Goal: Task Accomplishment & Management: Manage account settings

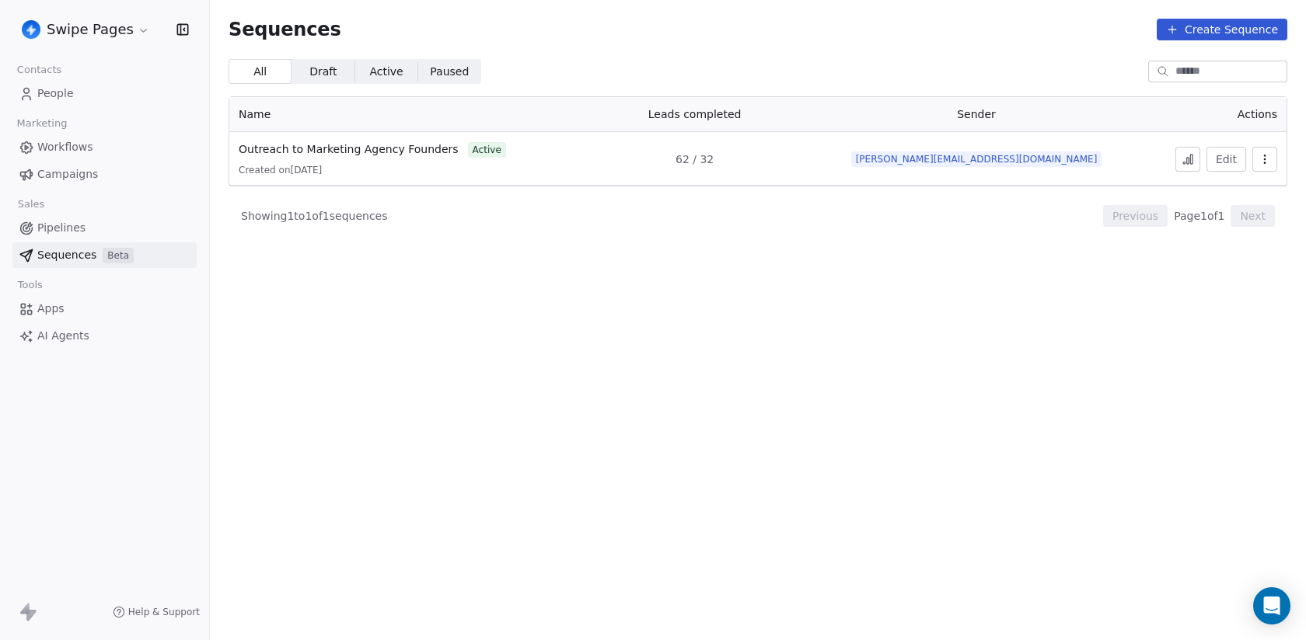
click at [80, 27] on html "Swipe Pages Contacts People Marketing Workflows Campaigns Sales Pipelines Seque…" at bounding box center [653, 320] width 1306 height 640
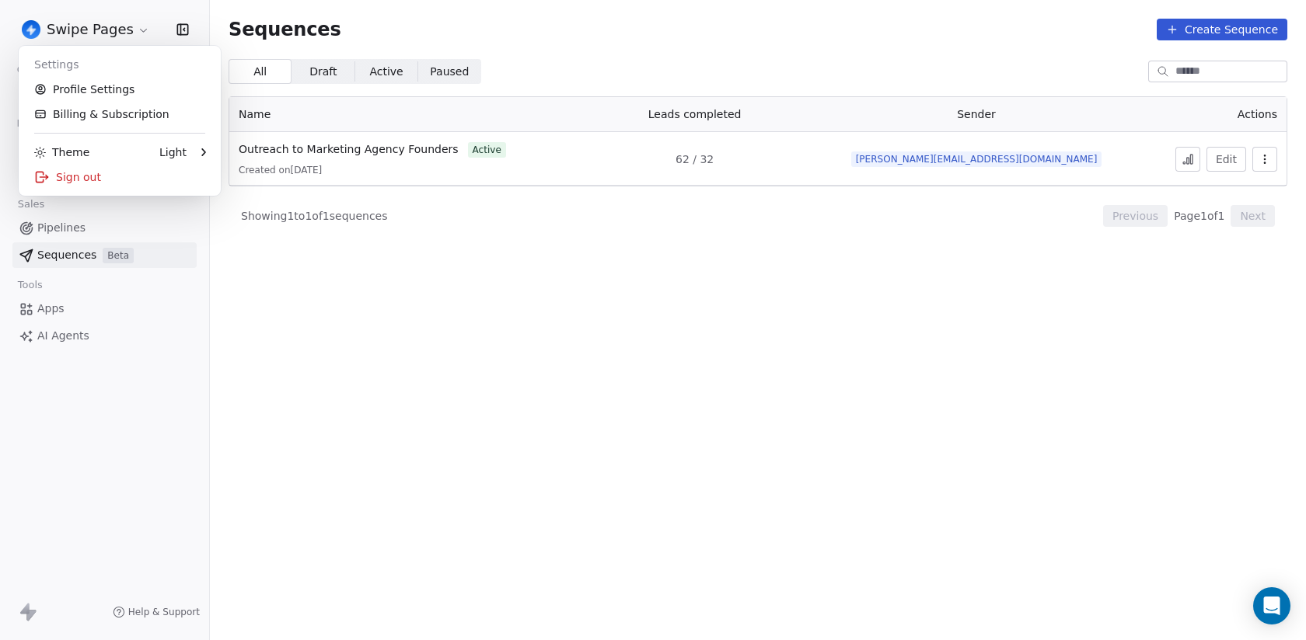
click at [62, 28] on html "Swipe Pages Contacts People Marketing Workflows Campaigns Sales Pipelines Seque…" at bounding box center [653, 320] width 1306 height 640
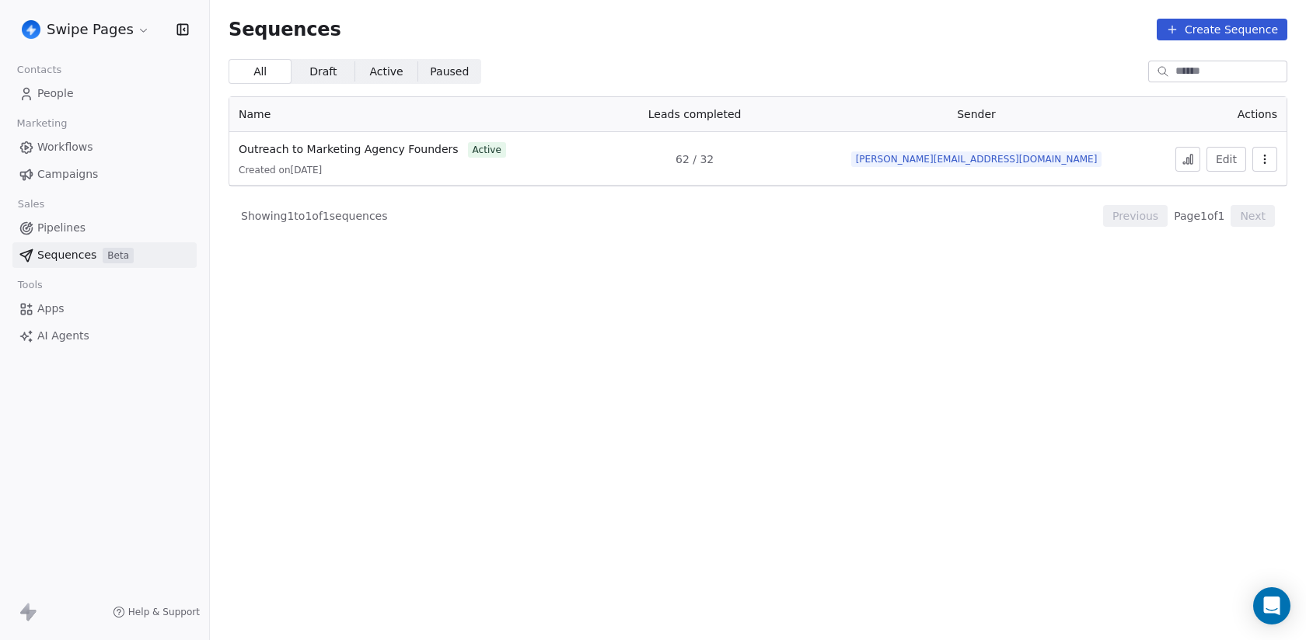
click at [62, 28] on html "Swipe Pages Contacts People Marketing Workflows Campaigns Sales Pipelines Seque…" at bounding box center [653, 320] width 1306 height 640
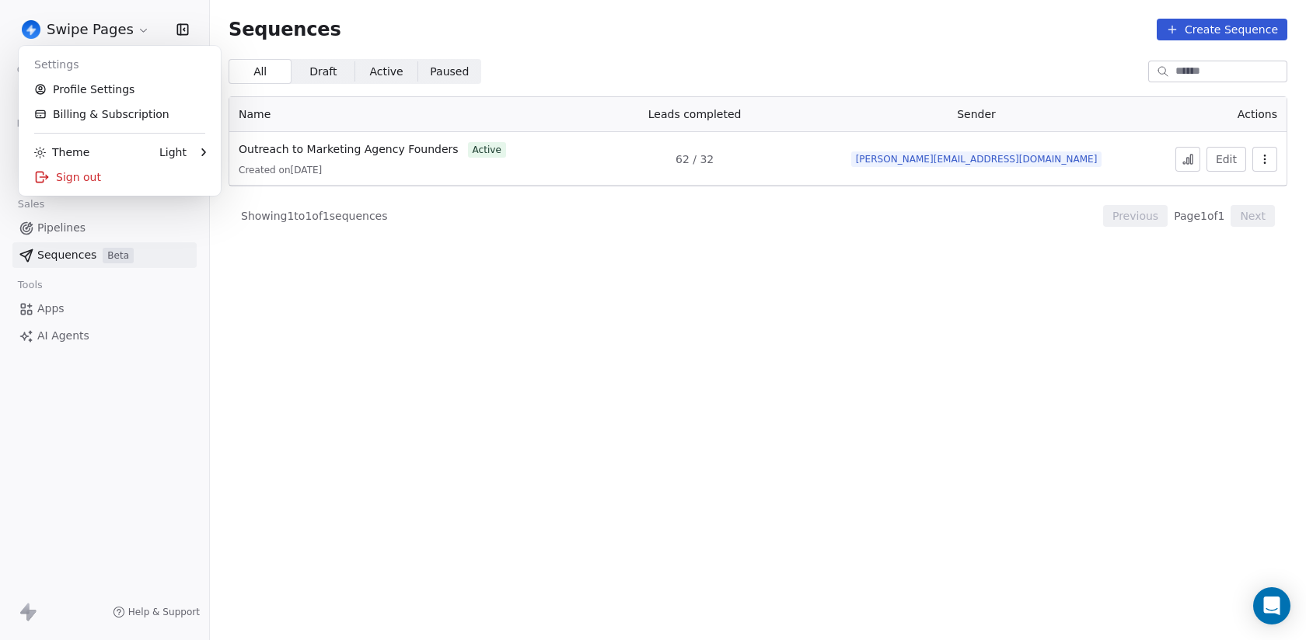
click at [250, 387] on html "Swipe Pages Contacts People Marketing Workflows Campaigns Sales Pipelines Seque…" at bounding box center [653, 320] width 1306 height 640
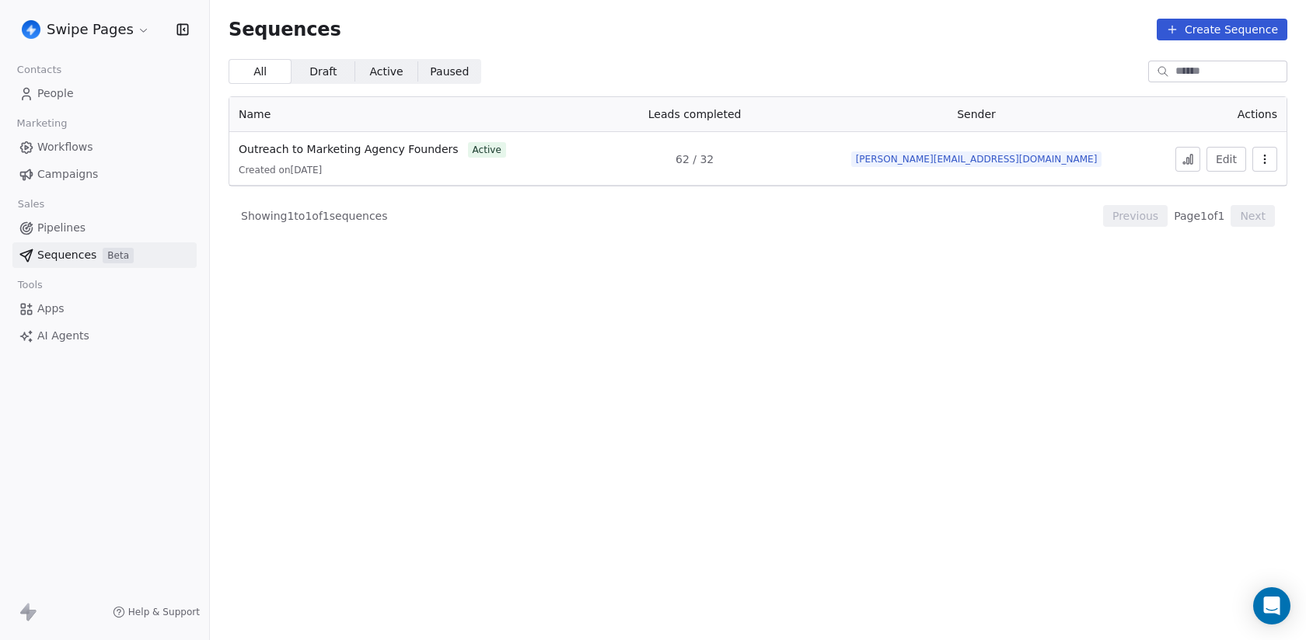
click at [82, 92] on link "People" at bounding box center [104, 94] width 184 height 26
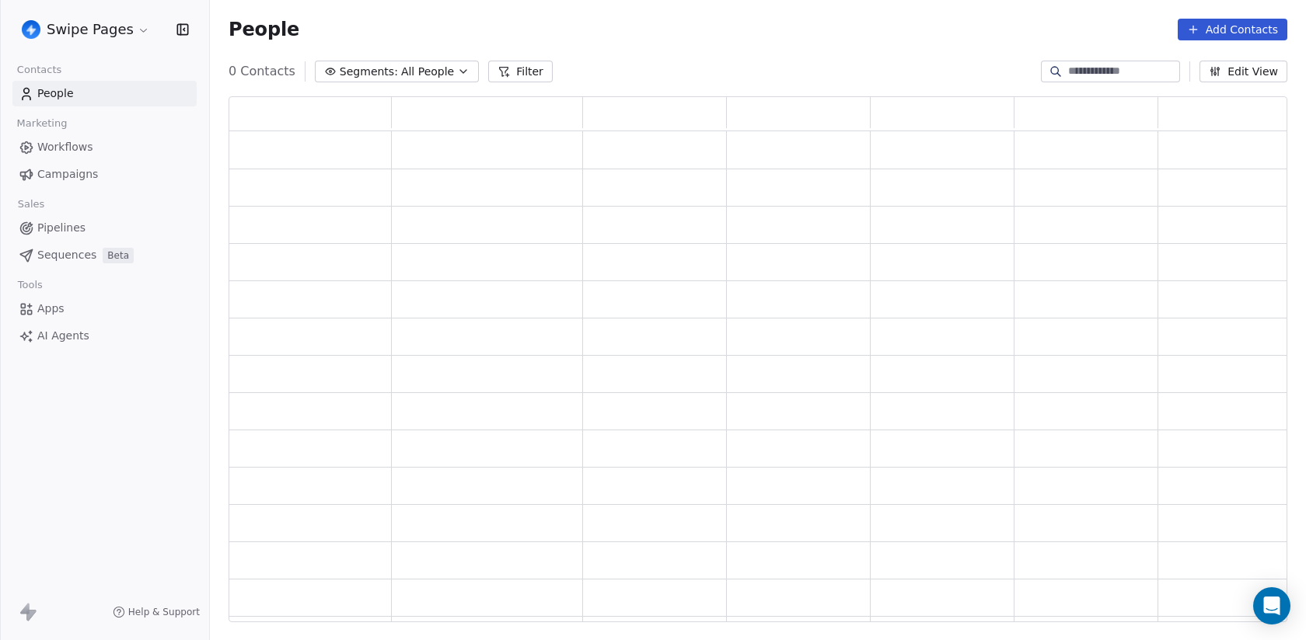
scroll to position [526, 1058]
click at [103, 18] on html "Swipe Pages Contacts People Marketing Workflows Campaigns Sales Pipelines Seque…" at bounding box center [653, 320] width 1306 height 640
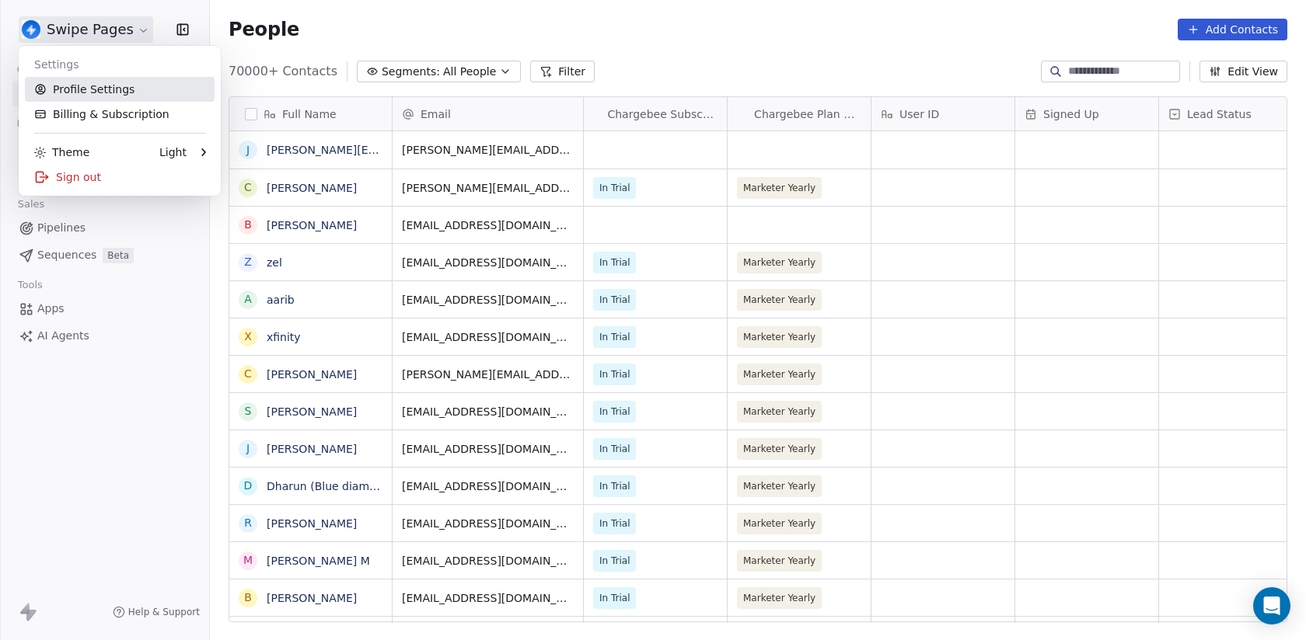
scroll to position [563, 1096]
click at [104, 83] on link "Profile Settings" at bounding box center [120, 89] width 190 height 25
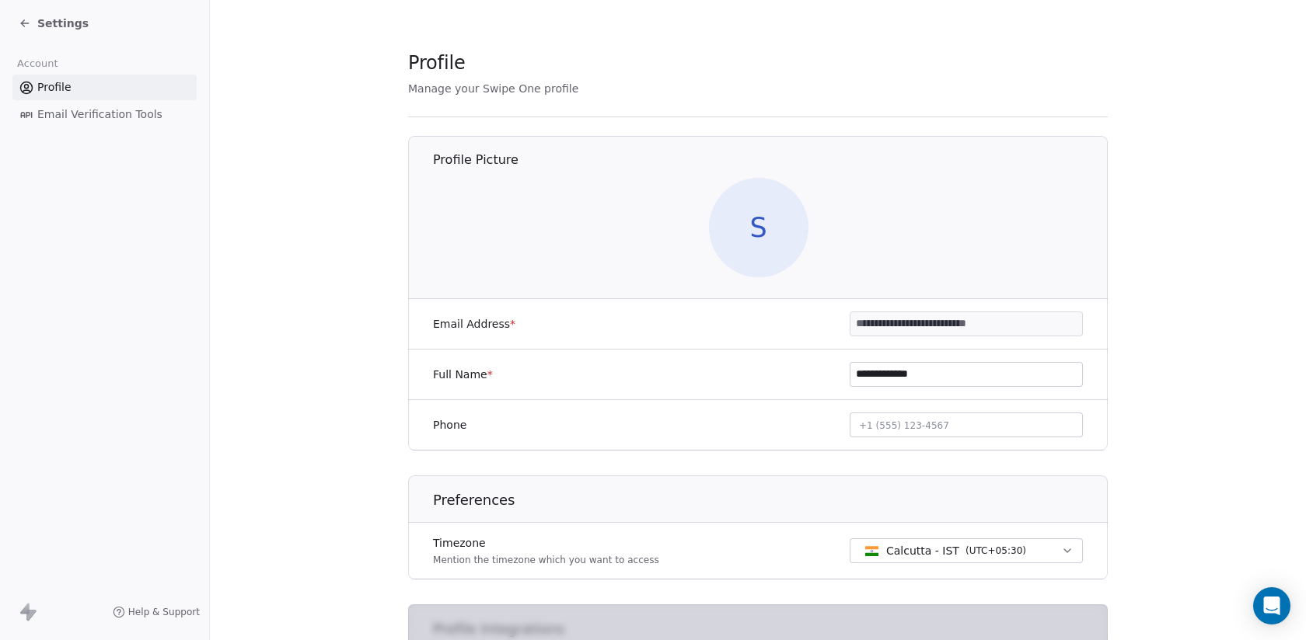
click at [63, 18] on span "Settings" at bounding box center [62, 24] width 51 height 16
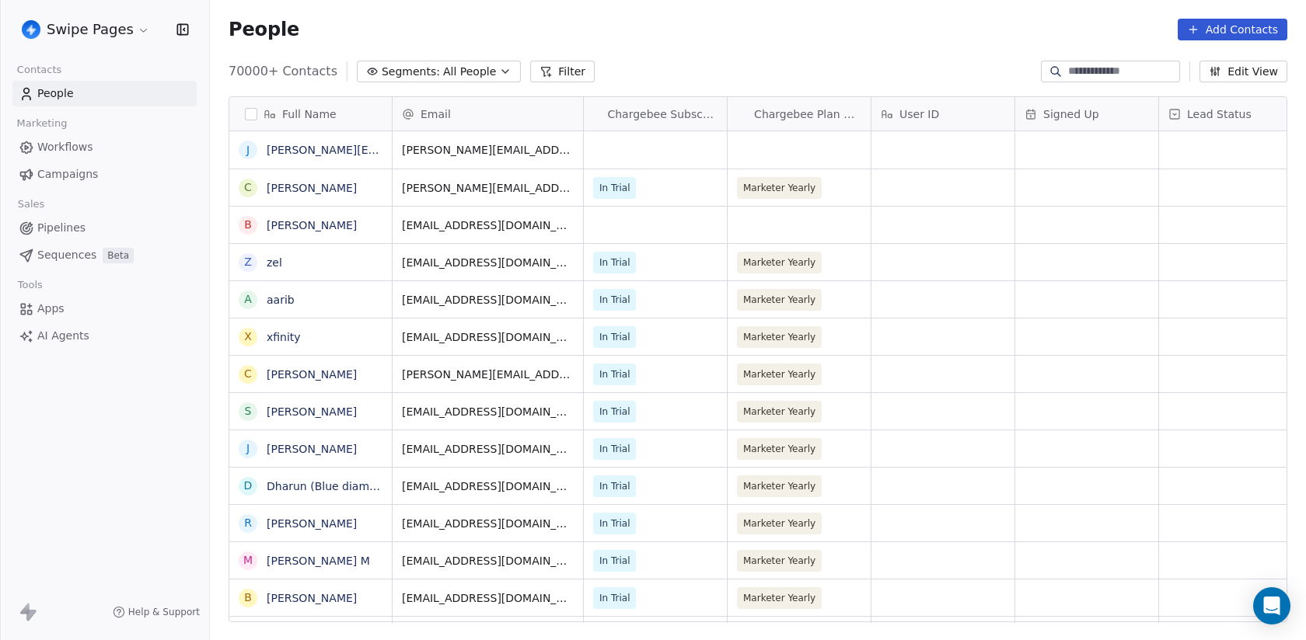
scroll to position [563, 1096]
click at [62, 18] on html "Swipe Pages Contacts People Marketing Workflows Campaigns Sales Pipelines Seque…" at bounding box center [653, 320] width 1306 height 640
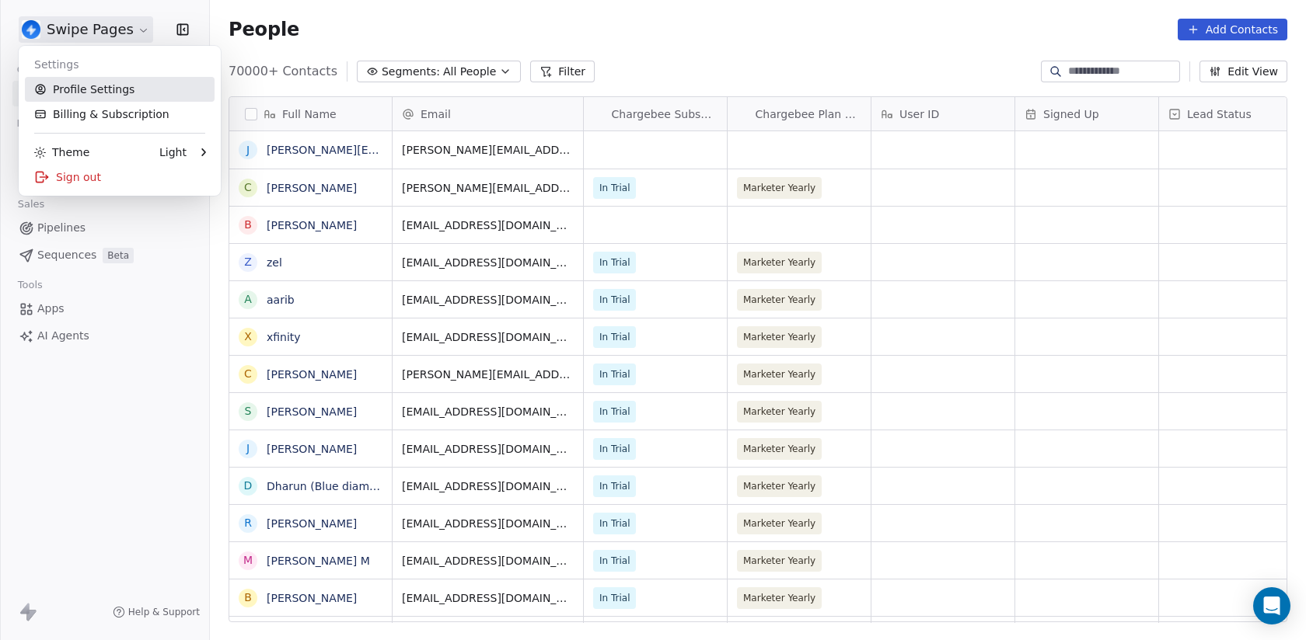
click at [86, 84] on link "Profile Settings" at bounding box center [120, 89] width 190 height 25
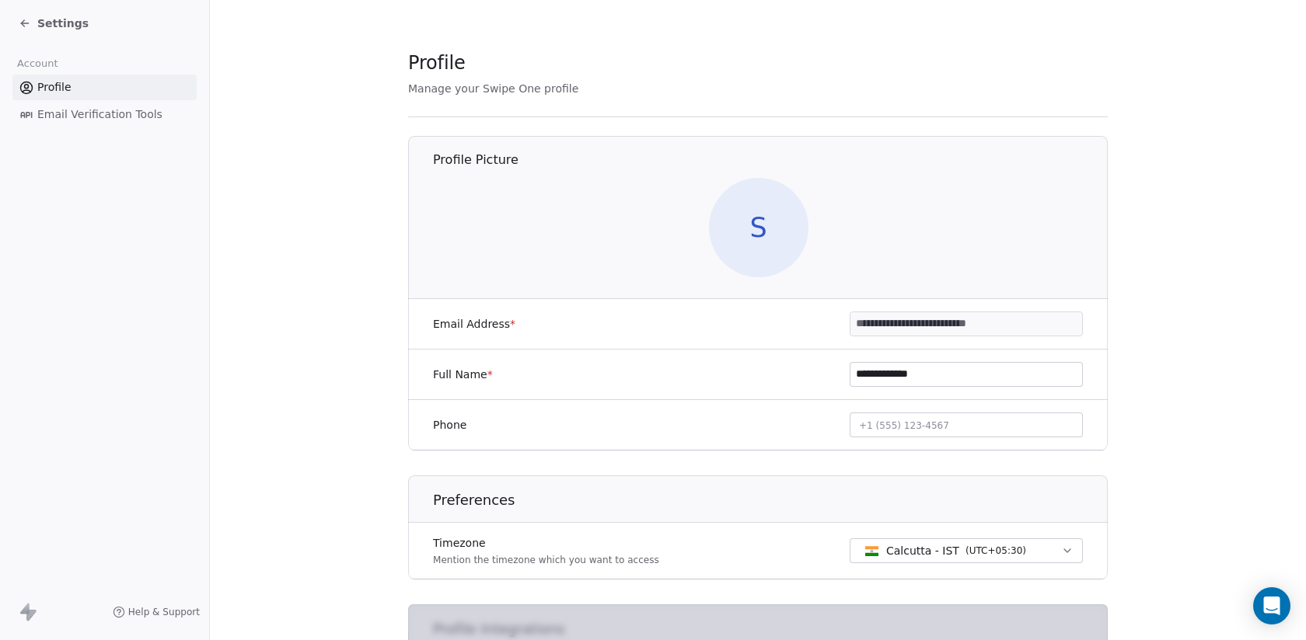
click at [92, 116] on span "Email Verification Tools" at bounding box center [99, 114] width 125 height 16
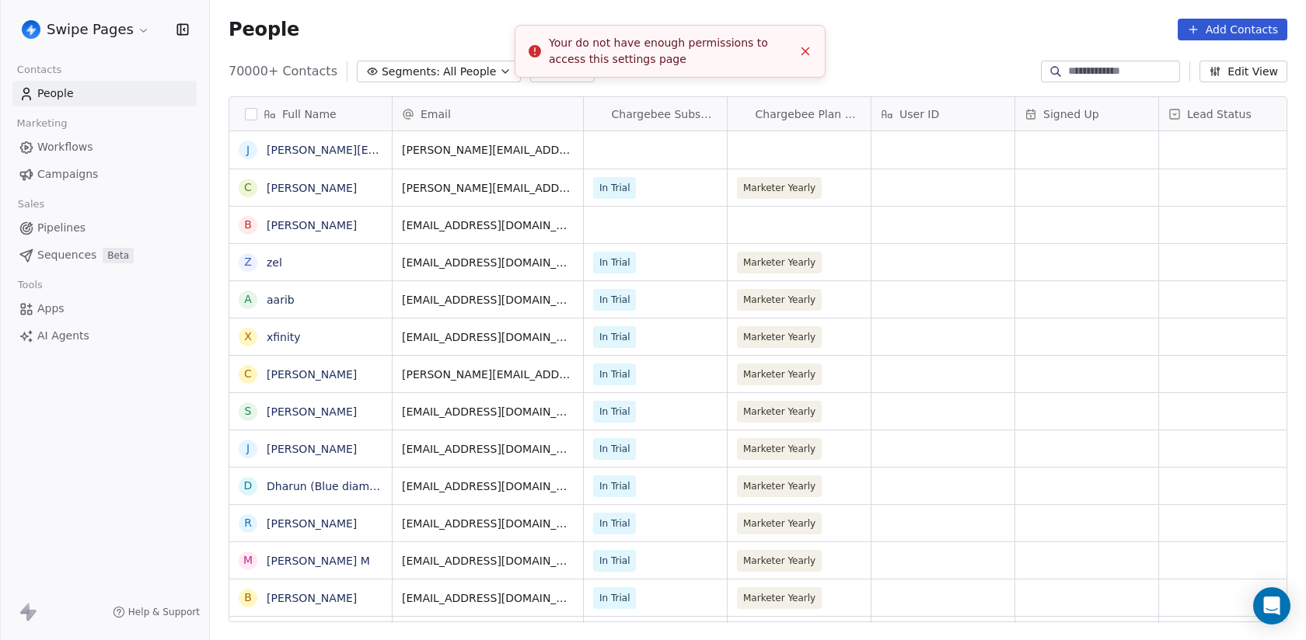
scroll to position [563, 1096]
click at [86, 81] on link "People" at bounding box center [104, 94] width 184 height 26
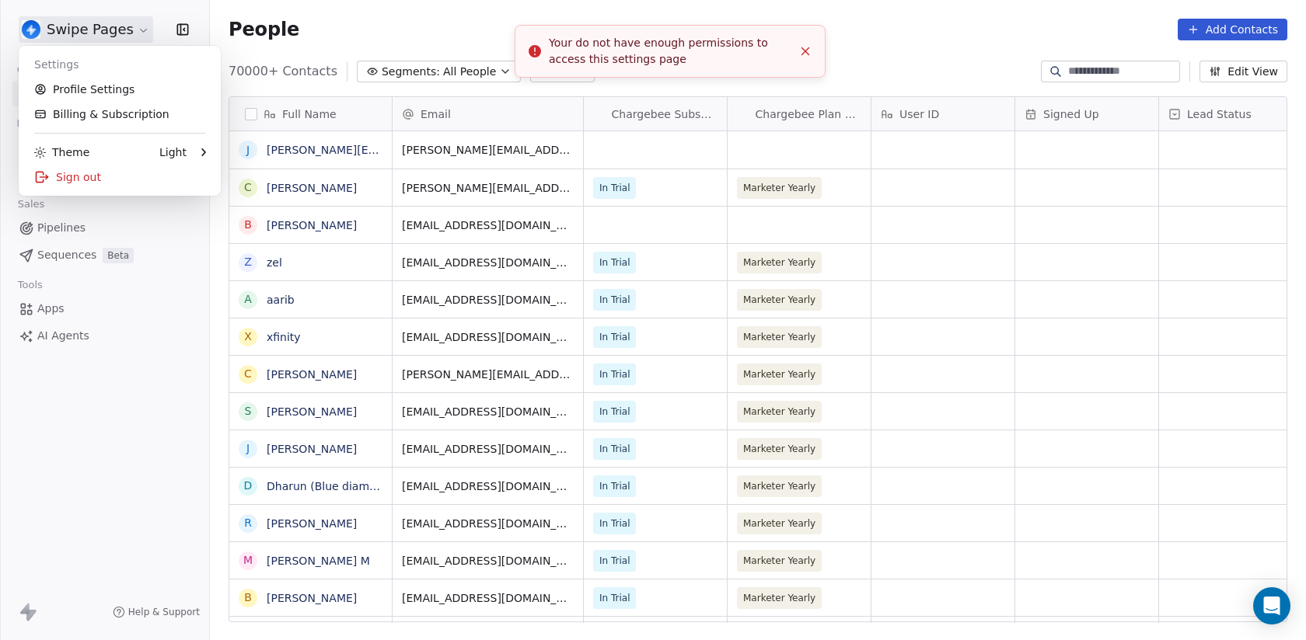
click at [71, 20] on html "Swipe Pages Contacts People Marketing Workflows Campaigns Sales Pipelines Seque…" at bounding box center [653, 320] width 1306 height 640
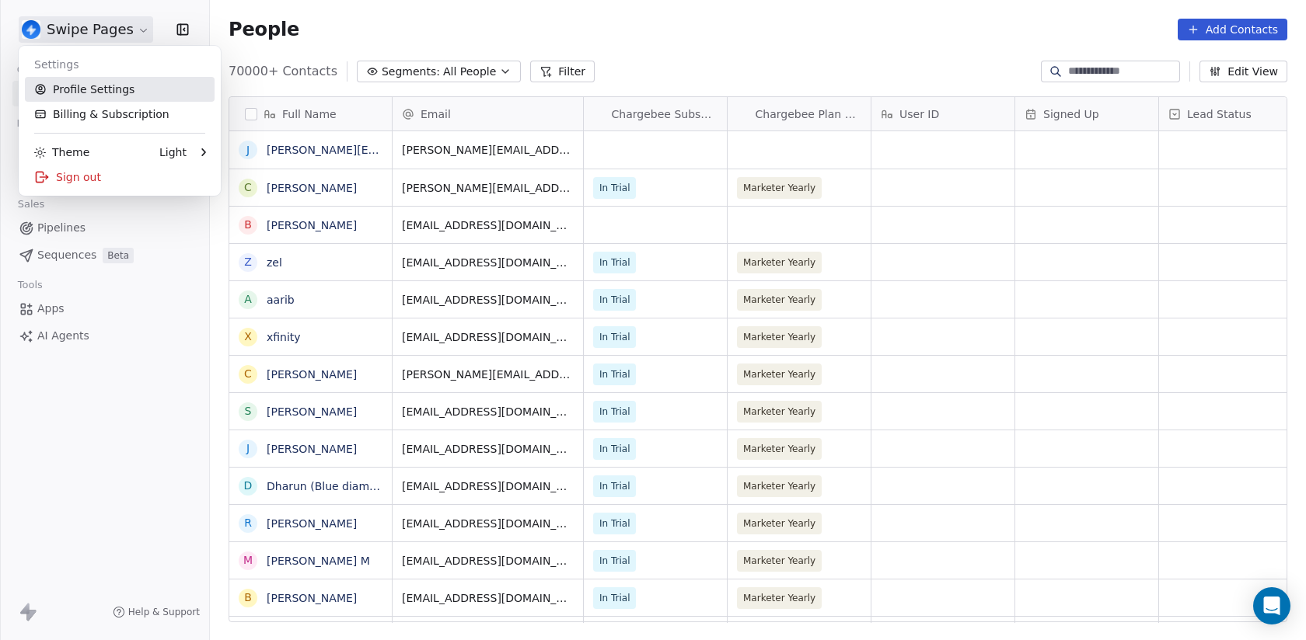
click at [85, 81] on link "Profile Settings" at bounding box center [120, 89] width 190 height 25
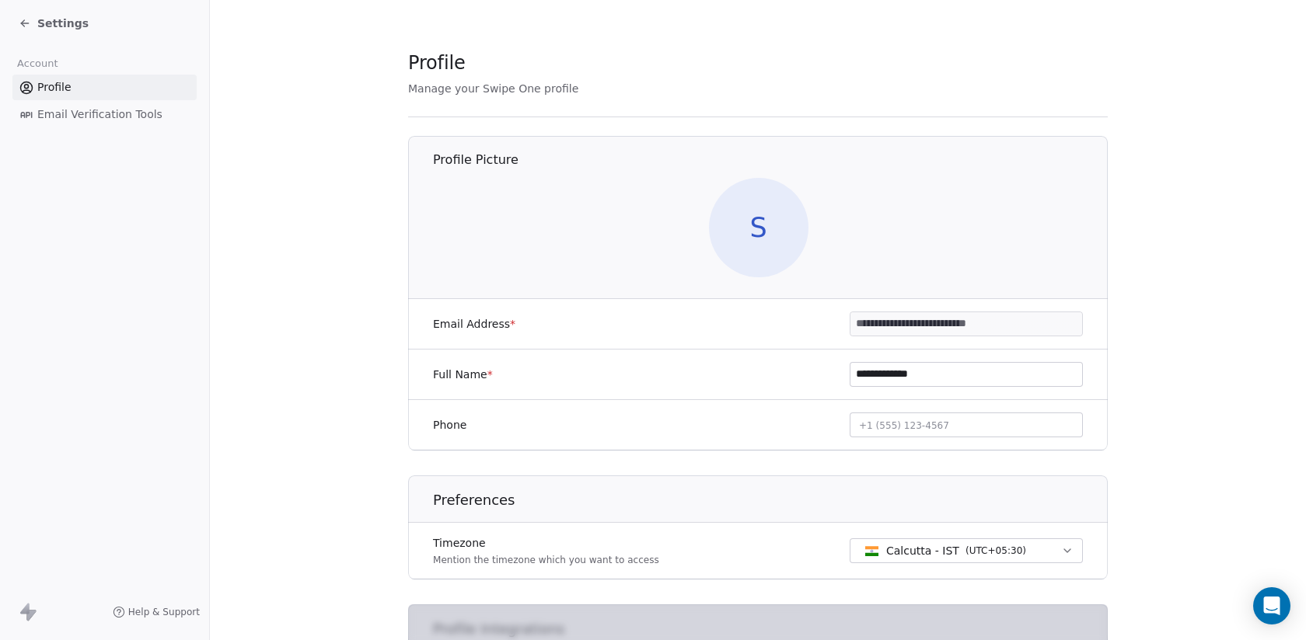
click at [65, 24] on span "Settings" at bounding box center [62, 24] width 51 height 16
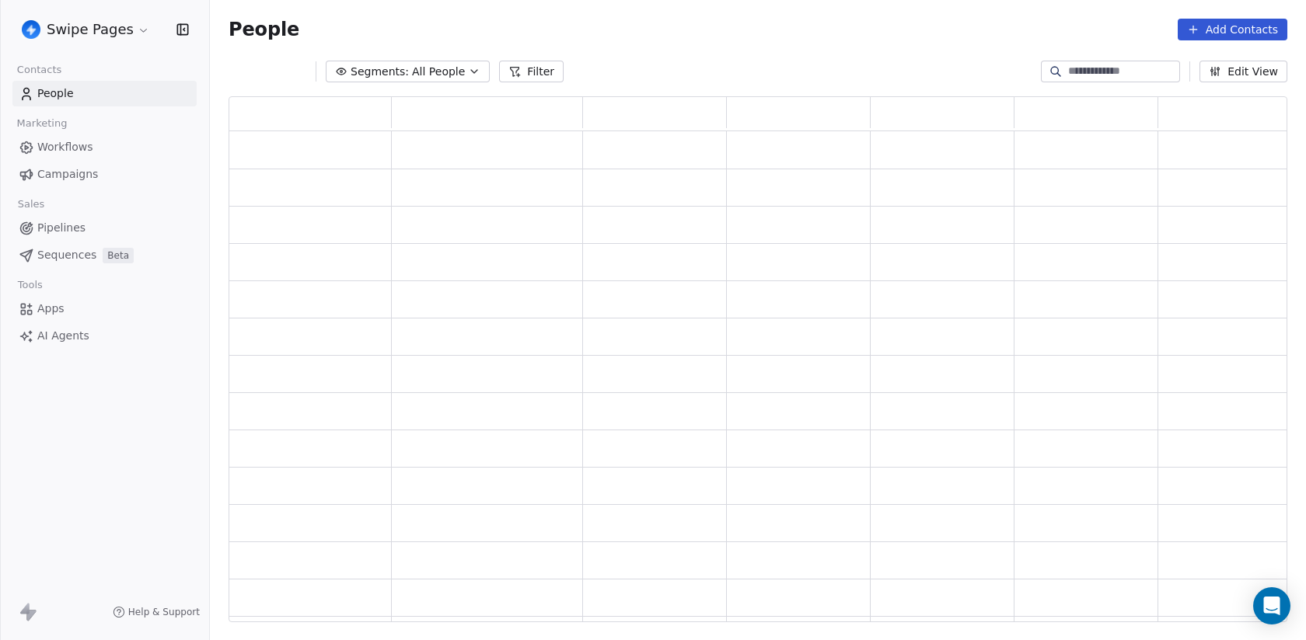
scroll to position [526, 1058]
click at [65, 24] on html "Swipe Pages Contacts People Marketing Workflows Campaigns Sales Pipelines Seque…" at bounding box center [653, 320] width 1306 height 640
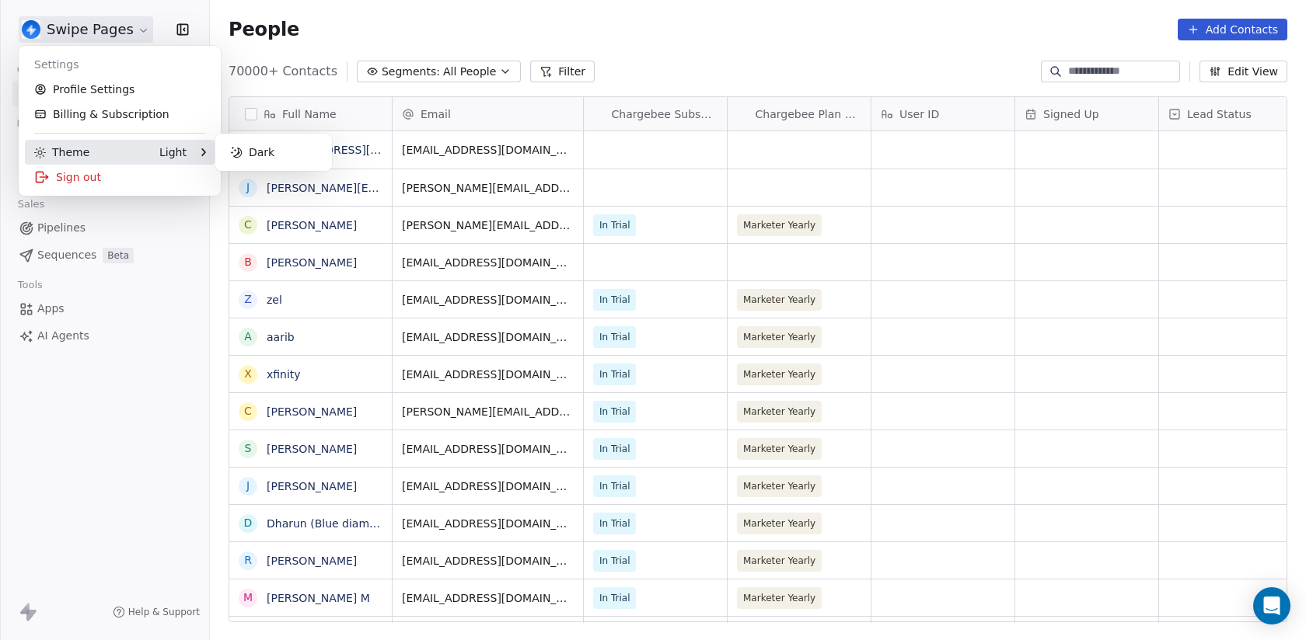
scroll to position [563, 1096]
click at [94, 26] on html "Swipe Pages Contacts People Marketing Workflows Campaigns Sales Pipelines Seque…" at bounding box center [653, 320] width 1306 height 640
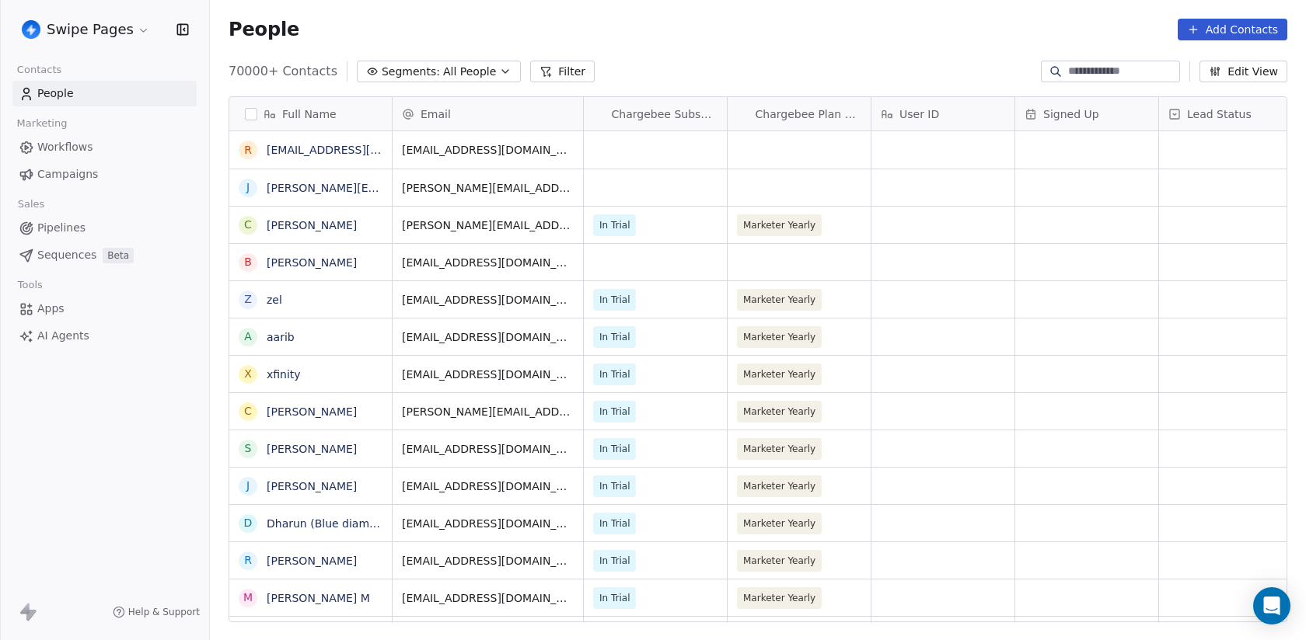
click at [96, 30] on html "Swipe Pages Contacts People Marketing Workflows Campaigns Sales Pipelines Seque…" at bounding box center [653, 320] width 1306 height 640
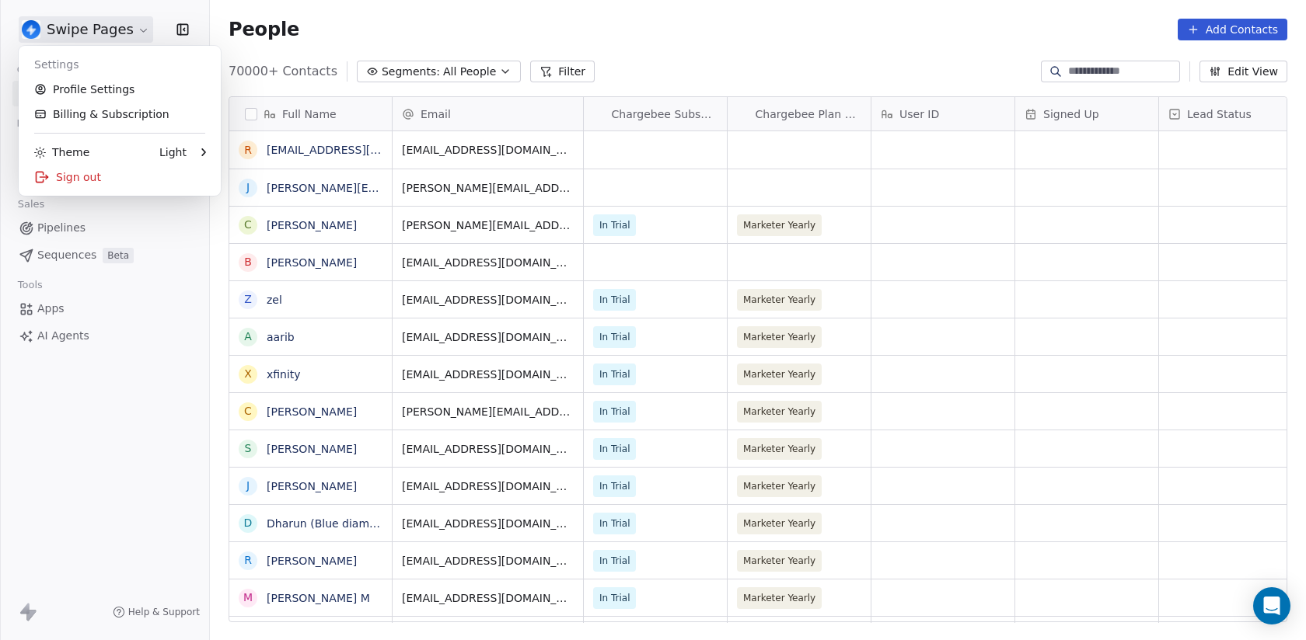
click at [100, 30] on html "Swipe Pages Contacts People Marketing Workflows Campaigns Sales Pipelines Seque…" at bounding box center [653, 320] width 1306 height 640
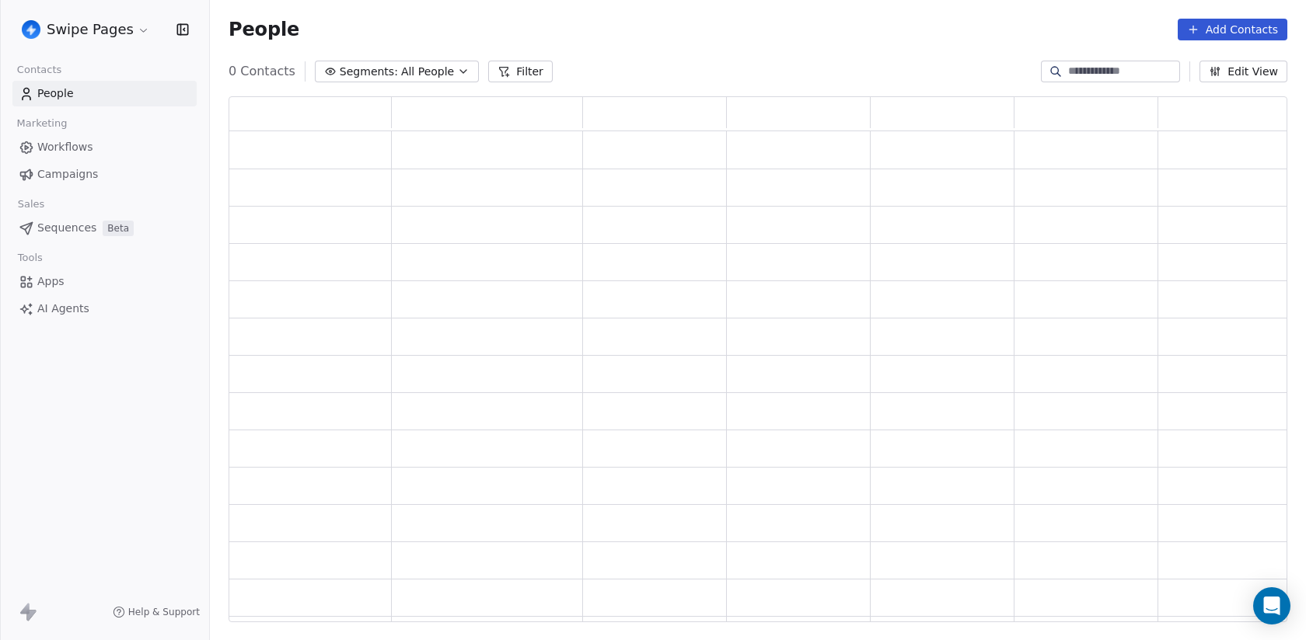
scroll to position [526, 1058]
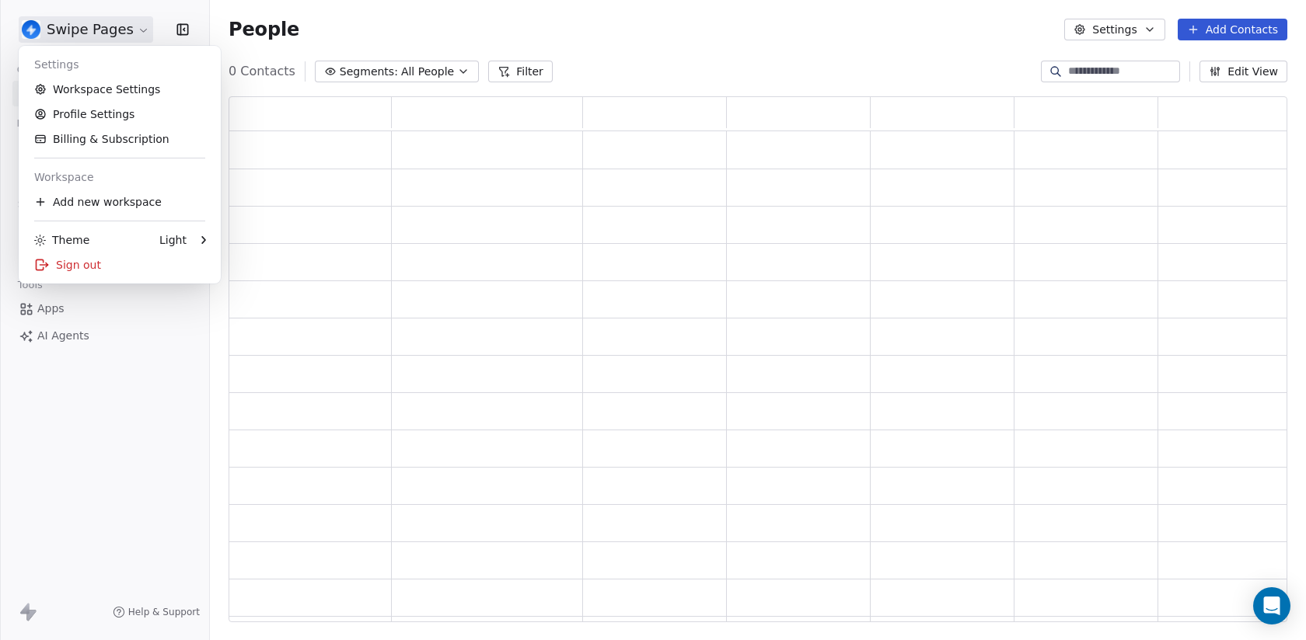
click at [112, 28] on html "Swipe Pages Contacts People Marketing Workflows Campaigns Sales Pipelines Seque…" at bounding box center [653, 320] width 1306 height 640
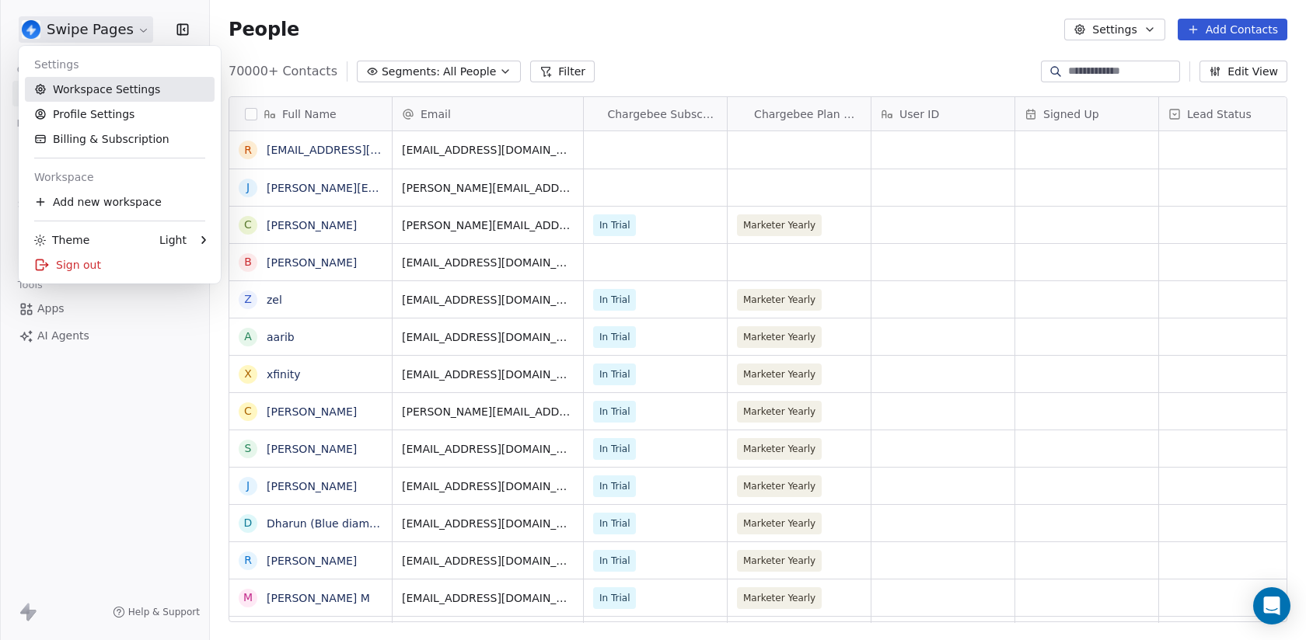
scroll to position [563, 1096]
click at [111, 458] on html "Swipe Pages Contacts People Marketing Workflows Campaigns Sales Pipelines Seque…" at bounding box center [653, 320] width 1306 height 640
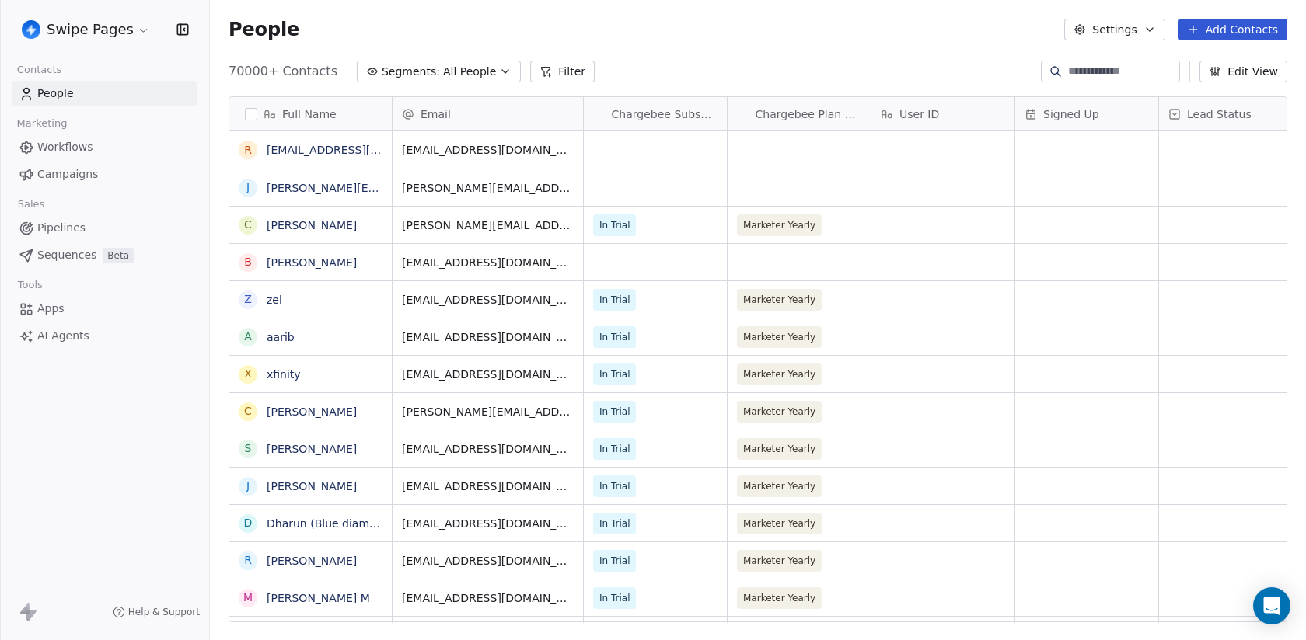
click at [103, 39] on html "Swipe Pages Contacts People Marketing Workflows Campaigns Sales Pipelines Seque…" at bounding box center [653, 320] width 1306 height 640
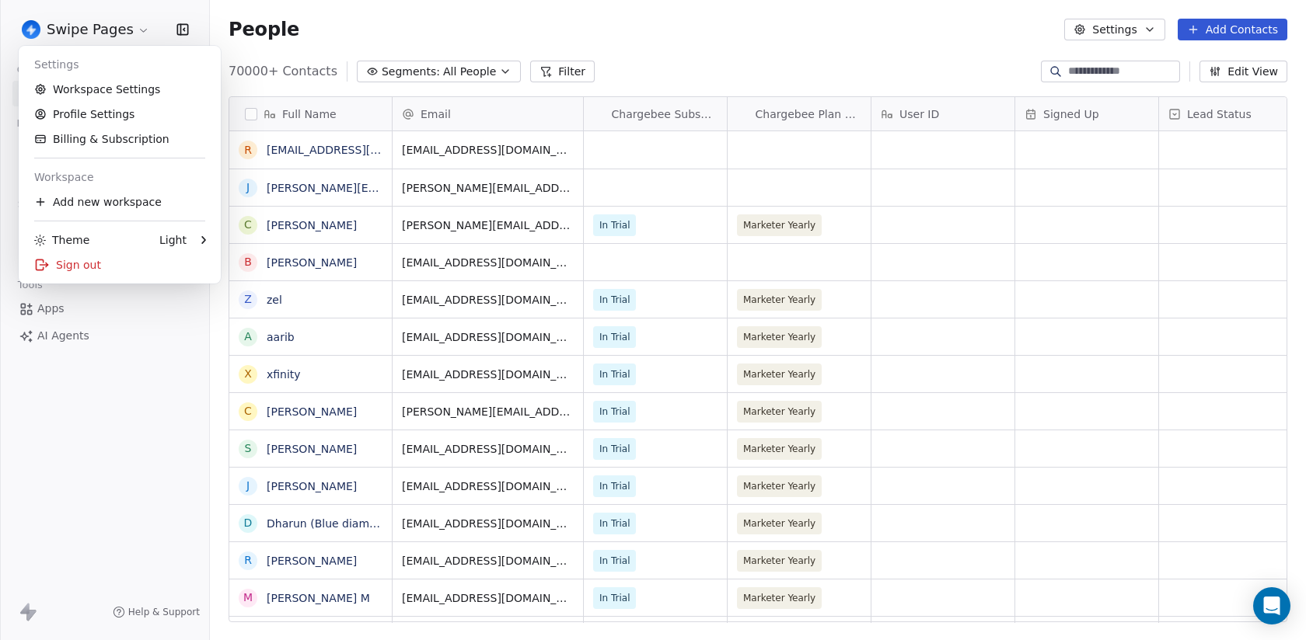
click at [101, 424] on html "Swipe Pages Contacts People Marketing Workflows Campaigns Sales Pipelines Seque…" at bounding box center [653, 320] width 1306 height 640
click at [98, 24] on html "Swipe Pages Contacts People Marketing Workflows Campaigns Sales Pipelines Seque…" at bounding box center [653, 320] width 1306 height 640
click at [100, 206] on div "Add new workspace" at bounding box center [120, 202] width 190 height 25
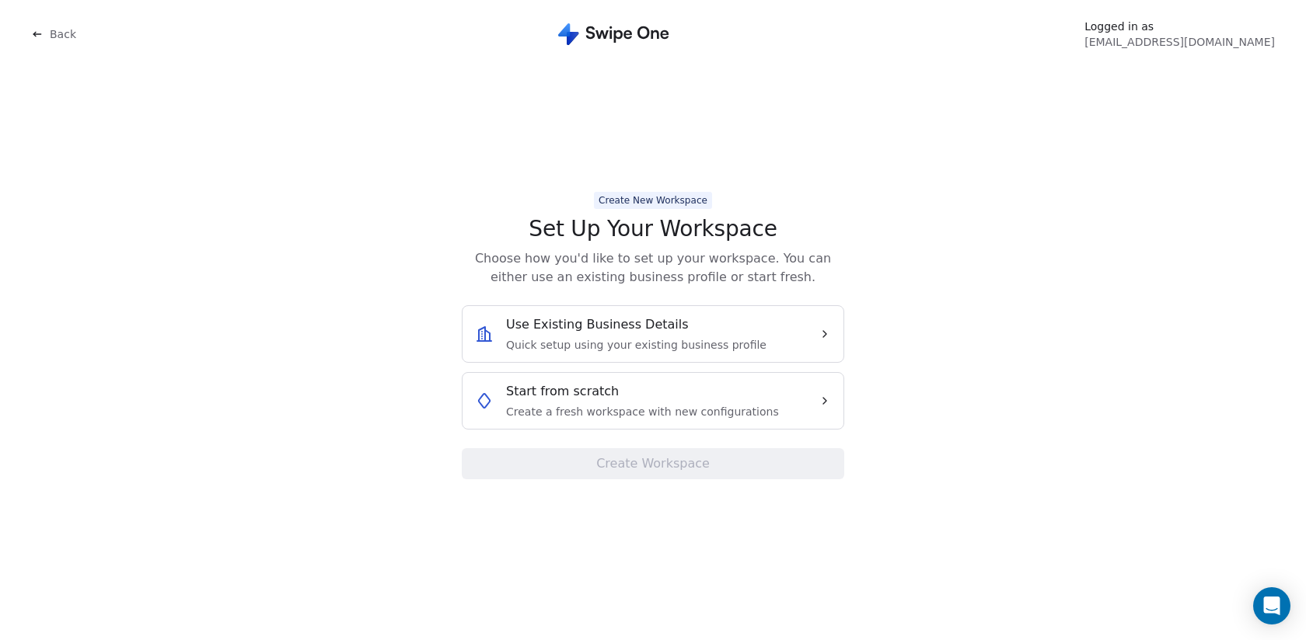
click at [671, 324] on span "Use Existing Business Details" at bounding box center [597, 325] width 183 height 19
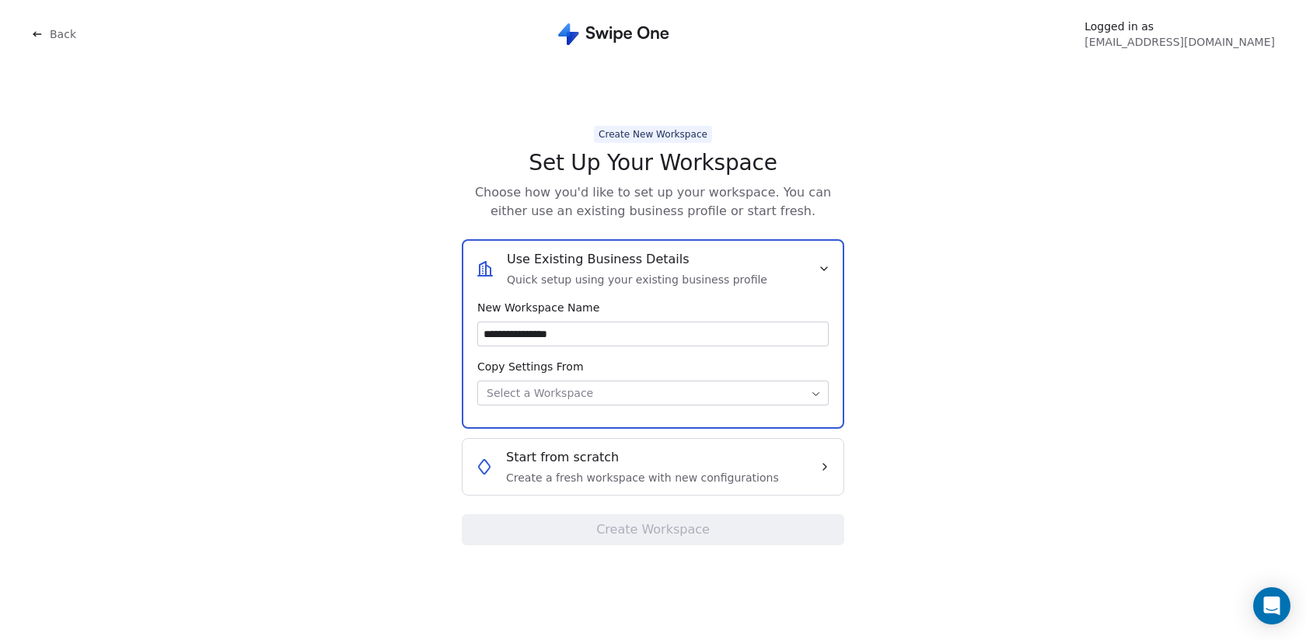
type input "**********"
click at [710, 400] on body "**********" at bounding box center [653, 320] width 1306 height 640
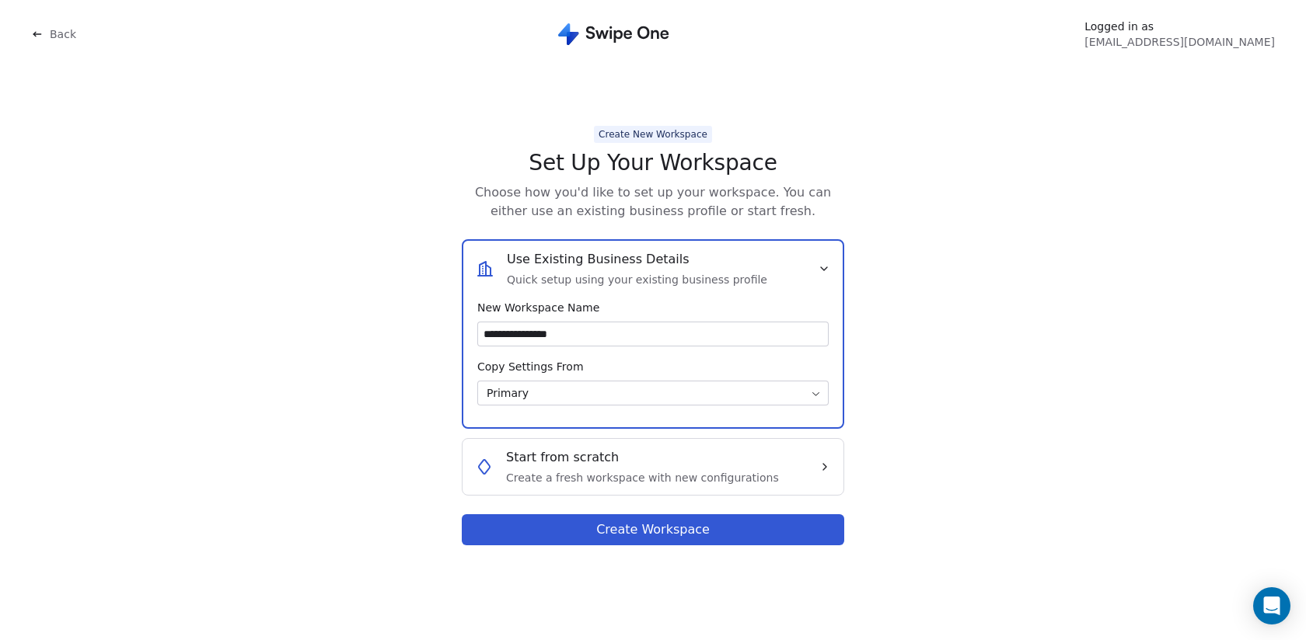
click at [638, 333] on input "**********" at bounding box center [653, 334] width 350 height 23
click at [640, 533] on button "Create Workspace" at bounding box center [653, 529] width 382 height 31
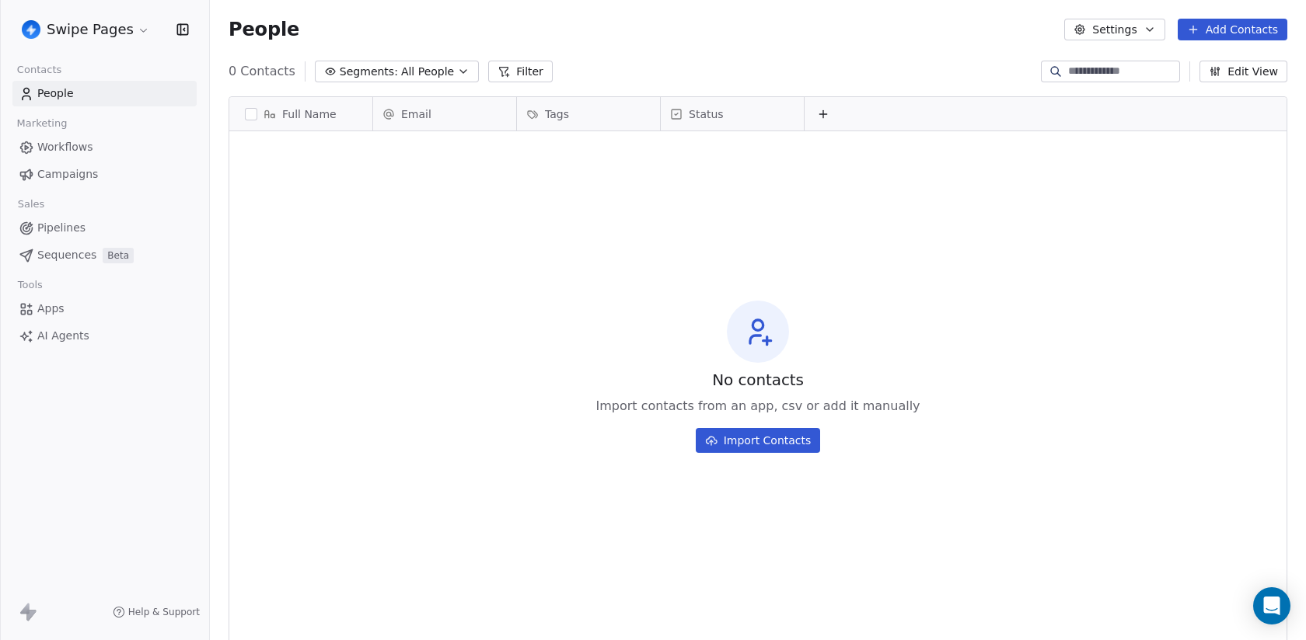
scroll to position [563, 1096]
click at [92, 23] on html "Swipe Pages Contacts People Marketing Workflows Campaigns Sales Pipelines Seque…" at bounding box center [653, 320] width 1306 height 640
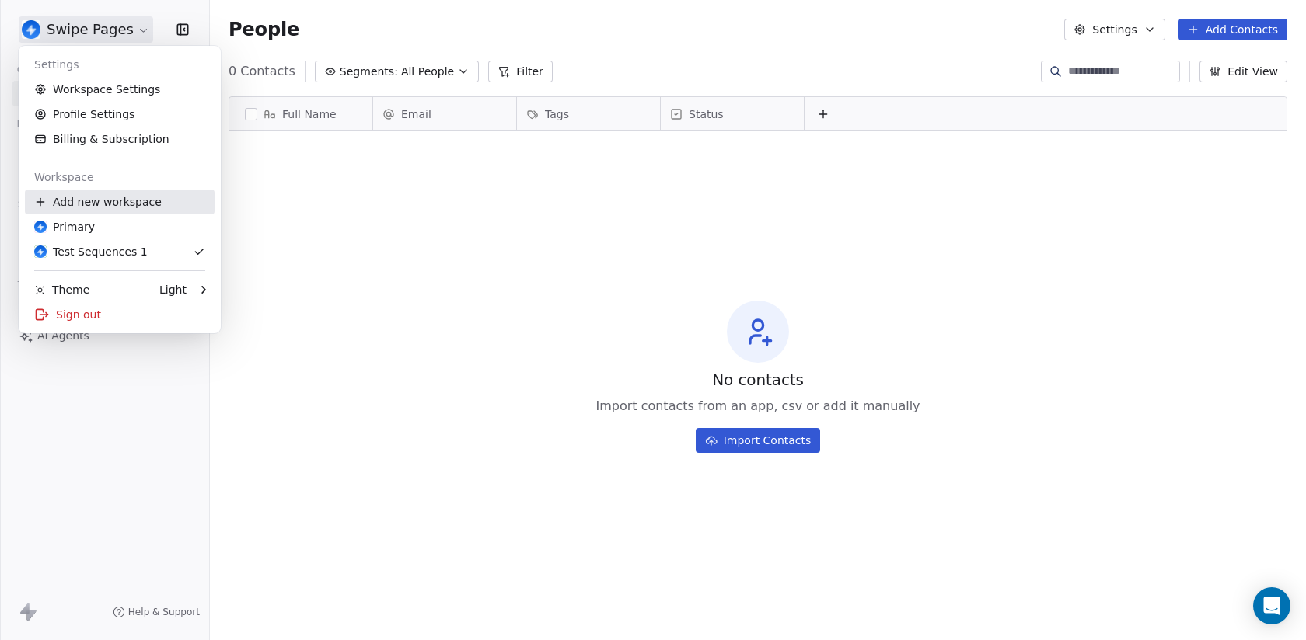
click at [152, 199] on div "Add new workspace" at bounding box center [120, 202] width 190 height 25
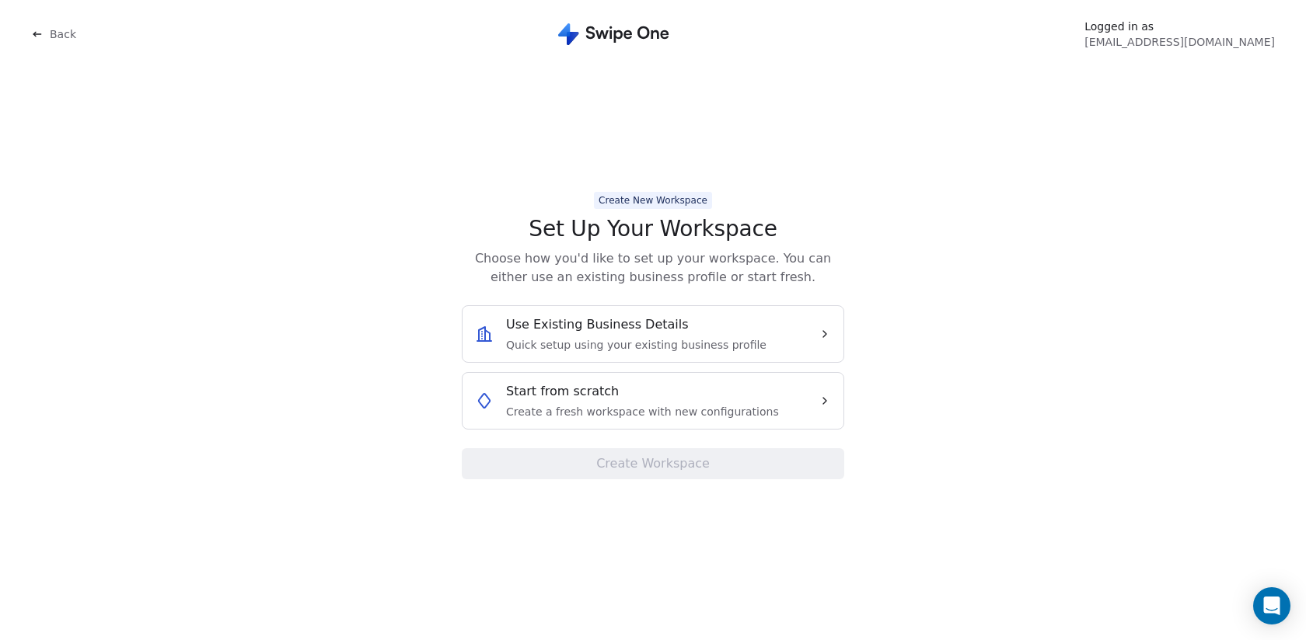
click at [571, 337] on div "Use Existing Business Details Quick setup using your existing business profile" at bounding box center [636, 334] width 260 height 37
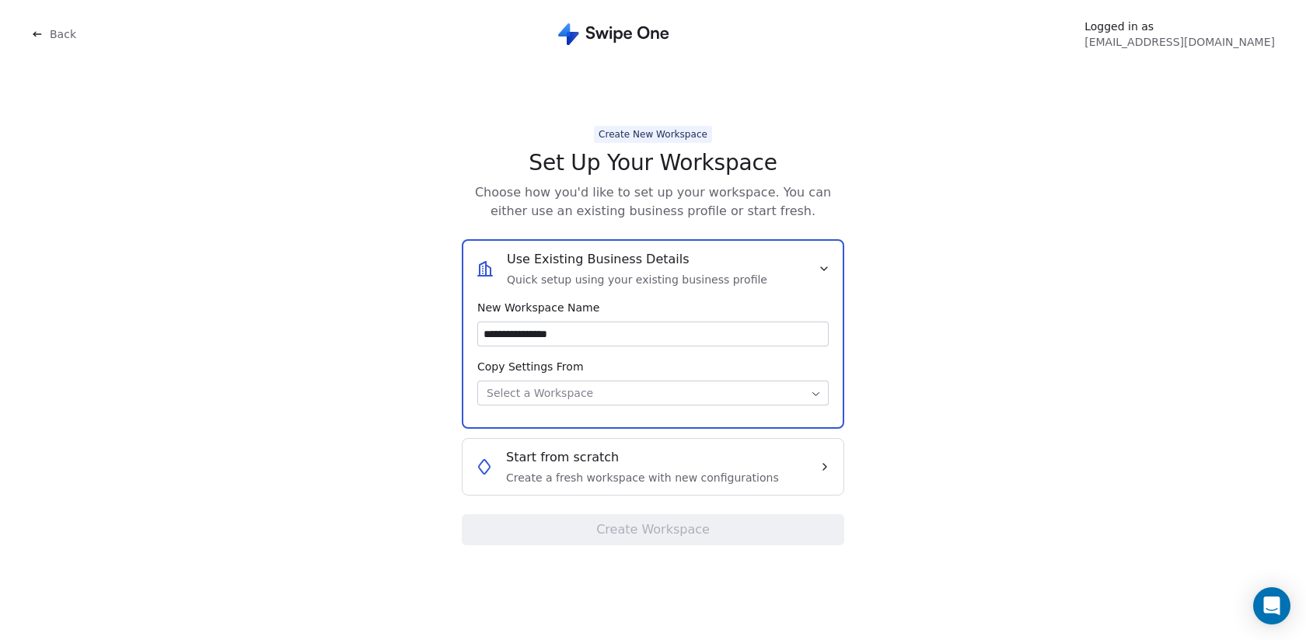
type input "**********"
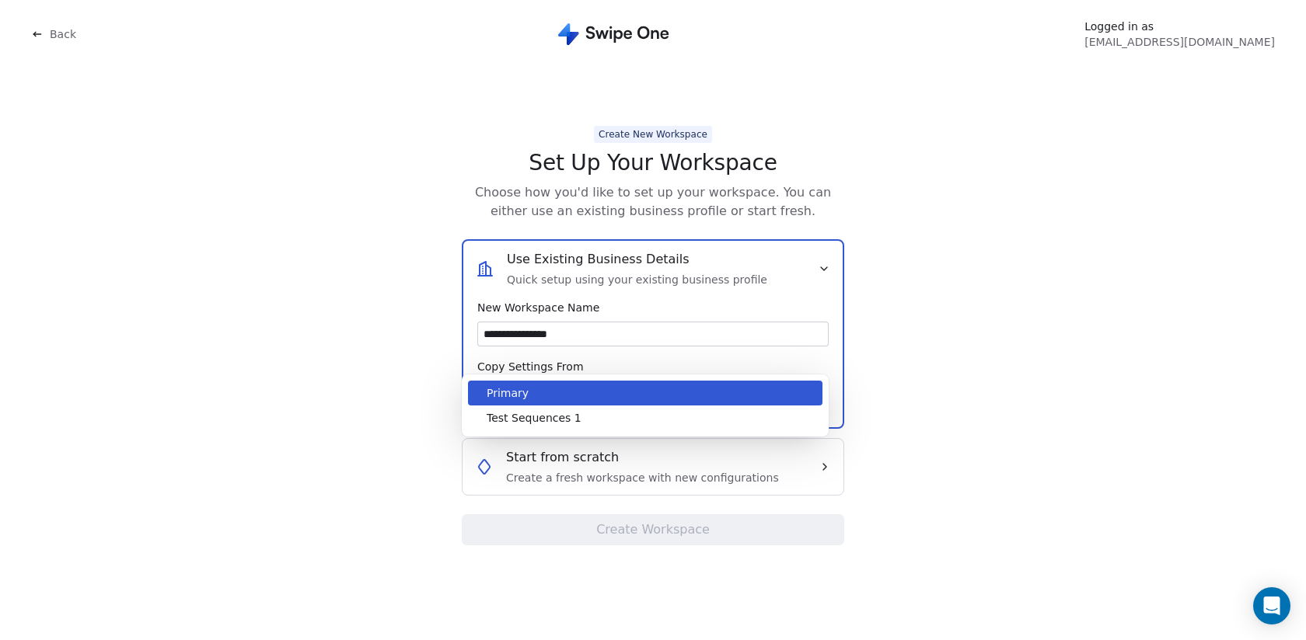
click at [581, 393] on body "**********" at bounding box center [653, 320] width 1306 height 640
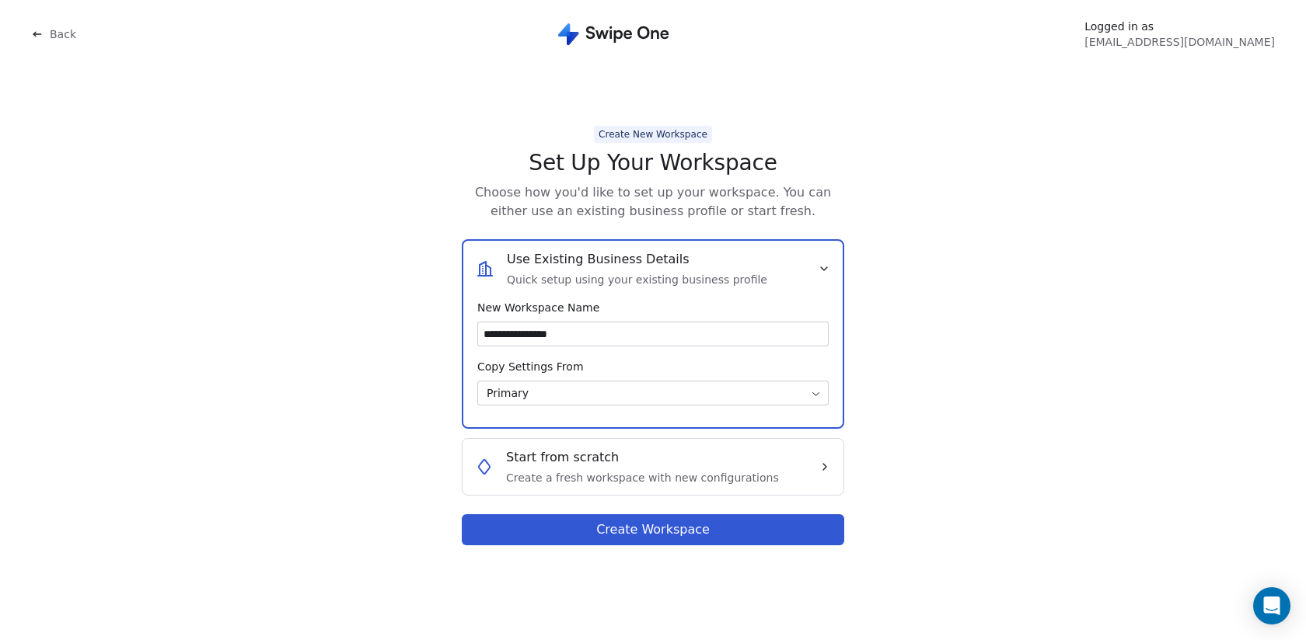
click at [589, 529] on button "Create Workspace" at bounding box center [653, 529] width 382 height 31
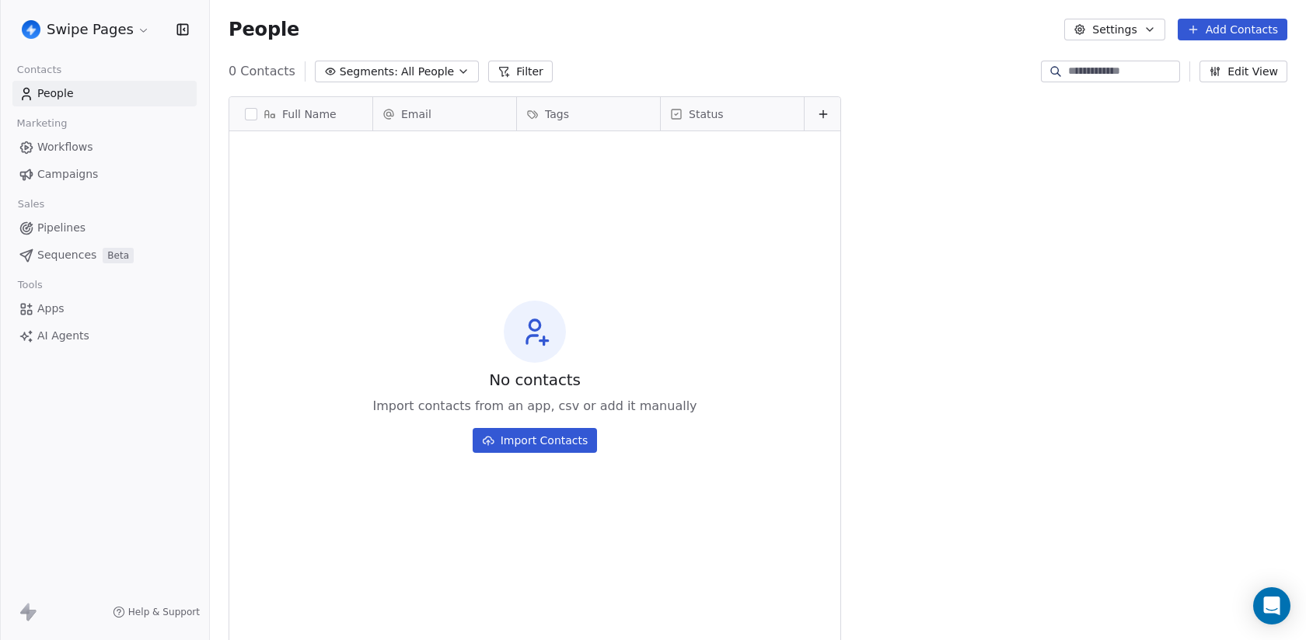
scroll to position [563, 1096]
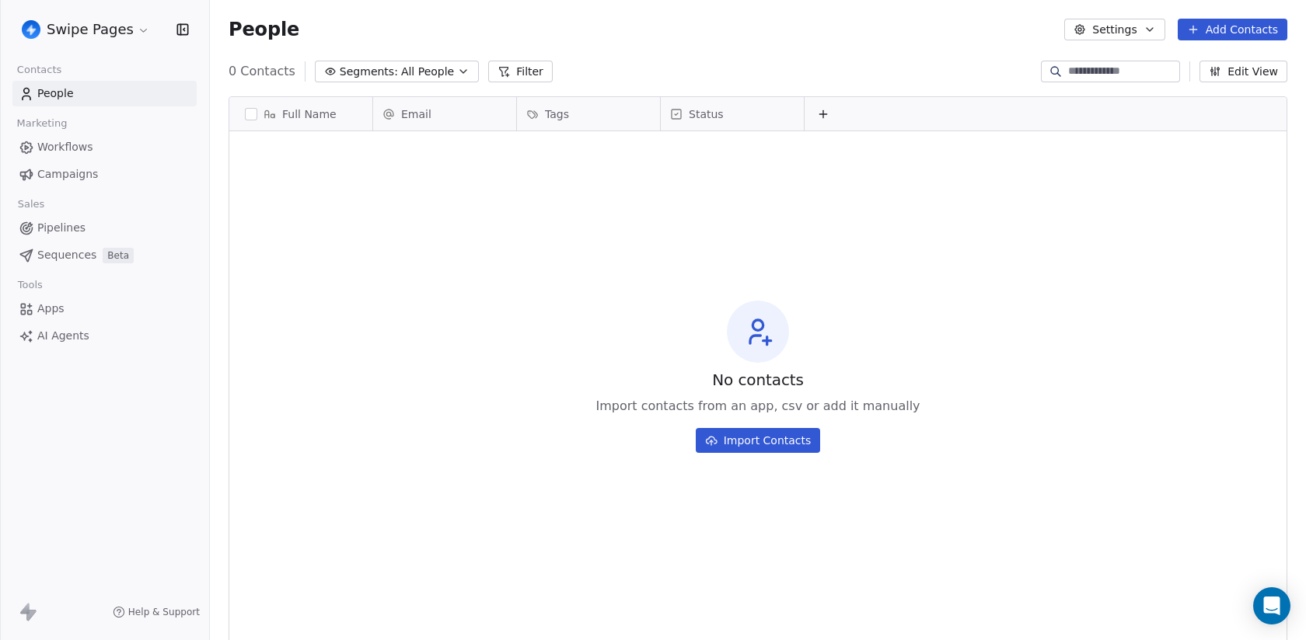
click at [136, 101] on link "People" at bounding box center [104, 94] width 184 height 26
click at [110, 45] on div "Swipe Pages" at bounding box center [104, 29] width 209 height 59
click at [110, 24] on html "Swipe Pages Contacts People Marketing Workflows Campaigns Sales Pipelines Seque…" at bounding box center [653, 320] width 1306 height 640
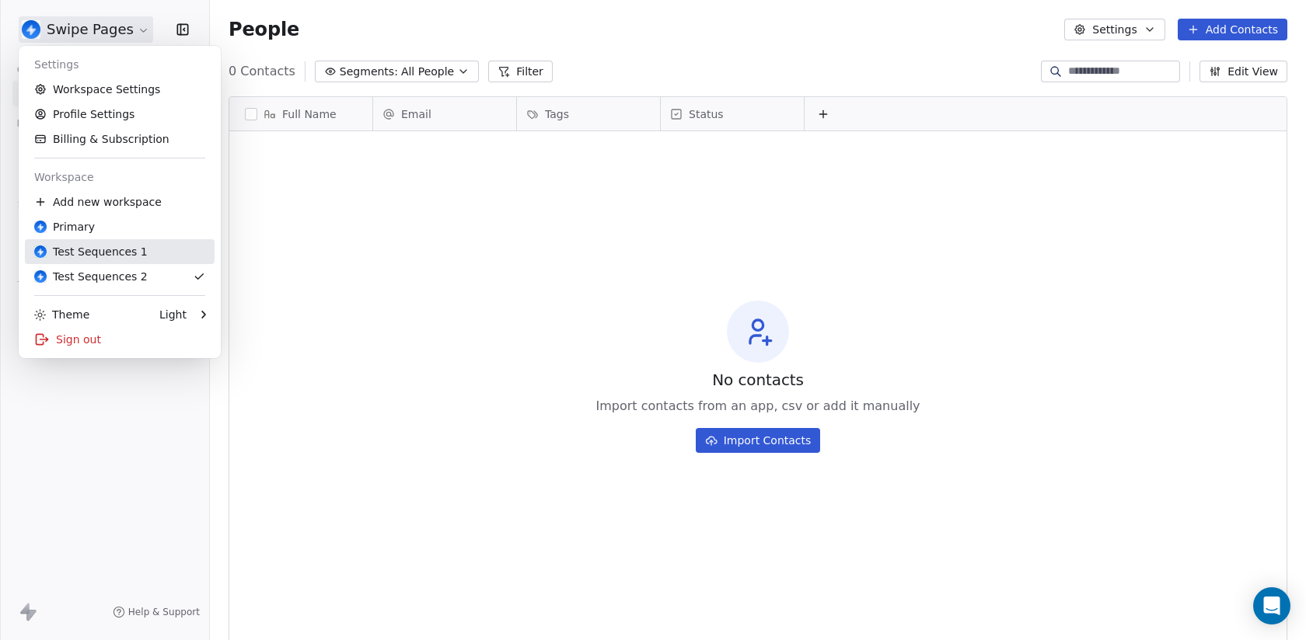
click at [131, 246] on div "Test Sequences 1" at bounding box center [90, 252] width 113 height 16
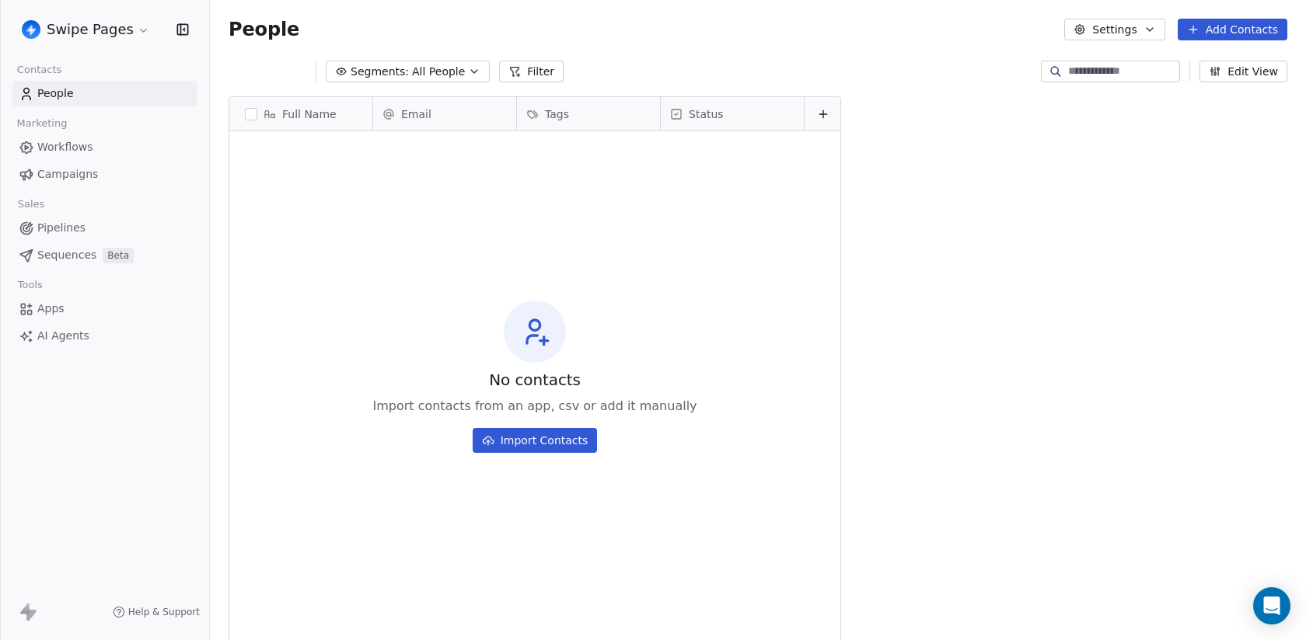
scroll to position [563, 1096]
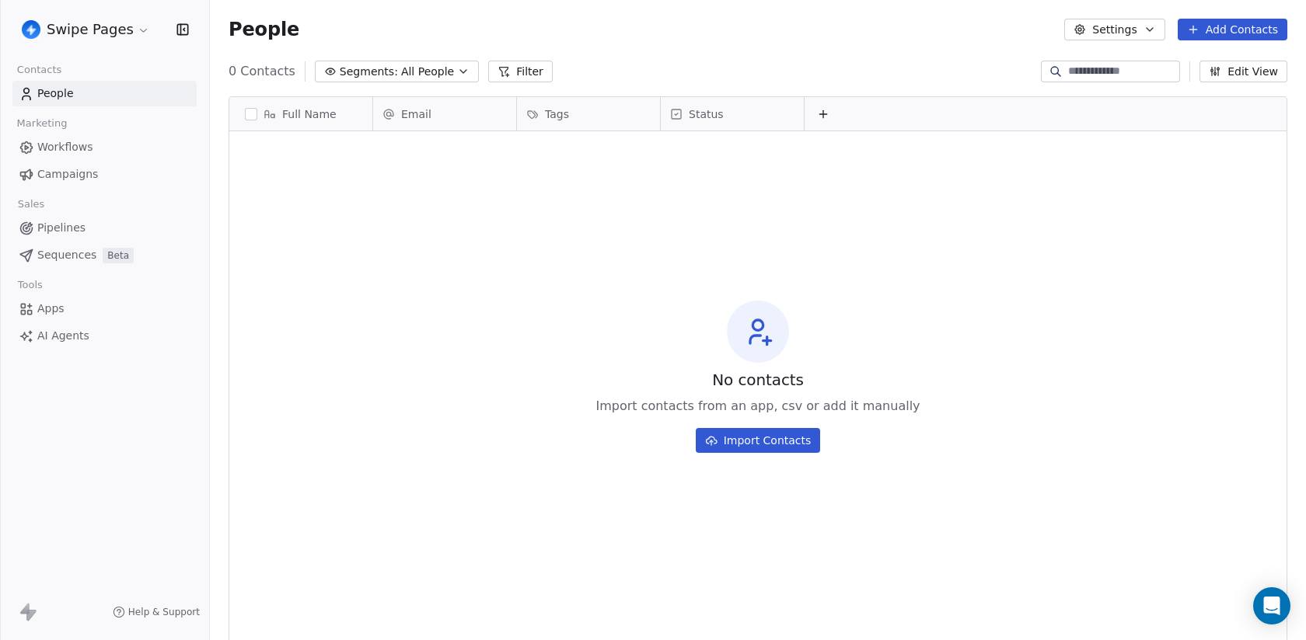
click at [65, 25] on html "Swipe Pages Contacts People Marketing Workflows Campaigns Sales Pipelines Seque…" at bounding box center [653, 320] width 1306 height 640
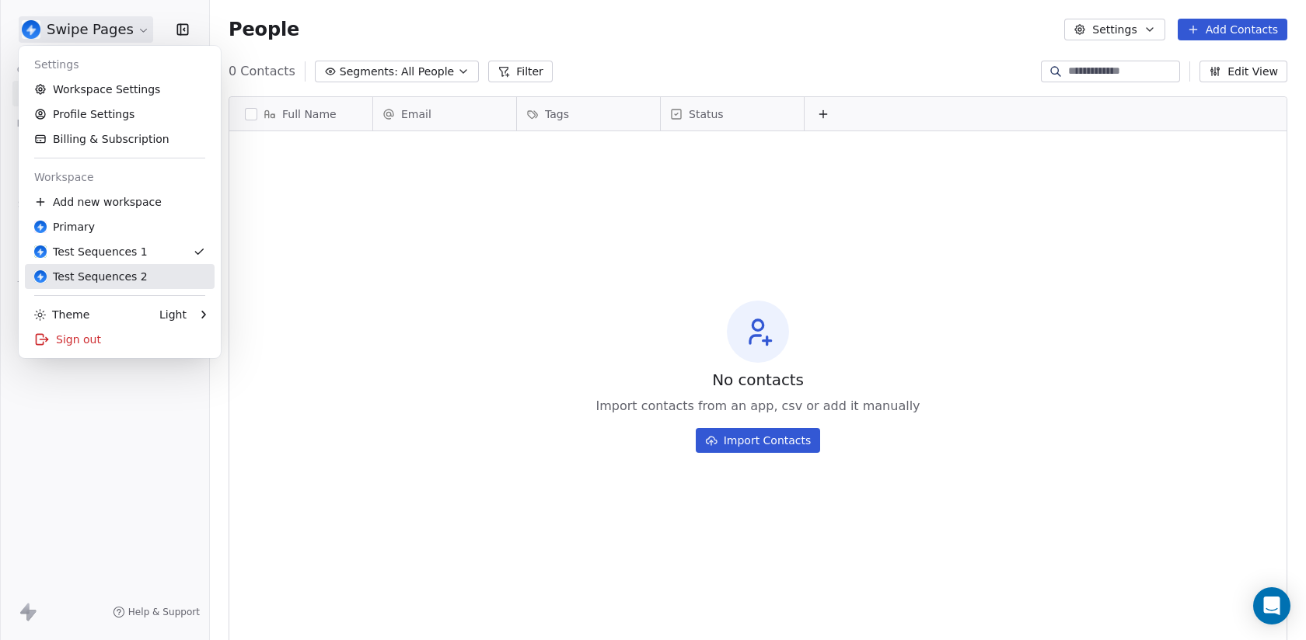
click at [138, 277] on div "Test Sequences 2" at bounding box center [90, 277] width 113 height 16
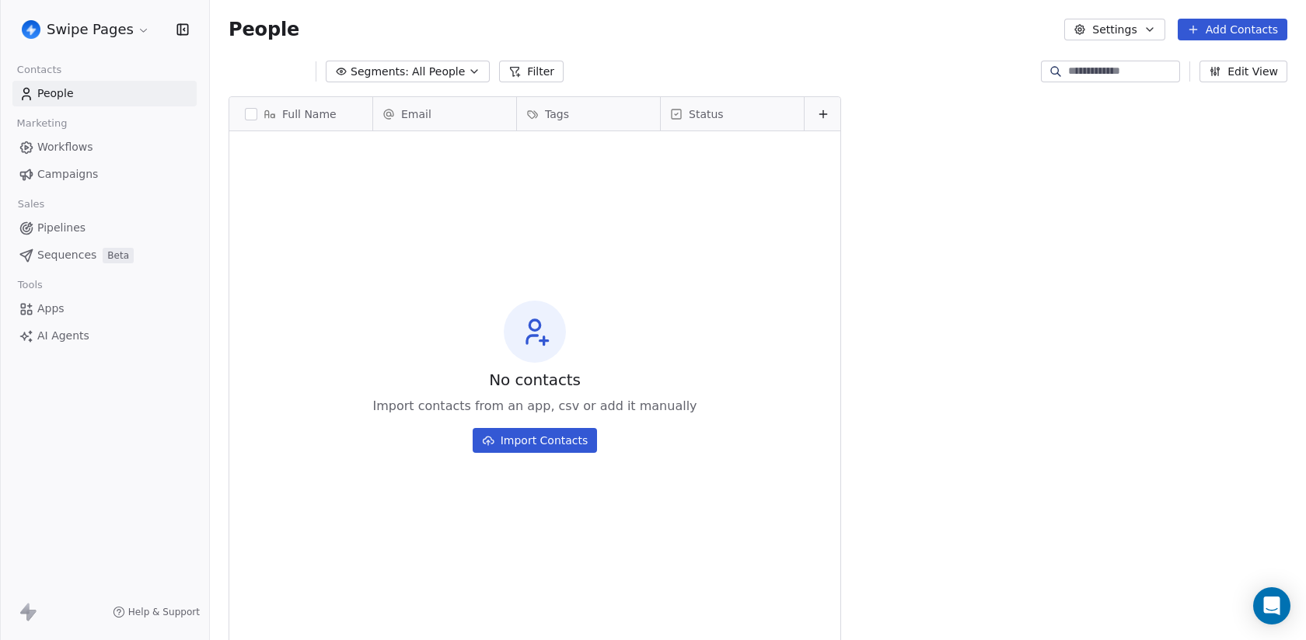
scroll to position [563, 1096]
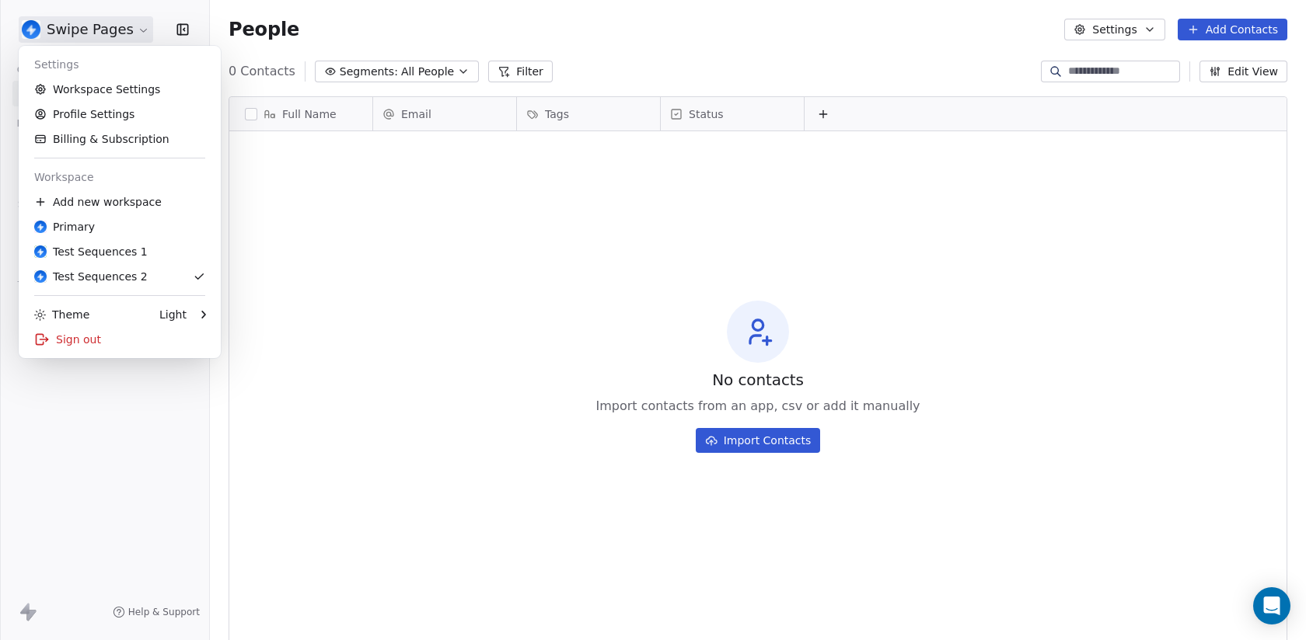
click at [124, 35] on html "Swipe Pages Contacts People Marketing Workflows Campaigns Sales Pipelines Seque…" at bounding box center [653, 320] width 1306 height 640
click at [143, 244] on div "Test Sequences 1" at bounding box center [119, 252] width 171 height 16
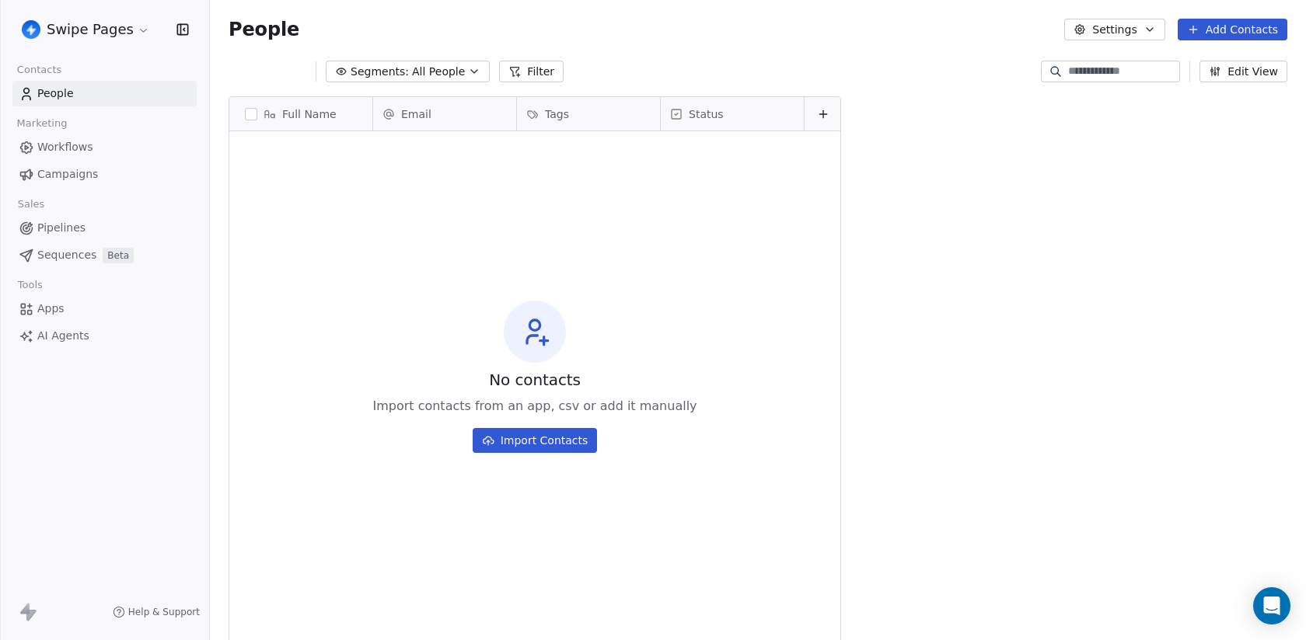
scroll to position [563, 1096]
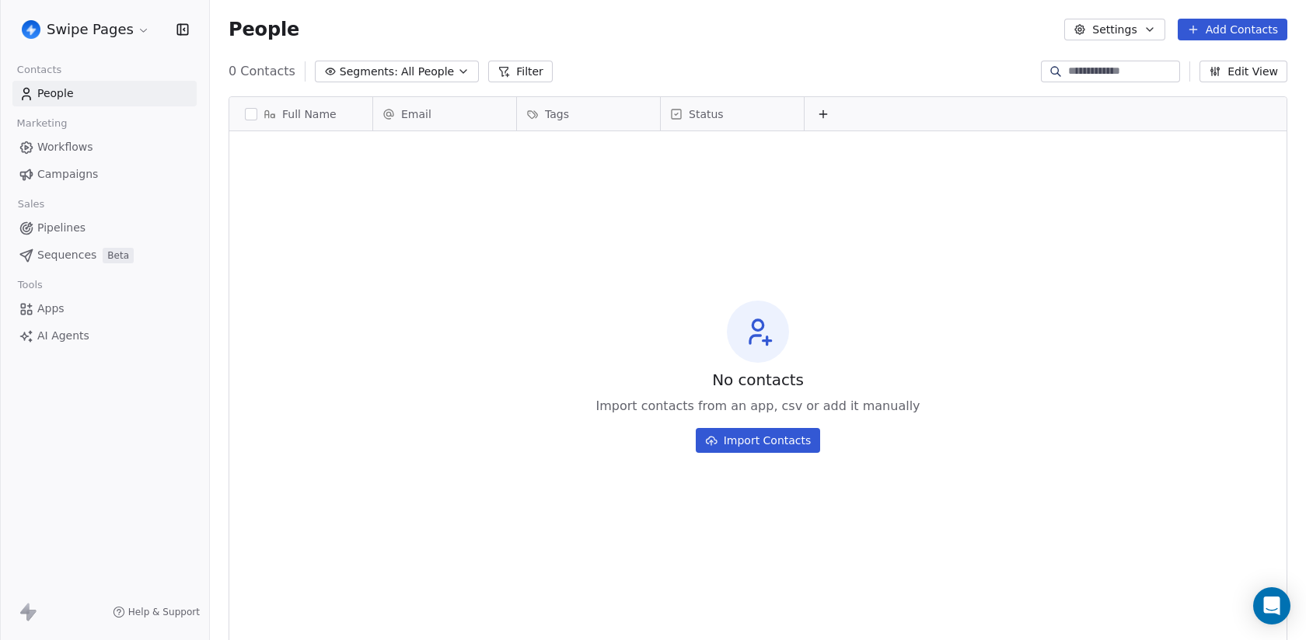
click at [116, 25] on html "Swipe Pages Contacts People Marketing Workflows Campaigns Sales Pipelines Seque…" at bounding box center [653, 320] width 1306 height 640
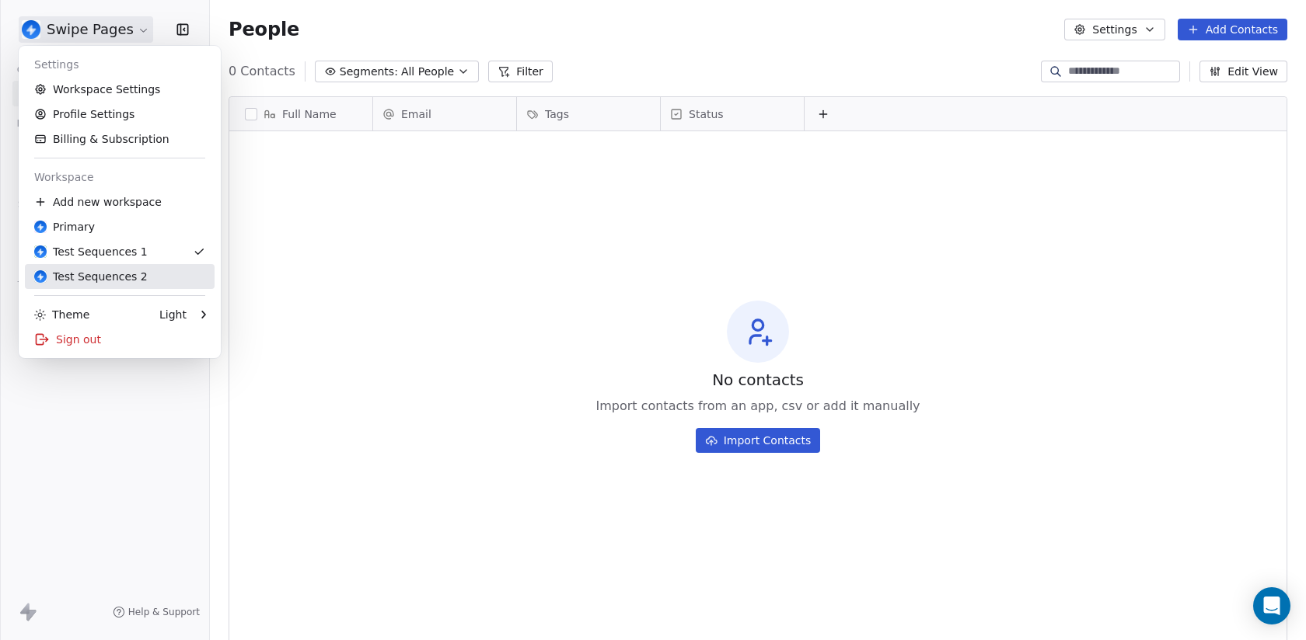
click at [120, 278] on div "Test Sequences 2" at bounding box center [90, 277] width 113 height 16
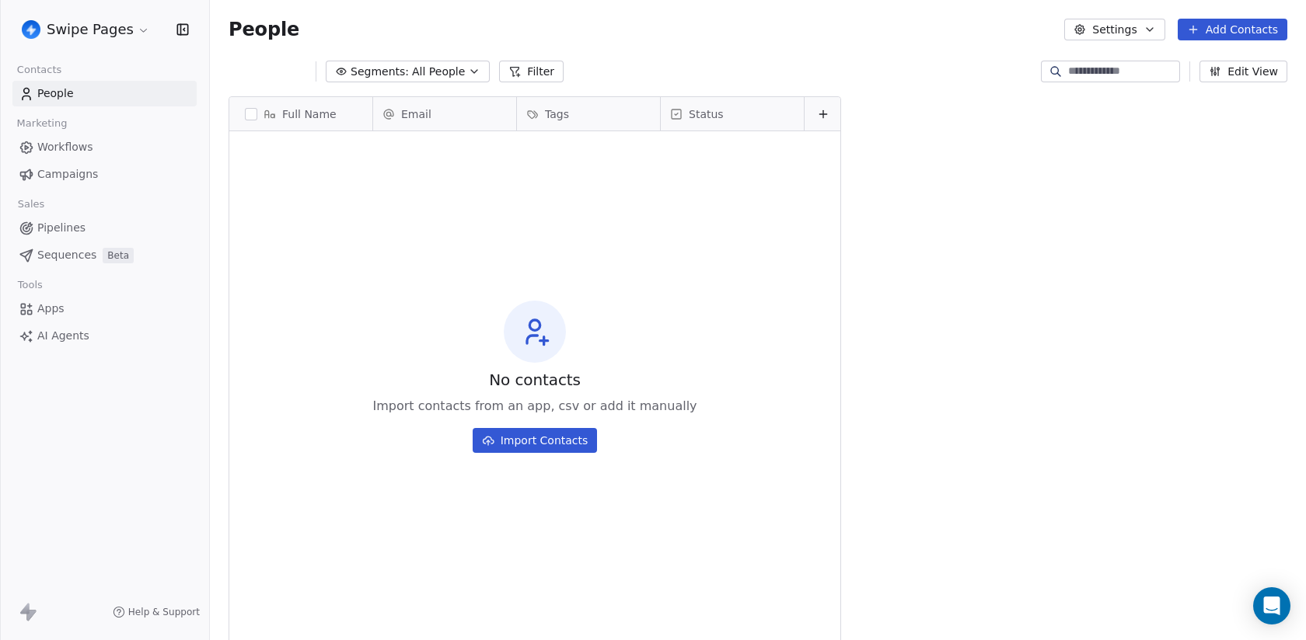
scroll to position [563, 1096]
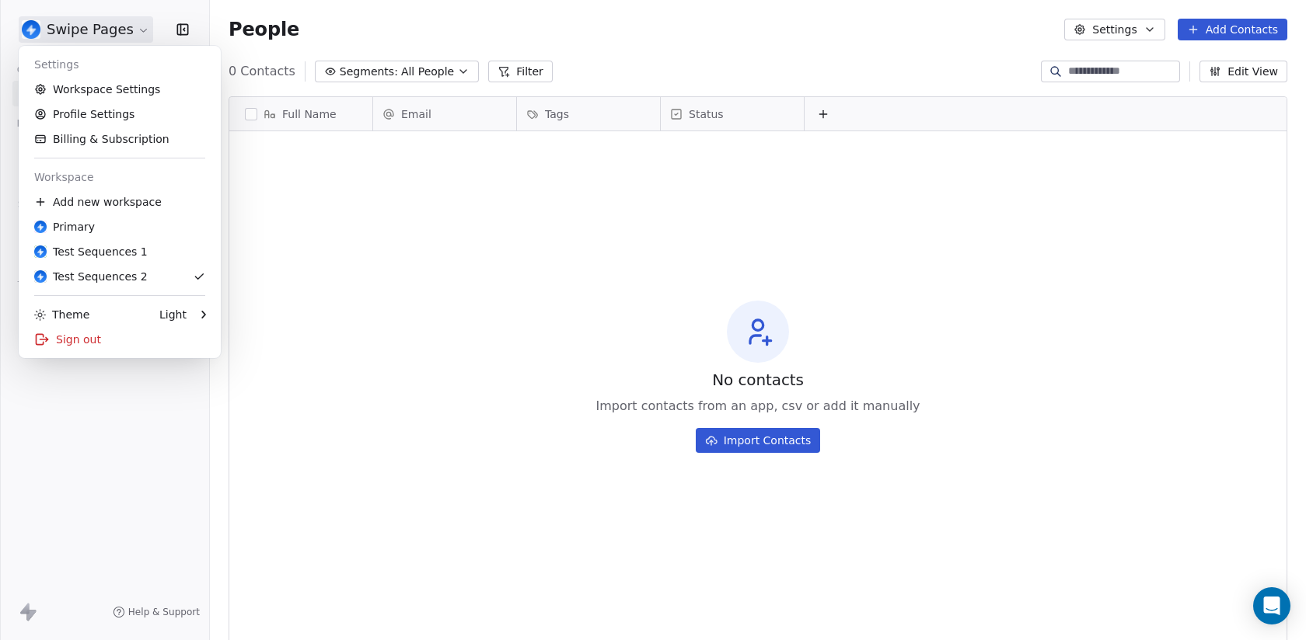
click at [95, 26] on html "Swipe Pages Contacts People Marketing Workflows Campaigns Sales Pipelines Seque…" at bounding box center [653, 320] width 1306 height 640
click at [110, 511] on html "Swipe Pages Contacts People Marketing Workflows Campaigns Sales Pipelines Seque…" at bounding box center [653, 320] width 1306 height 640
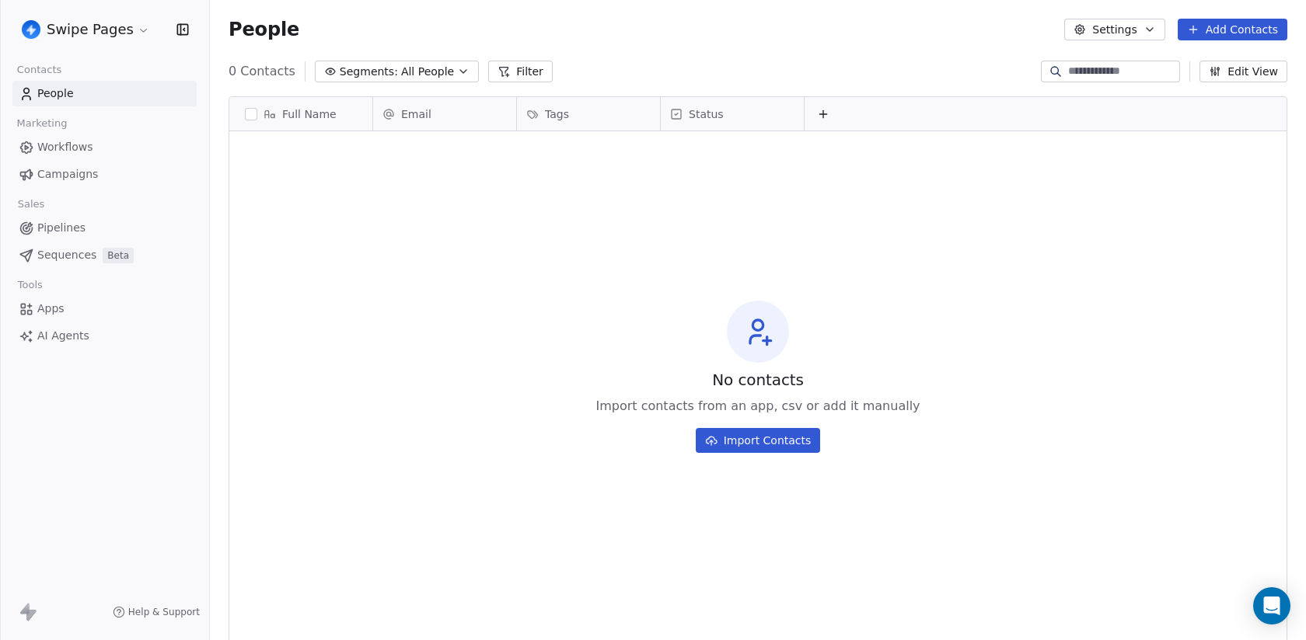
click at [109, 37] on html "Swipe Pages Contacts People Marketing Workflows Campaigns Sales Pipelines Seque…" at bounding box center [653, 320] width 1306 height 640
click at [129, 35] on html "Swipe Pages Contacts People Marketing Workflows Campaigns Sales Pipelines Seque…" at bounding box center [653, 320] width 1306 height 640
click at [104, 43] on div "Swipe Pages" at bounding box center [104, 29] width 209 height 59
click at [107, 26] on html "Swipe Pages Contacts People Marketing Workflows Campaigns Sales Pipelines Seque…" at bounding box center [653, 320] width 1306 height 640
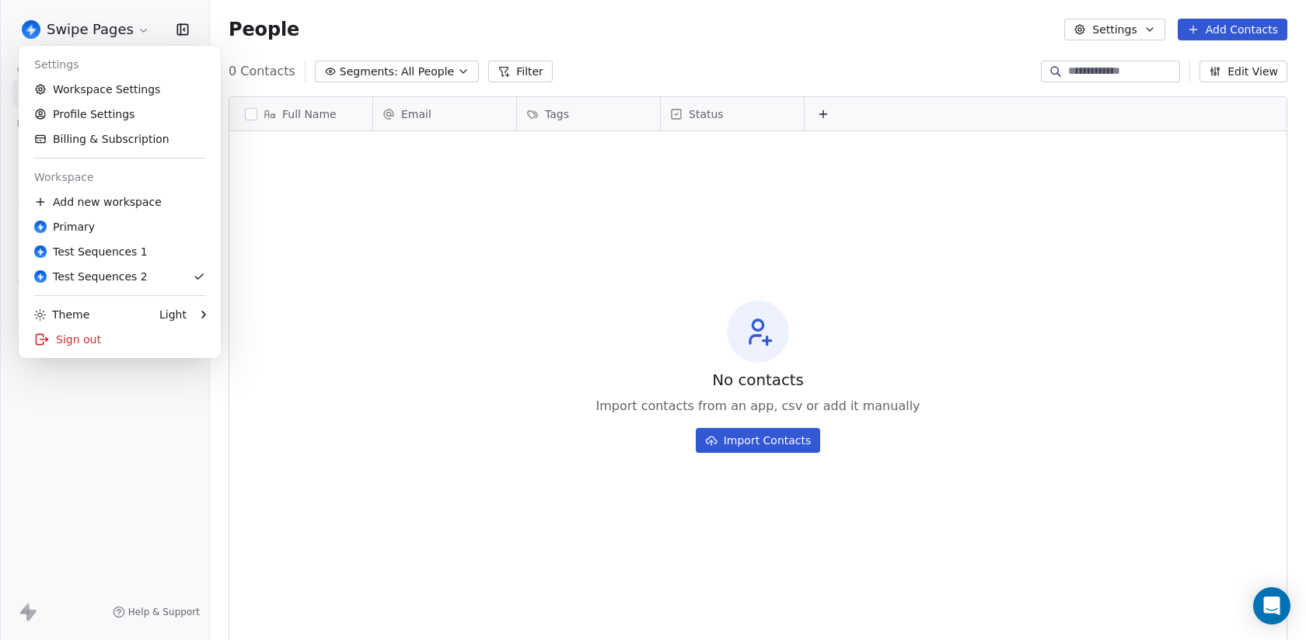
click at [376, 377] on html "Swipe Pages Contacts People Marketing Workflows Campaigns Sales Pipelines Seque…" at bounding box center [653, 320] width 1306 height 640
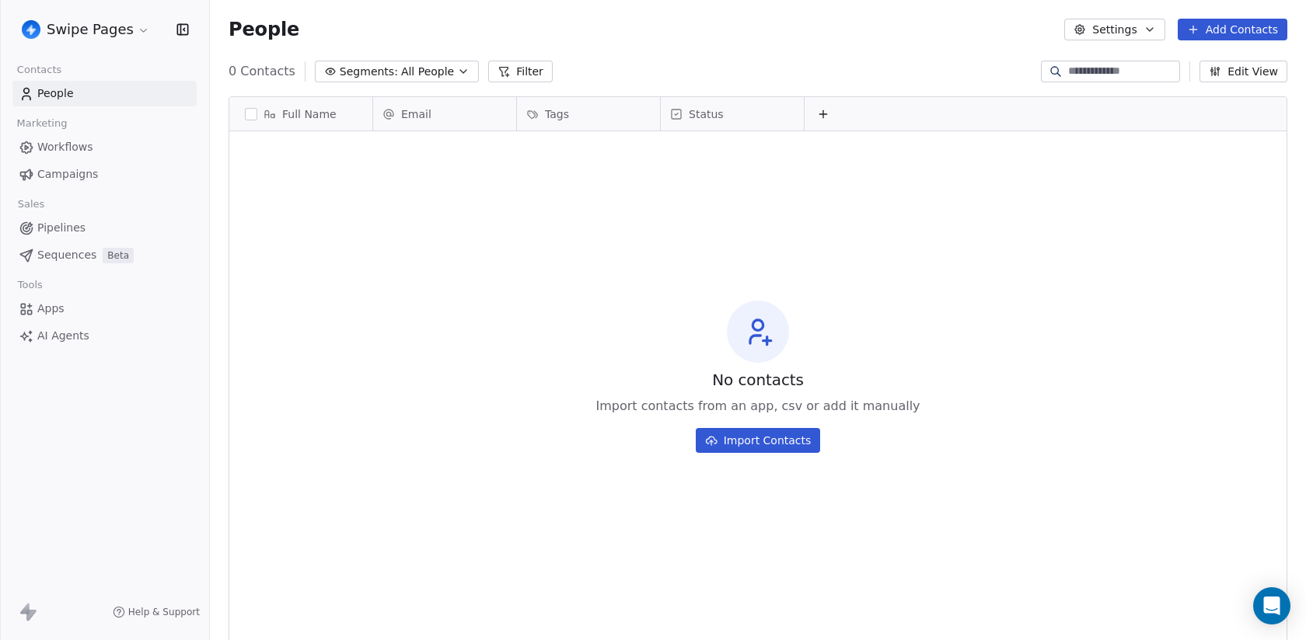
click at [97, 153] on link "Workflows" at bounding box center [104, 147] width 184 height 26
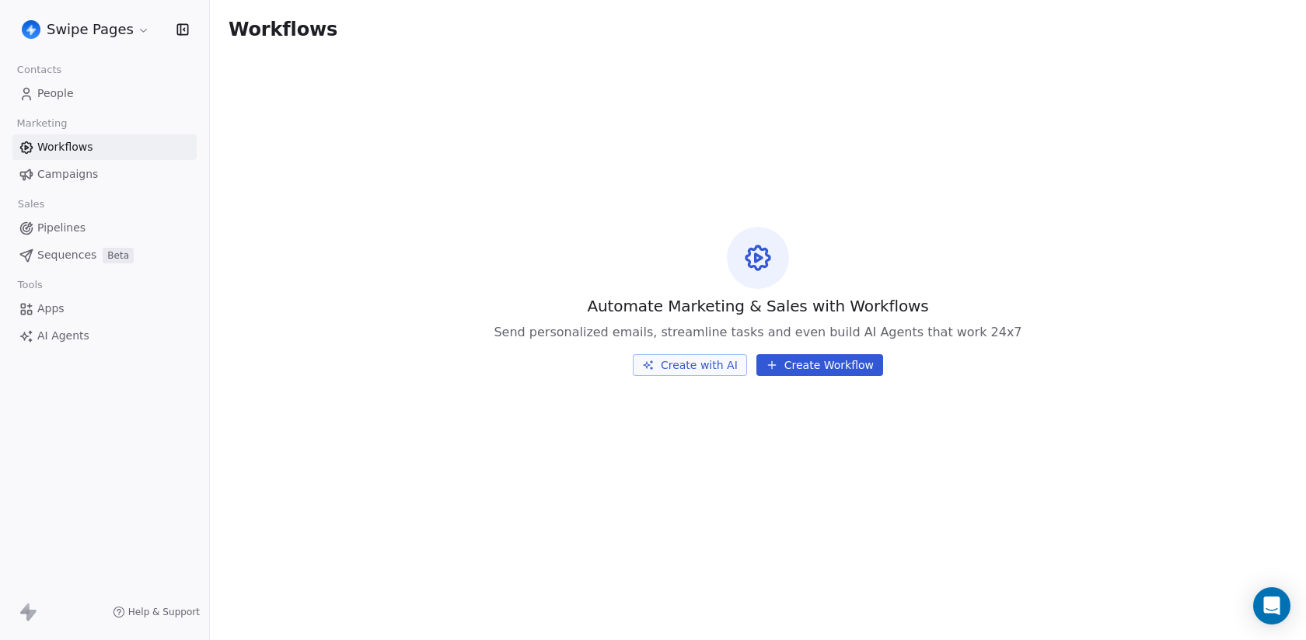
click at [71, 84] on link "People" at bounding box center [104, 94] width 184 height 26
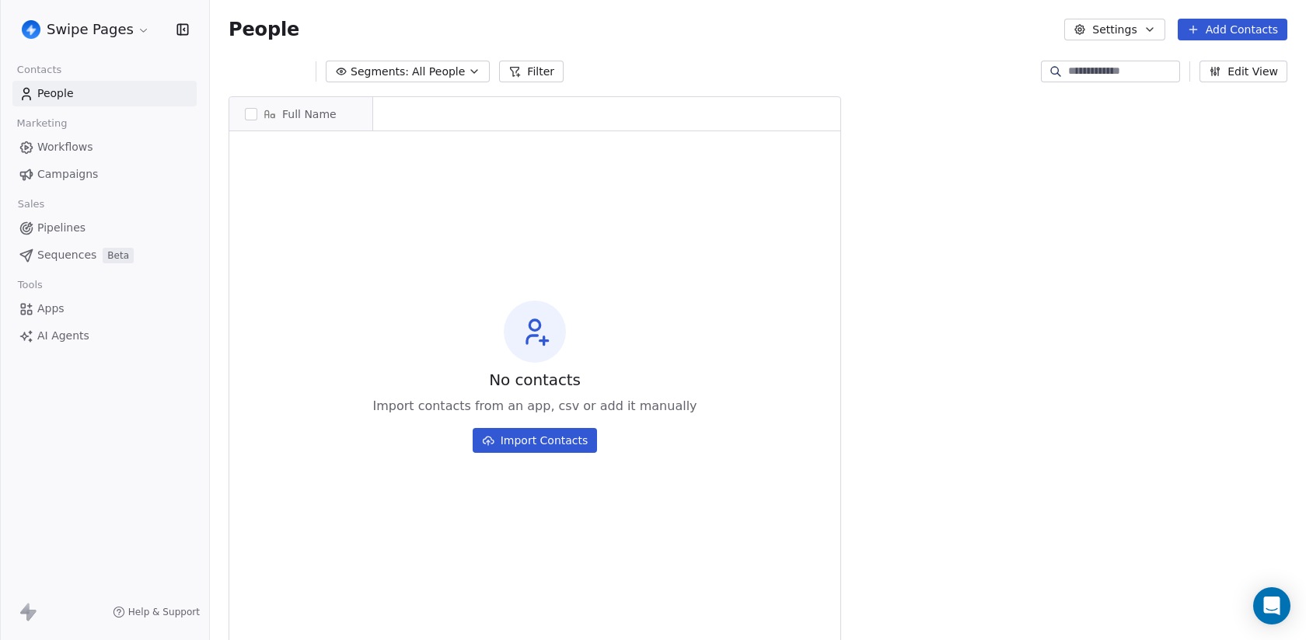
scroll to position [1, 1]
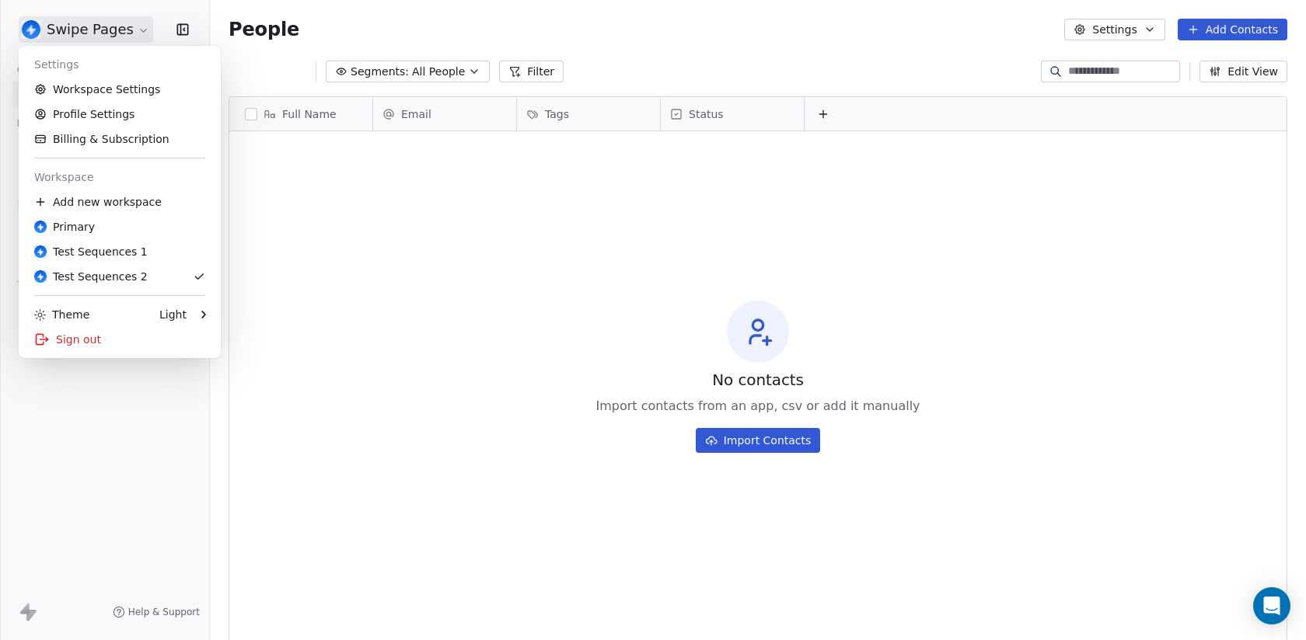
click at [80, 35] on html "Swipe Pages Contacts People Marketing Workflows Campaigns Sales Pipelines Seque…" at bounding box center [653, 320] width 1306 height 640
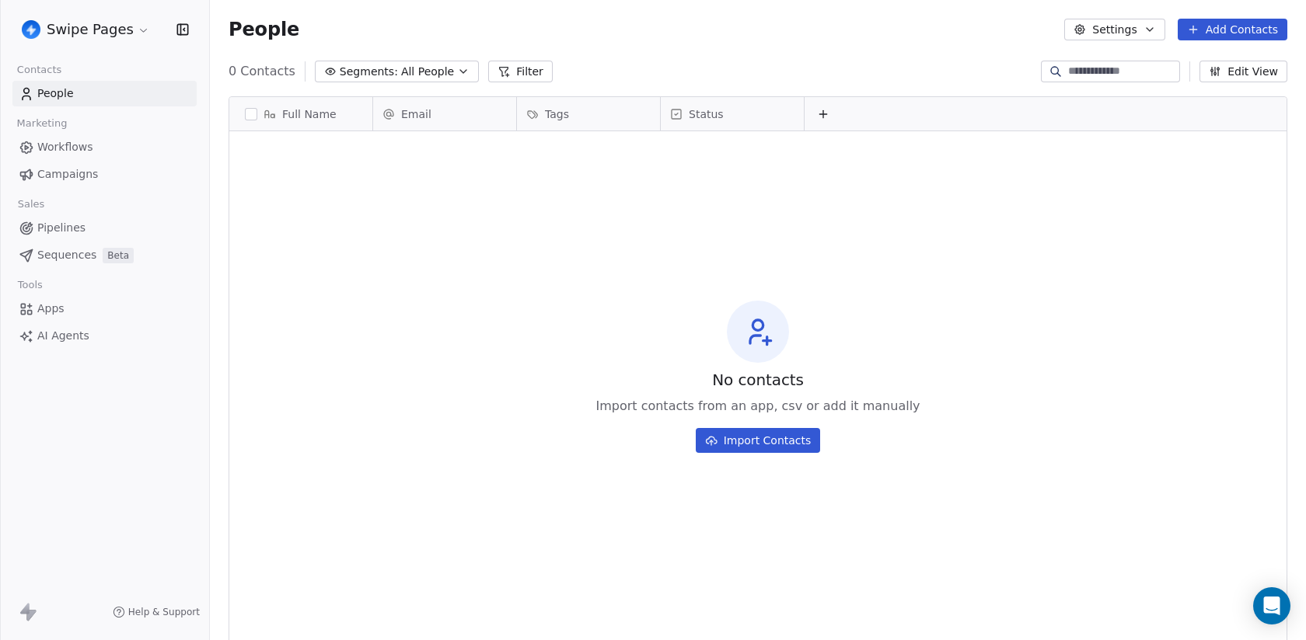
click at [94, 26] on html "Swipe Pages Contacts People Marketing Workflows Campaigns Sales Pipelines Seque…" at bounding box center [653, 320] width 1306 height 640
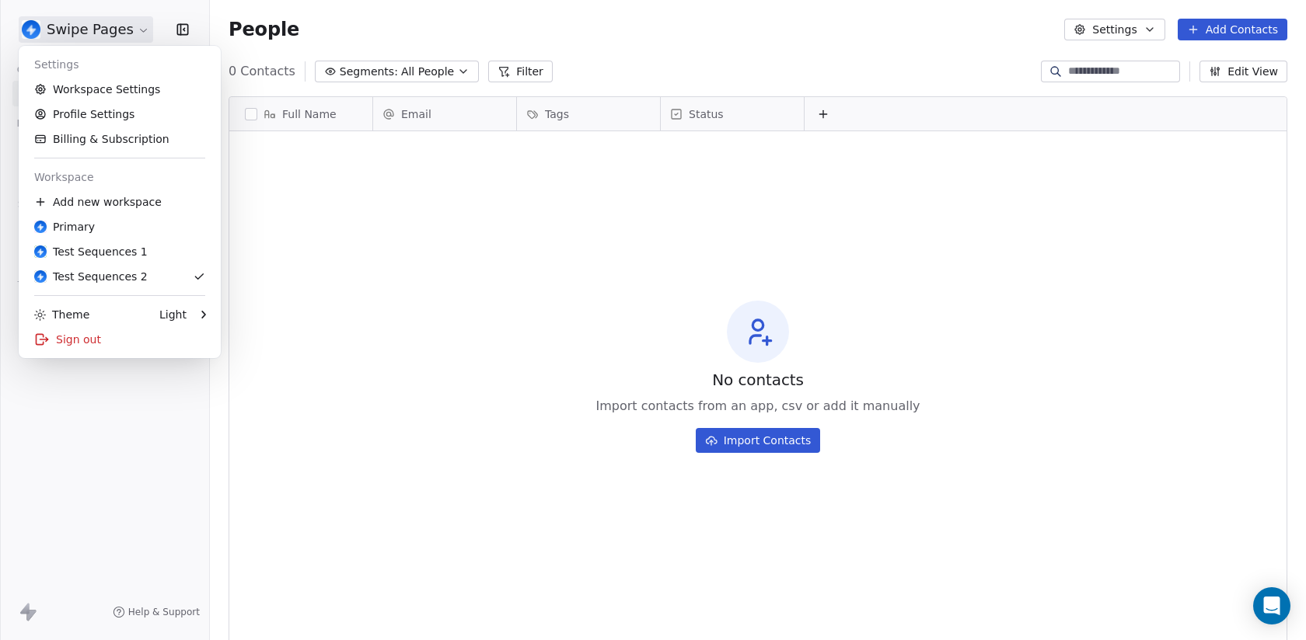
click at [105, 31] on html "Swipe Pages Contacts People Marketing Workflows Campaigns Sales Pipelines Seque…" at bounding box center [653, 320] width 1306 height 640
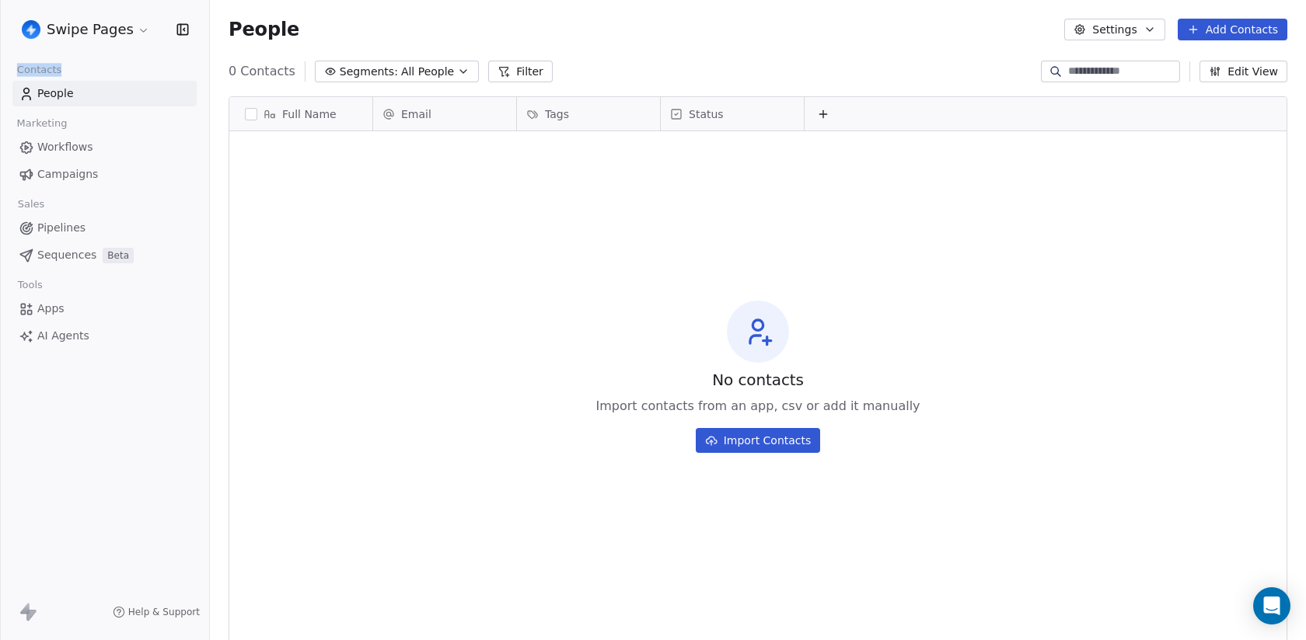
click at [92, 98] on link "People" at bounding box center [104, 94] width 184 height 26
click at [82, 98] on link "People" at bounding box center [104, 94] width 184 height 26
click at [77, 32] on html "Swipe Pages Contacts People Marketing Workflows Campaigns Sales Pipelines Seque…" at bounding box center [653, 320] width 1306 height 640
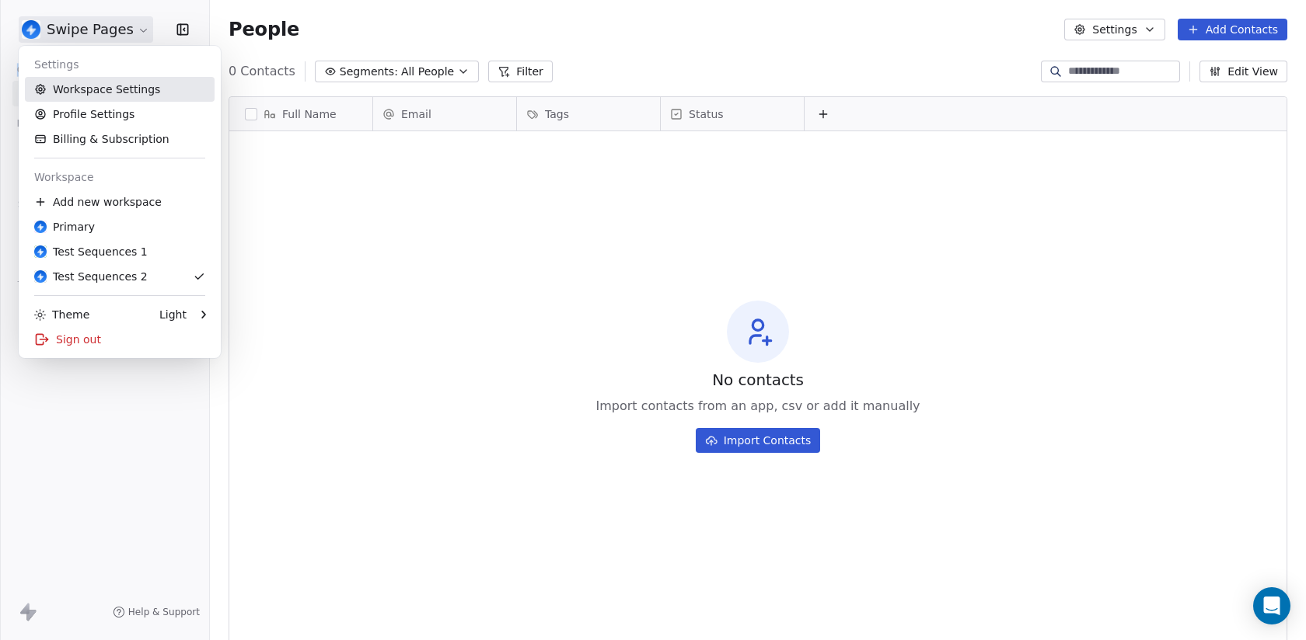
click at [84, 85] on link "Workspace Settings" at bounding box center [120, 89] width 190 height 25
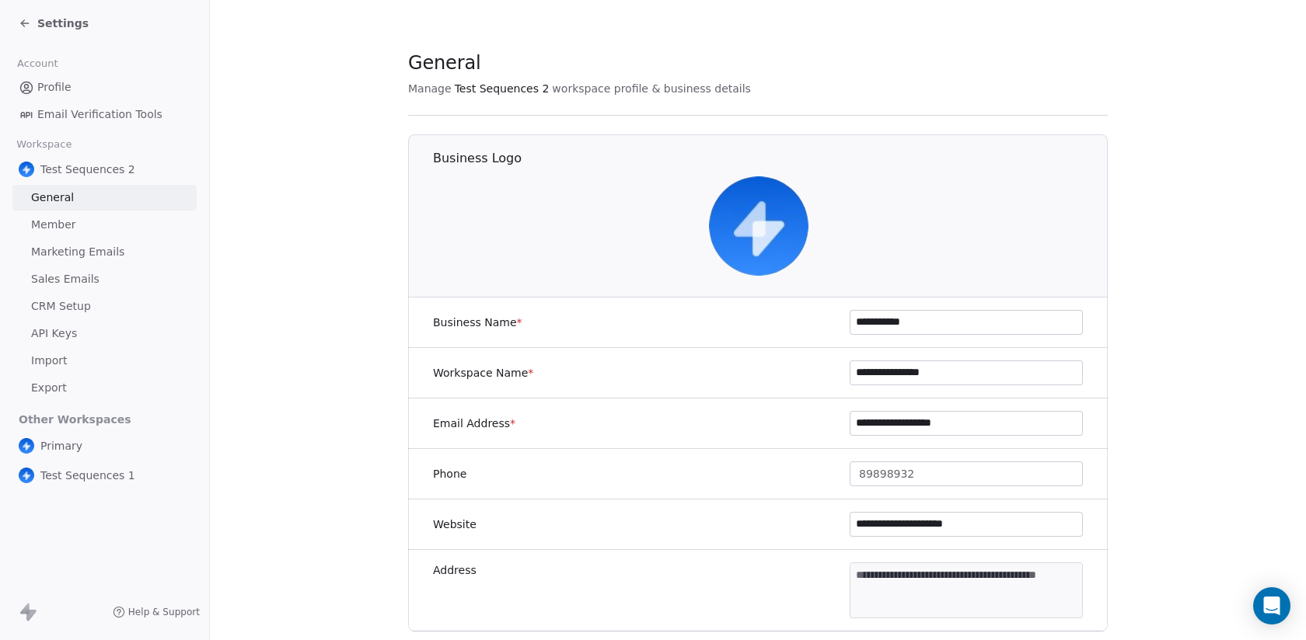
click at [60, 32] on div "Settings" at bounding box center [108, 23] width 178 height 22
click at [60, 23] on span "Settings" at bounding box center [62, 24] width 51 height 16
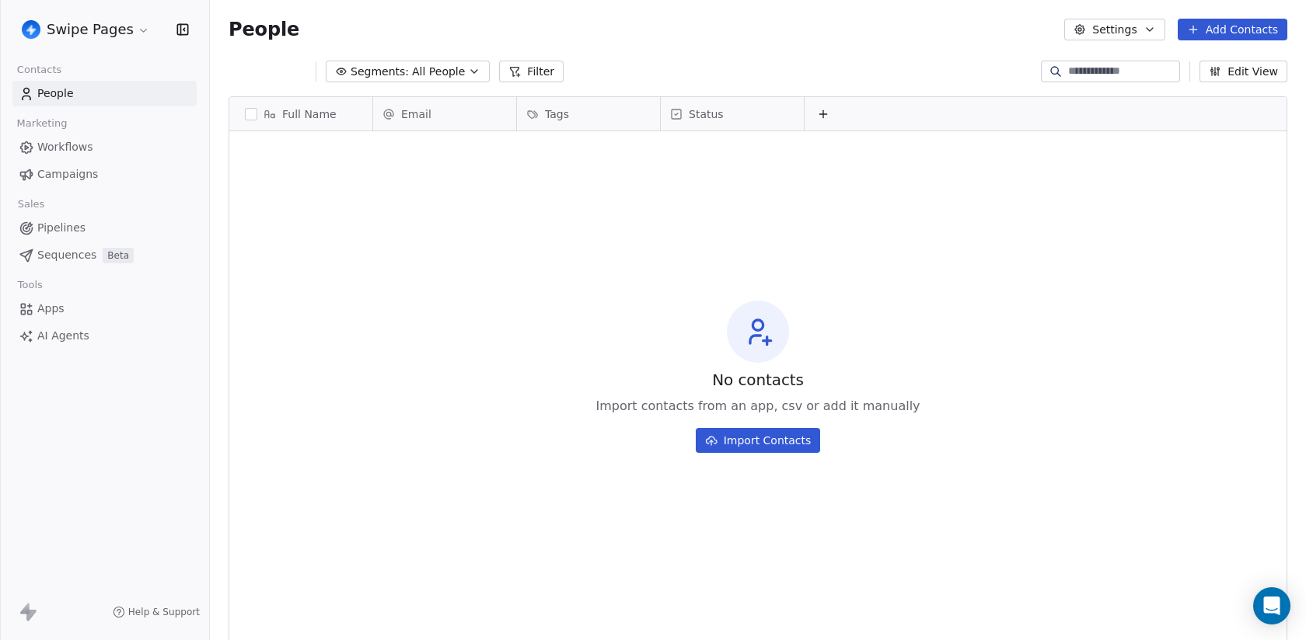
scroll to position [563, 1096]
click at [60, 23] on html "Swipe Pages Contacts People Marketing Workflows Campaigns Sales Pipelines Seque…" at bounding box center [653, 320] width 1306 height 640
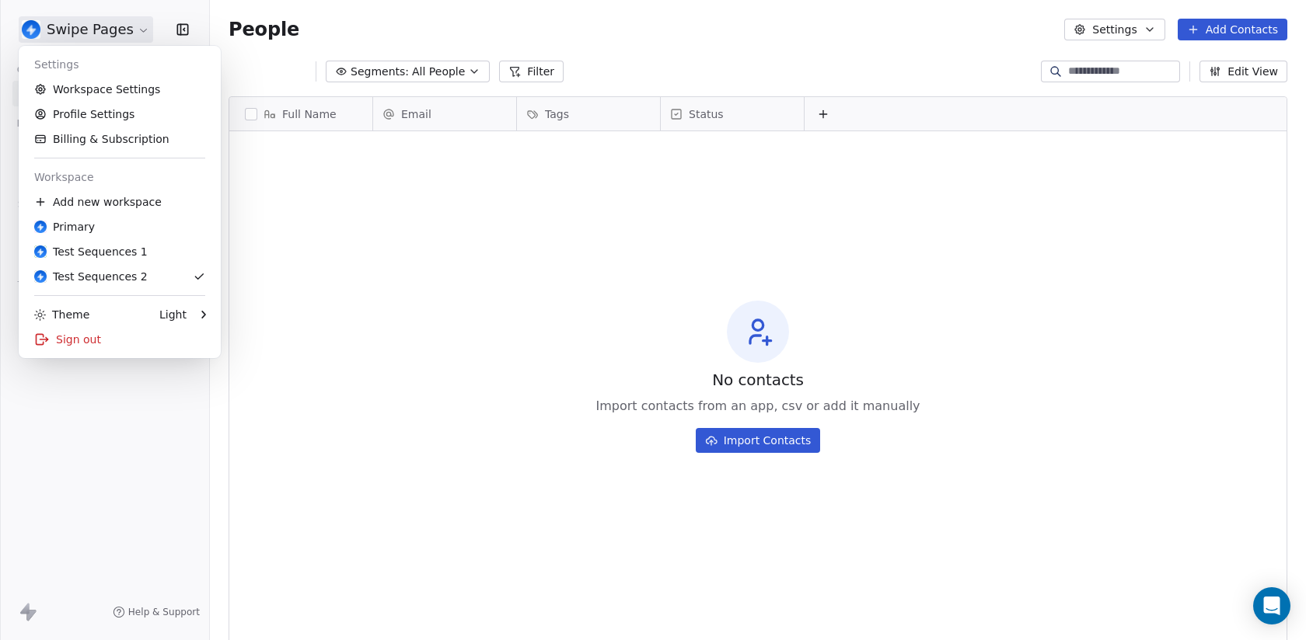
click at [322, 239] on html "Swipe Pages Contacts People Marketing Workflows Campaigns Sales Pipelines Seque…" at bounding box center [653, 320] width 1306 height 640
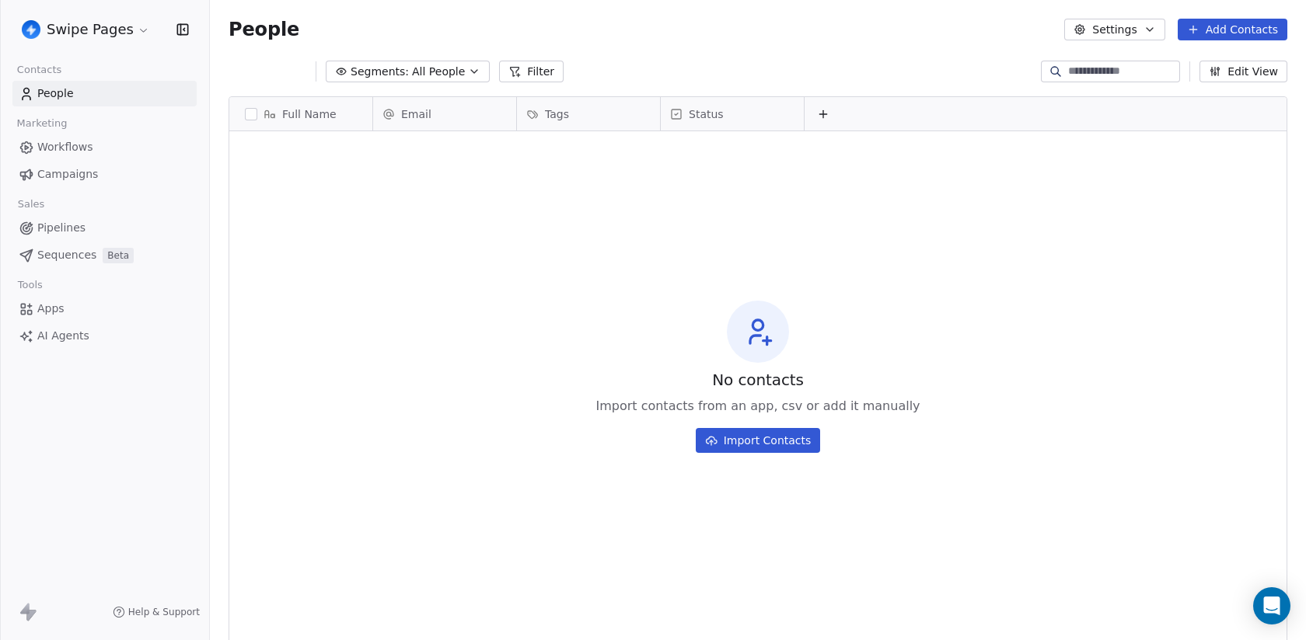
click at [86, 44] on div "Swipe Pages" at bounding box center [104, 29] width 209 height 59
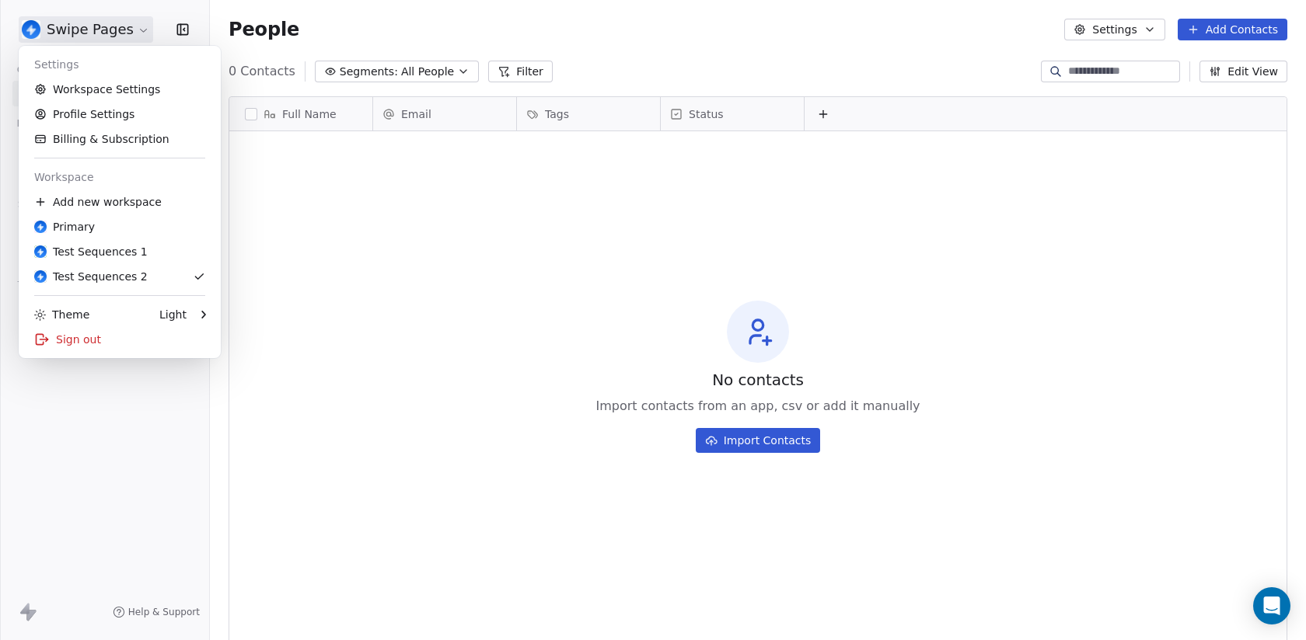
click at [86, 35] on html "Swipe Pages Contacts People Marketing Workflows Campaigns Sales Pipelines Seque…" at bounding box center [653, 320] width 1306 height 640
click at [433, 265] on html "Swipe Pages Contacts People Marketing Workflows Campaigns Sales Pipelines Seque…" at bounding box center [653, 320] width 1306 height 640
click at [116, 25] on html "Swipe Pages Contacts People Marketing Workflows Campaigns Sales Pipelines Seque…" at bounding box center [653, 320] width 1306 height 640
click at [129, 236] on link "Primary" at bounding box center [120, 226] width 190 height 25
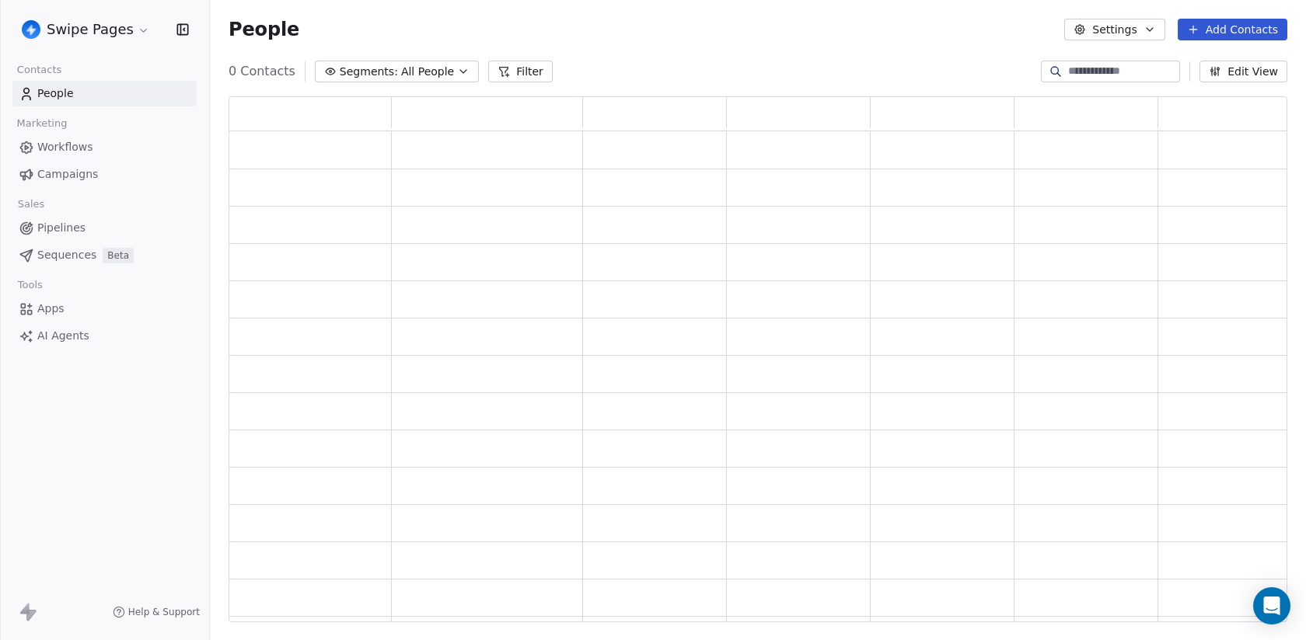
scroll to position [526, 1058]
click at [408, 55] on div "People Settings Add Contacts" at bounding box center [758, 29] width 1096 height 59
click at [408, 71] on span "All People" at bounding box center [427, 72] width 53 height 16
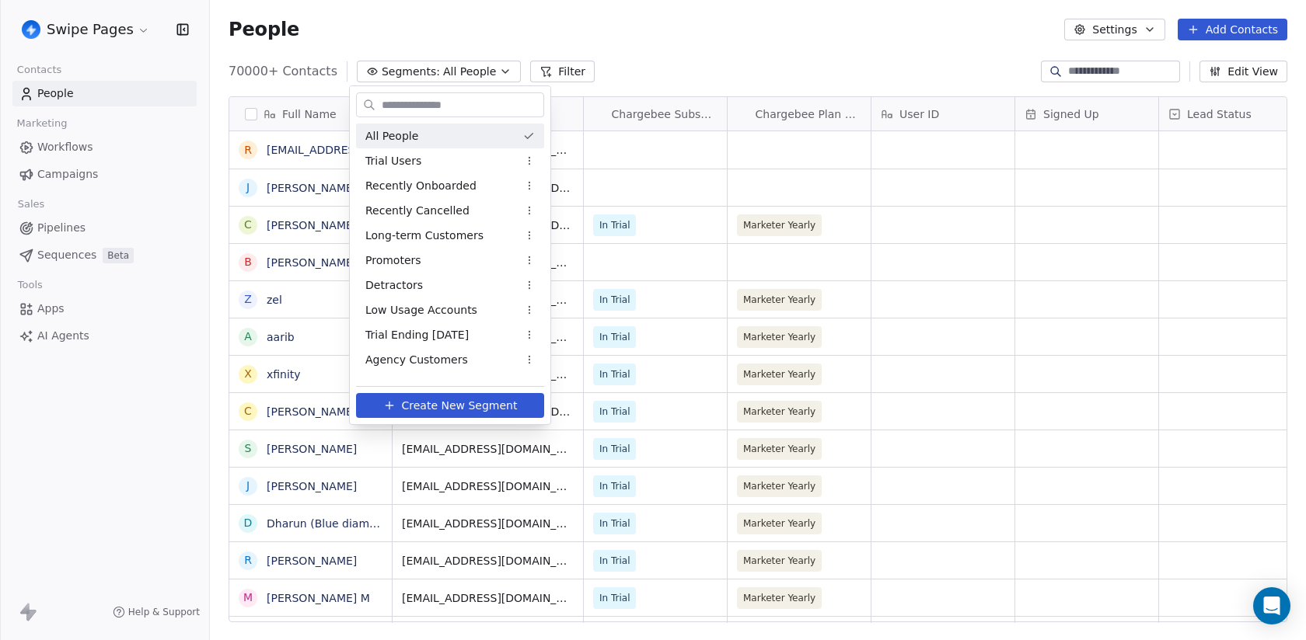
click at [408, 71] on html "Swipe Pages Contacts People Marketing Workflows Campaigns Sales Pipelines Seque…" at bounding box center [653, 320] width 1306 height 640
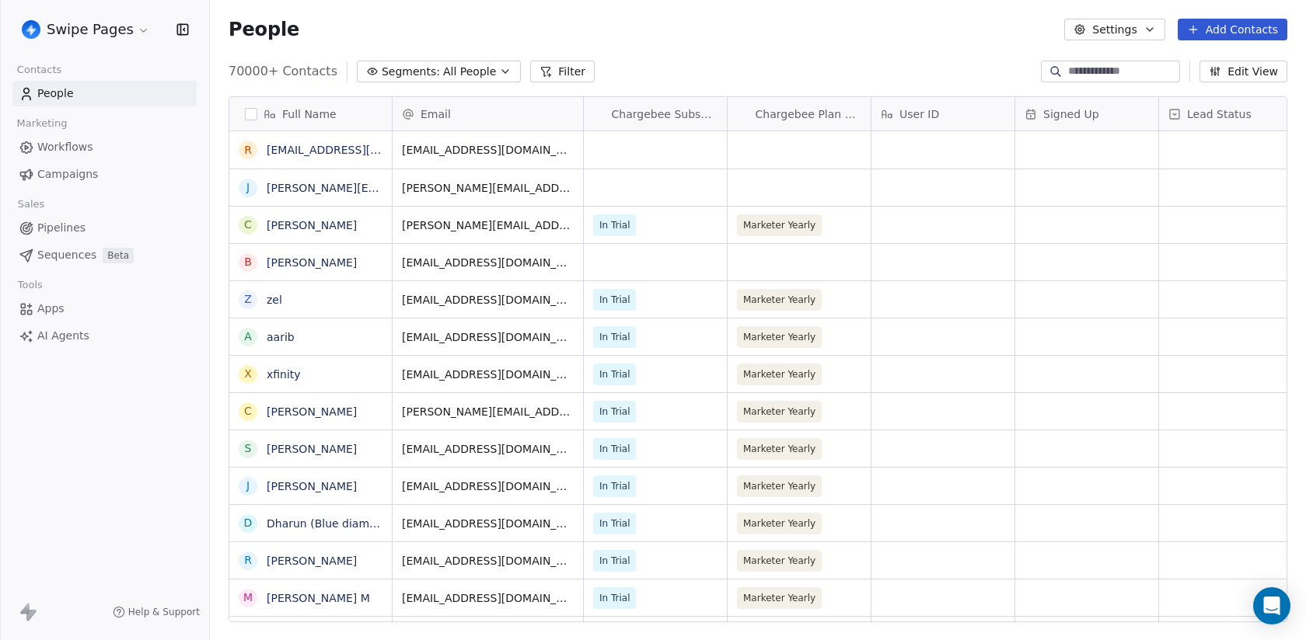
click at [408, 71] on span "Segments:" at bounding box center [411, 72] width 58 height 16
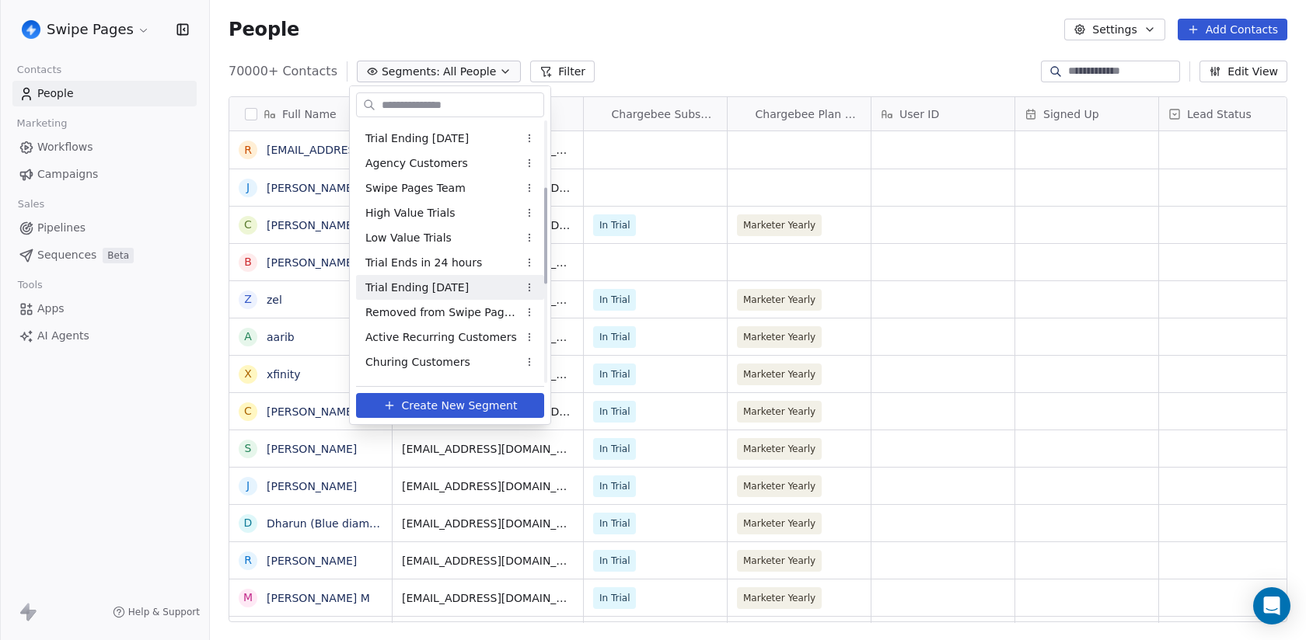
scroll to position [162, 0]
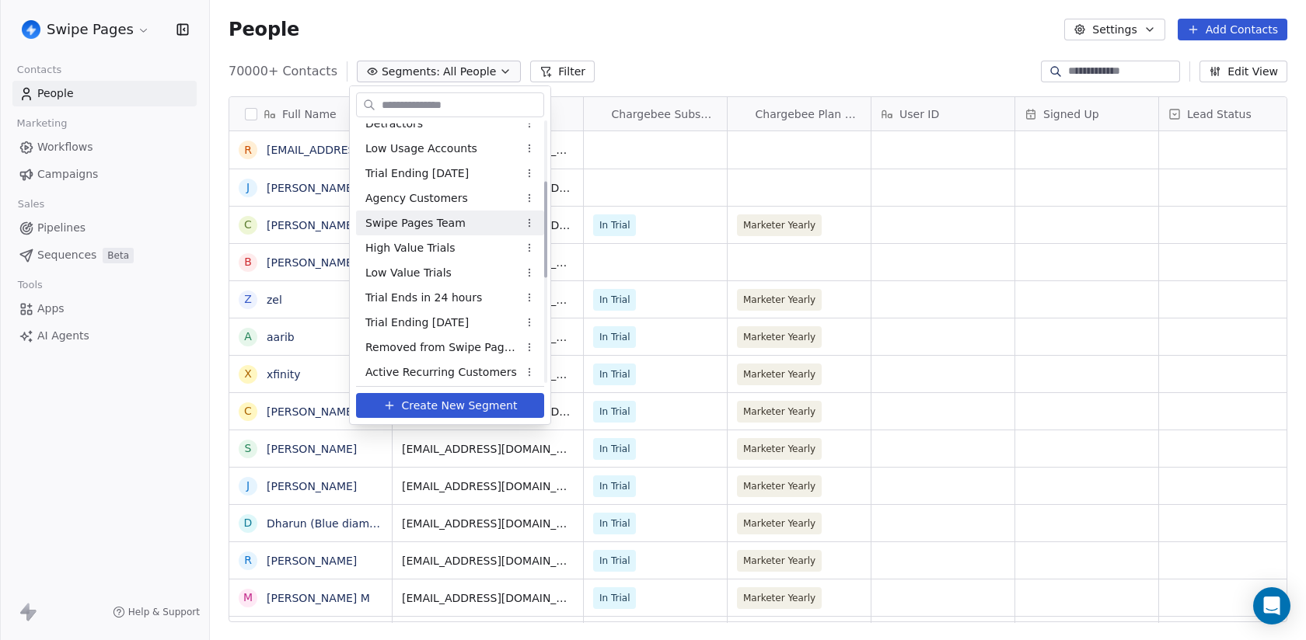
click at [110, 408] on html "Swipe Pages Contacts People Marketing Workflows Campaigns Sales Pipelines Seque…" at bounding box center [653, 320] width 1306 height 640
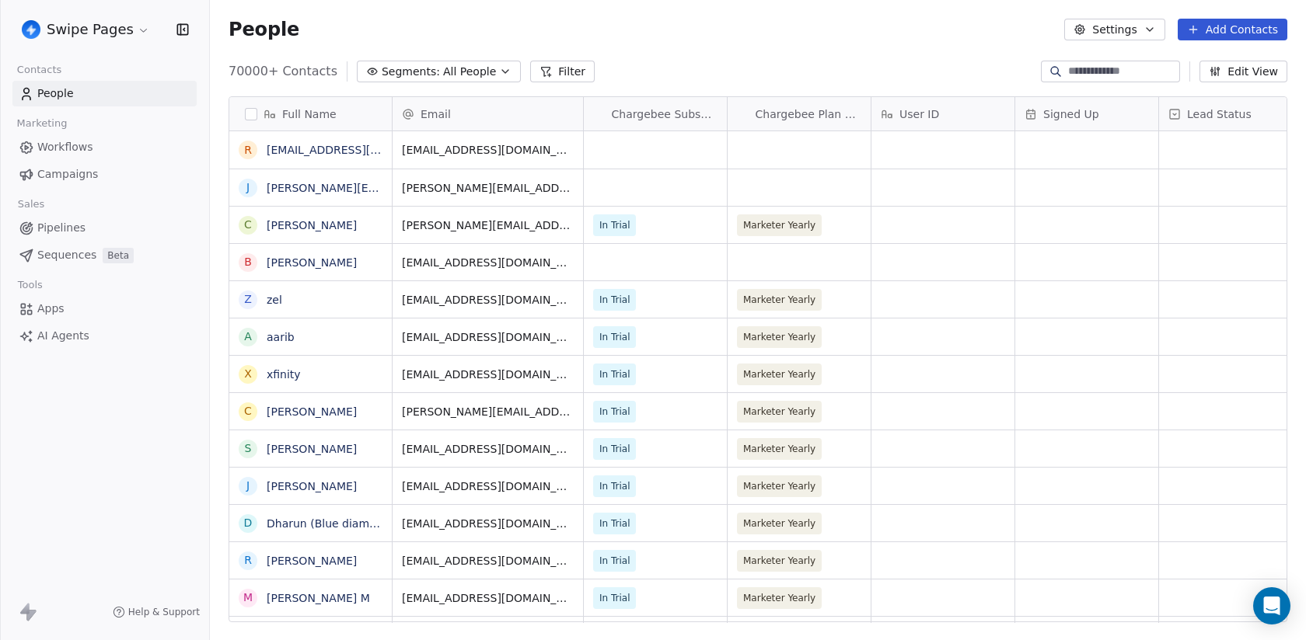
click at [109, 247] on link "Sequences Beta" at bounding box center [104, 255] width 184 height 26
click at [109, 248] on span "Beta" at bounding box center [118, 256] width 31 height 16
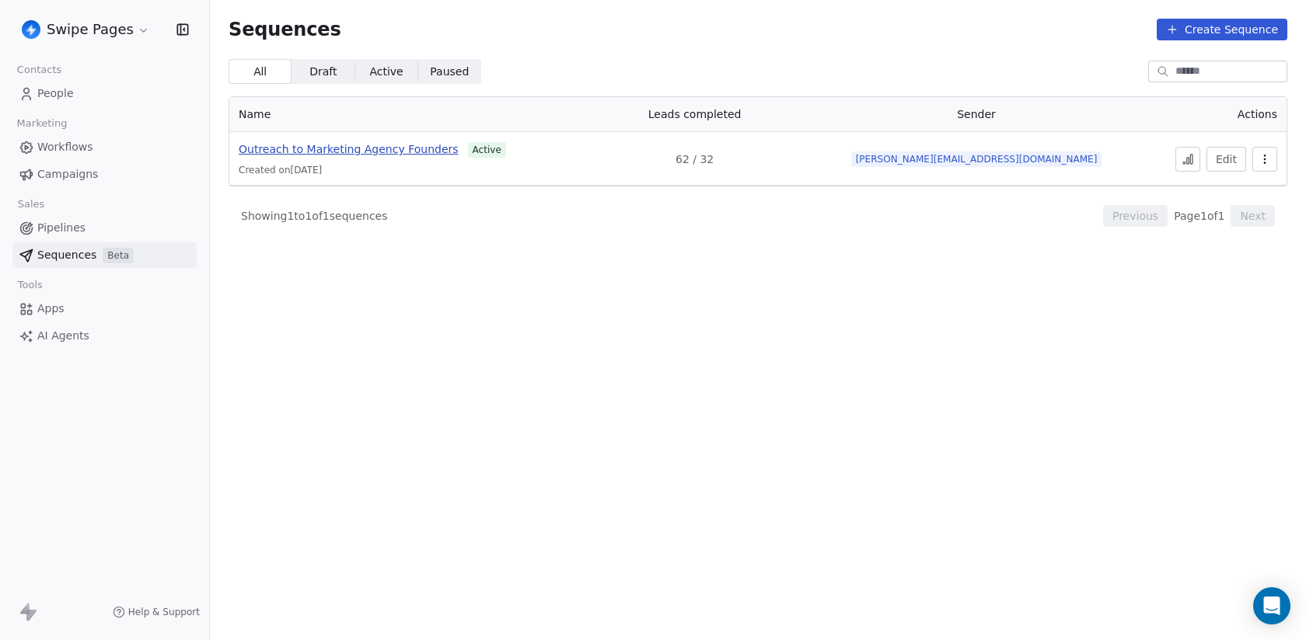
click at [416, 149] on span "Outreach to Marketing Agency Founders" at bounding box center [349, 149] width 220 height 12
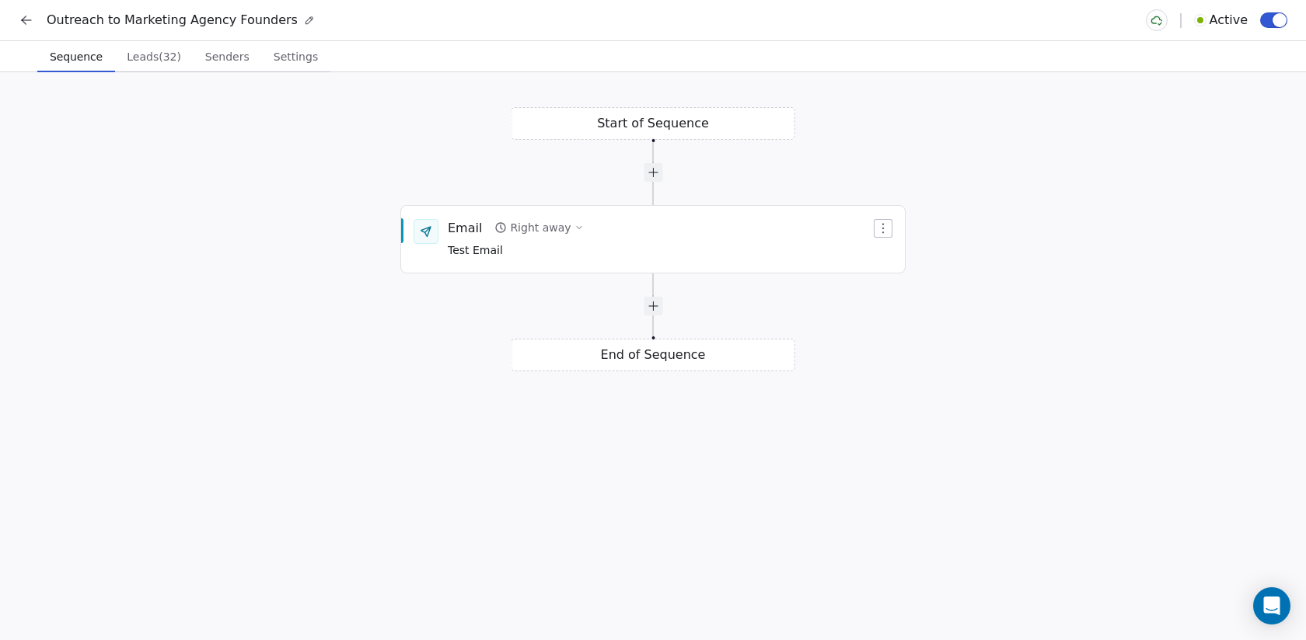
click at [208, 62] on span "Senders" at bounding box center [227, 57] width 57 height 22
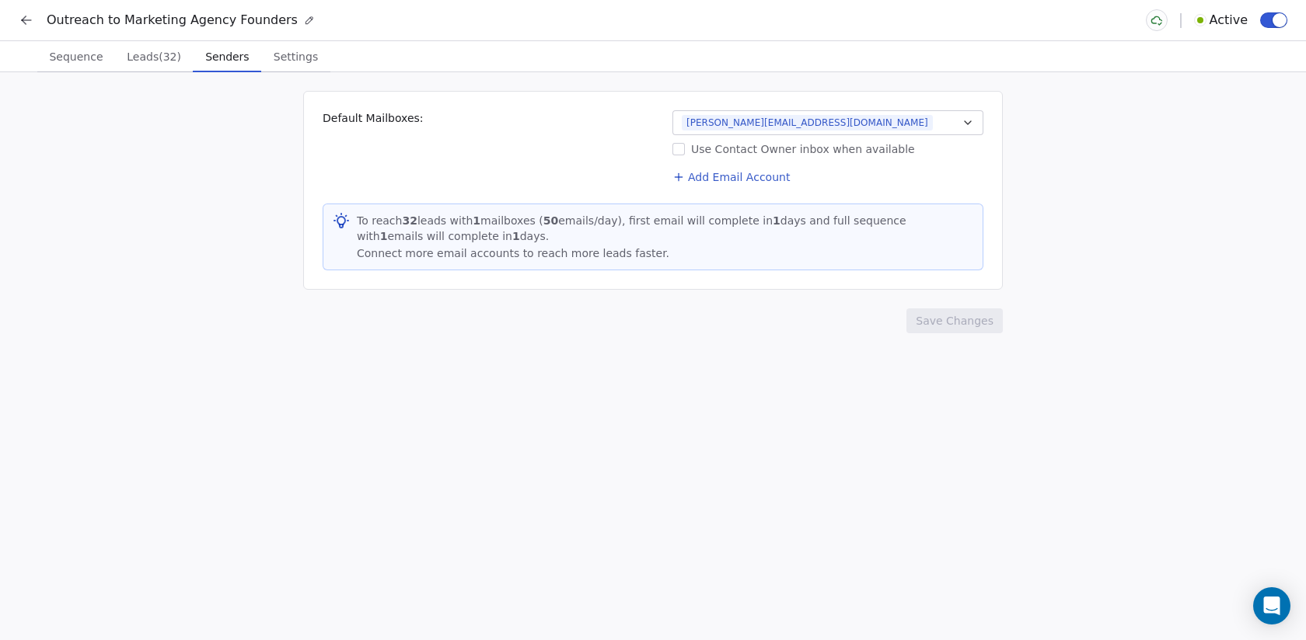
click at [147, 58] on span "Leads (32)" at bounding box center [153, 57] width 67 height 22
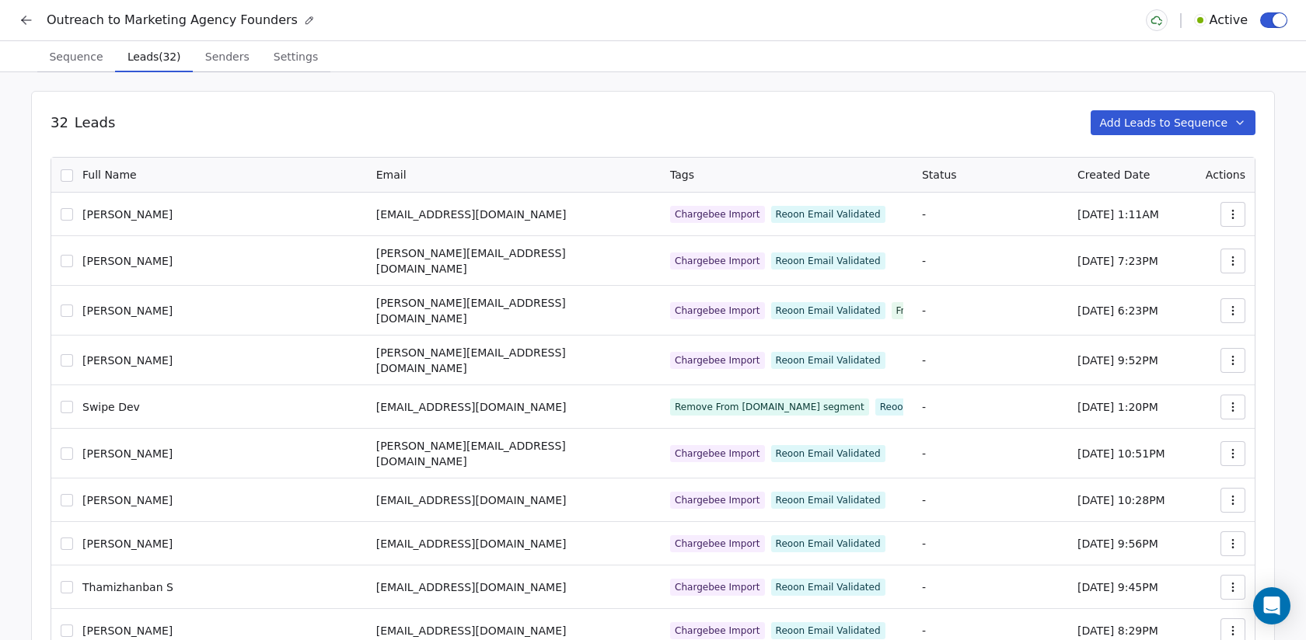
click at [29, 12] on icon at bounding box center [27, 20] width 16 height 16
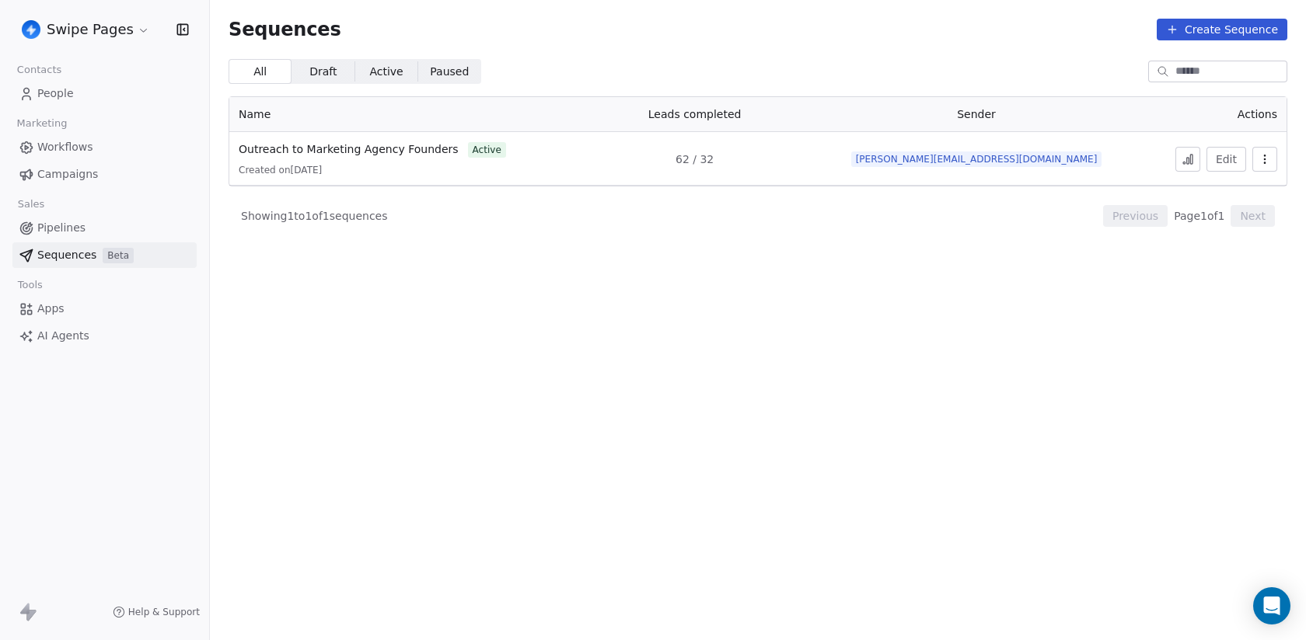
click at [92, 85] on link "People" at bounding box center [104, 94] width 184 height 26
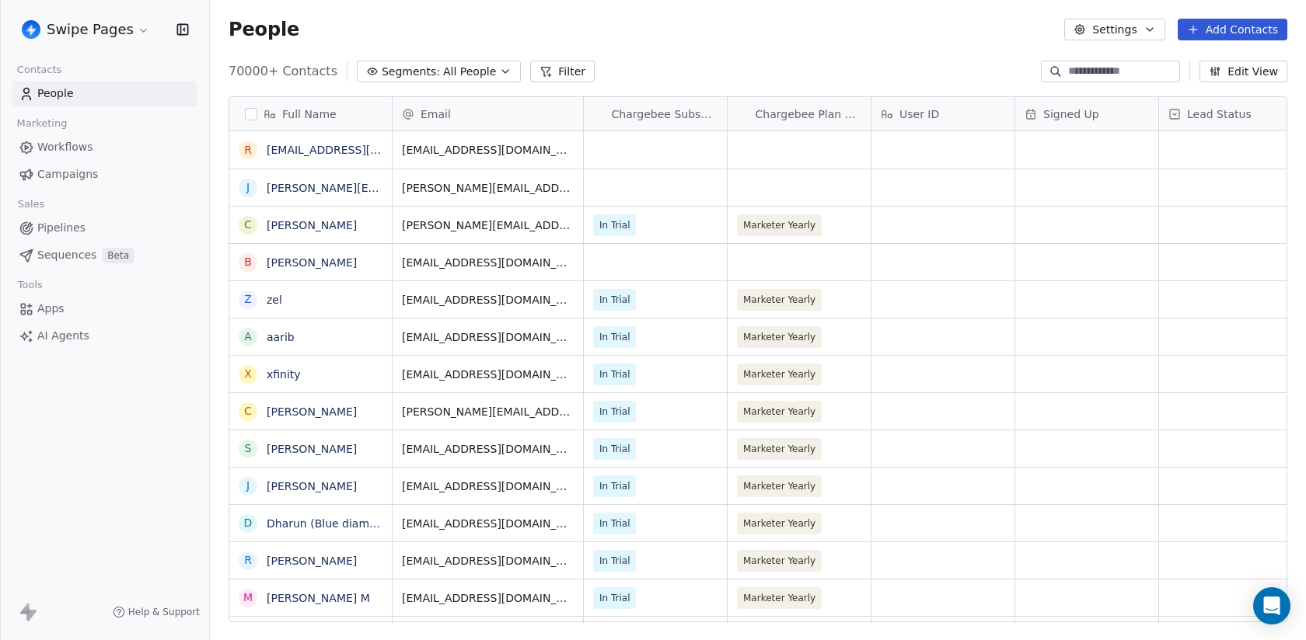
scroll to position [563, 1096]
click at [464, 69] on span "All People" at bounding box center [469, 72] width 53 height 16
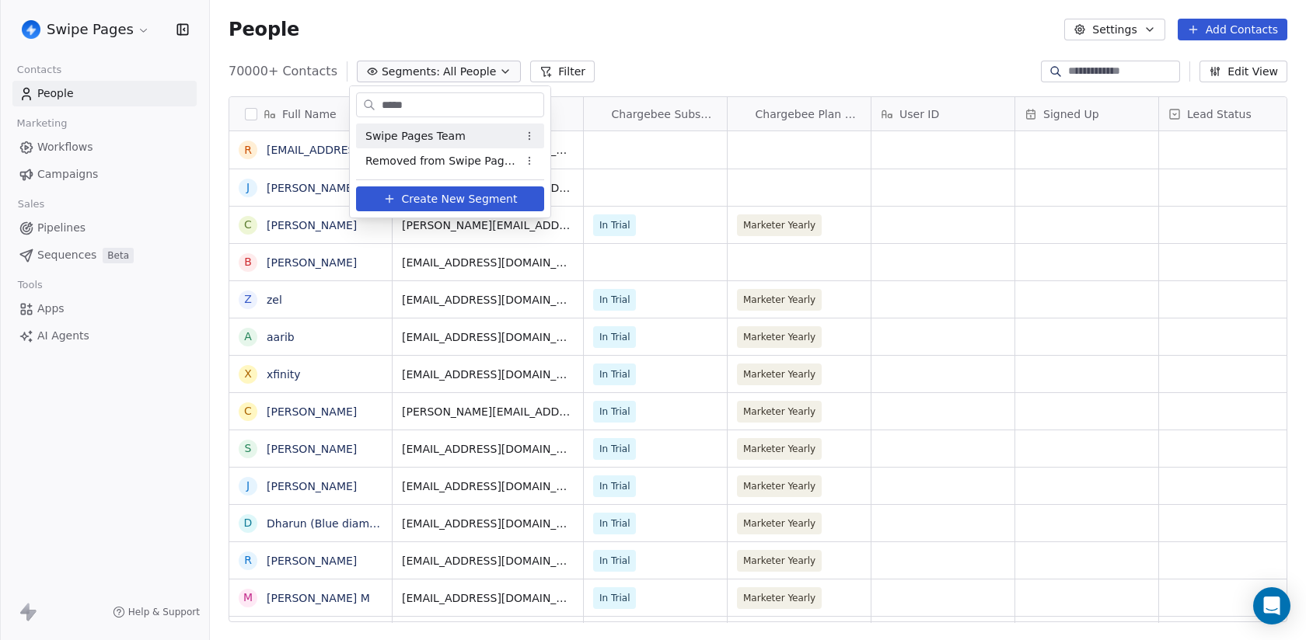
type input "*****"
click at [430, 131] on span "Swipe Pages Team" at bounding box center [415, 136] width 100 height 16
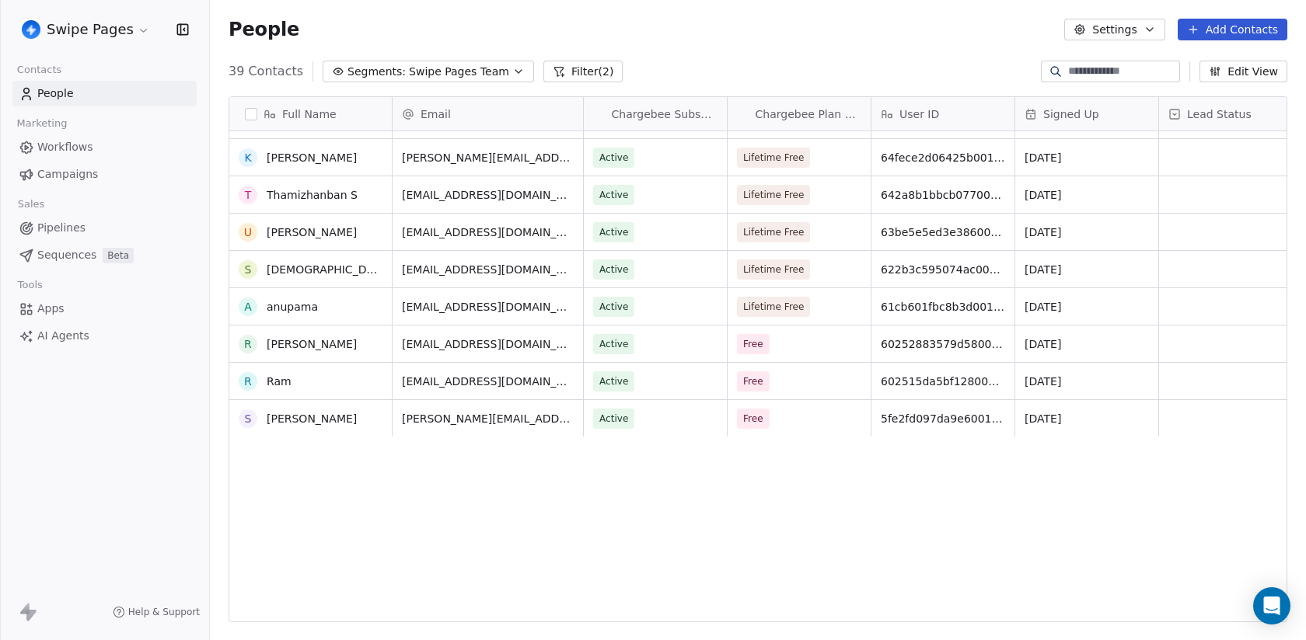
scroll to position [0, 0]
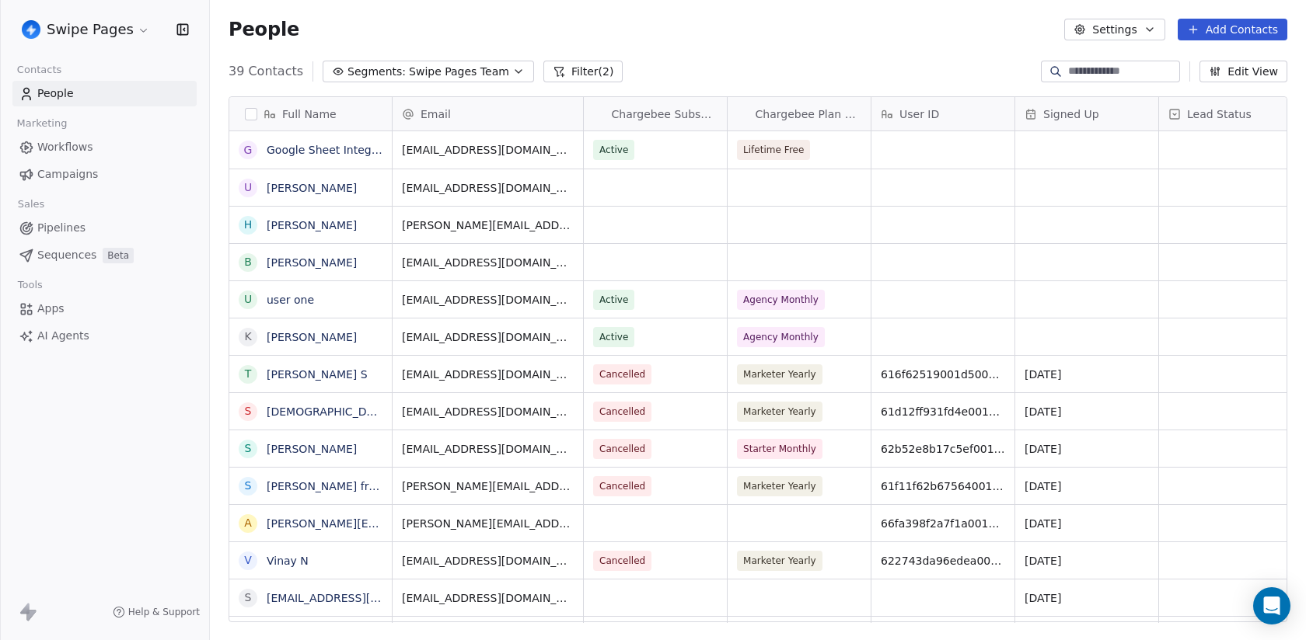
click at [438, 67] on span "Swipe Pages Team" at bounding box center [459, 72] width 100 height 16
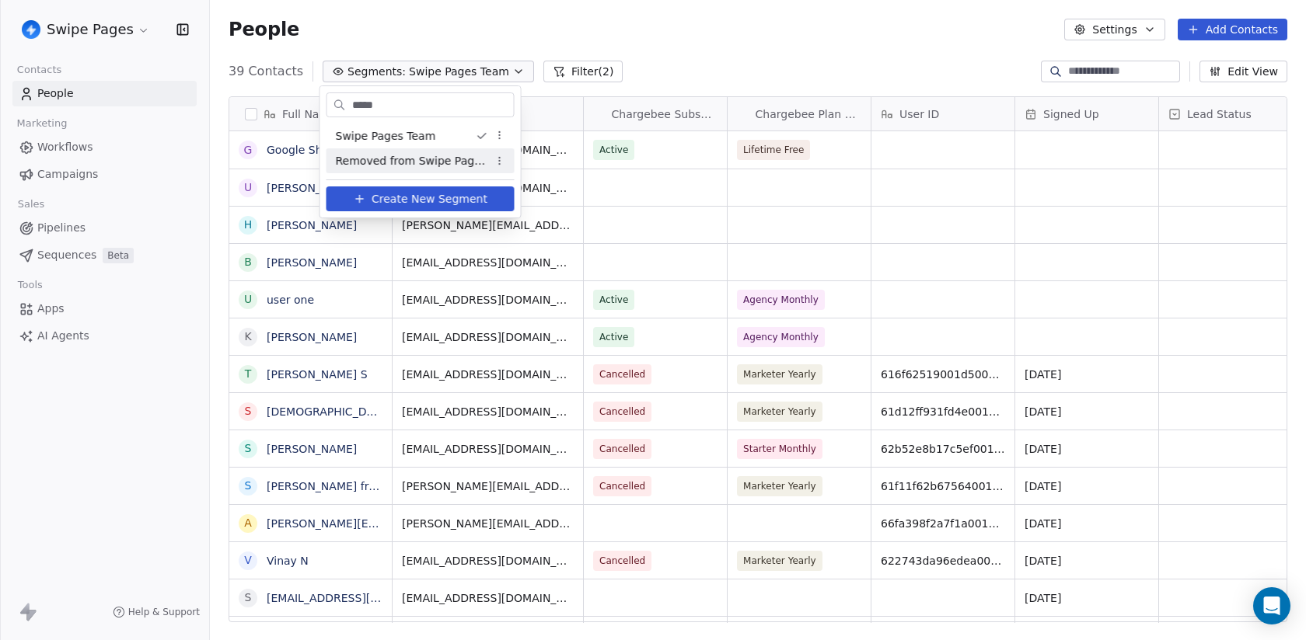
click at [419, 159] on span "Removed from Swipe Pages Team" at bounding box center [412, 161] width 152 height 16
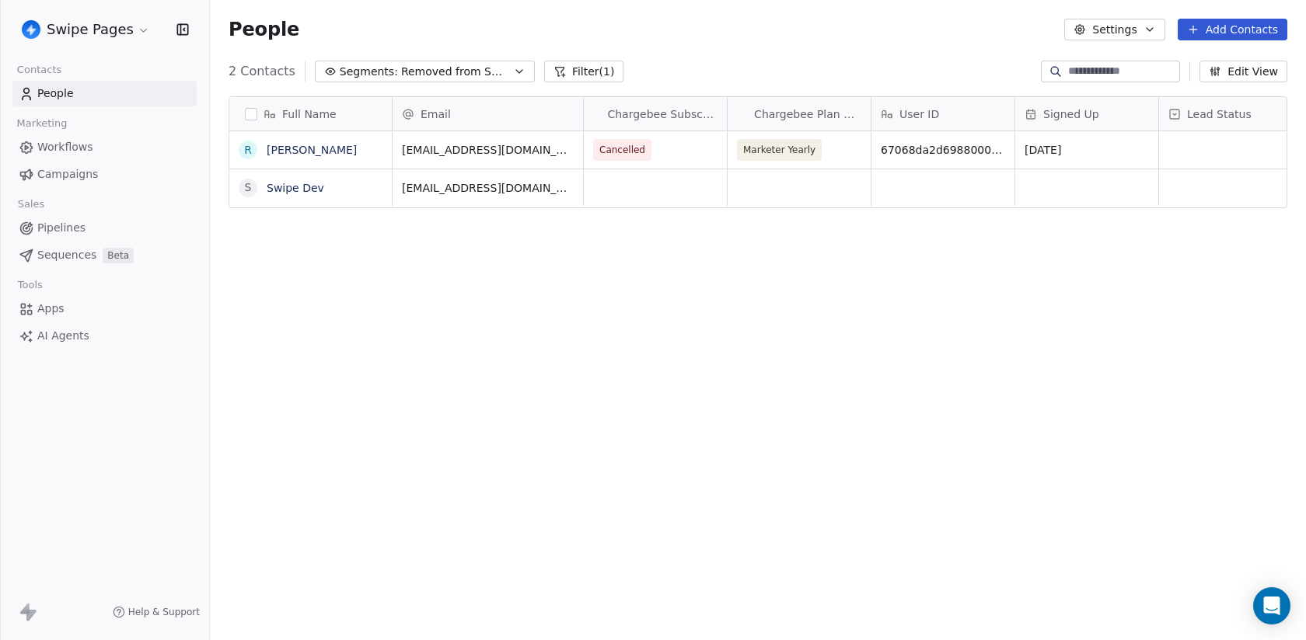
scroll to position [563, 1096]
click at [469, 78] on span "Removed from Swipe Pages Team" at bounding box center [455, 72] width 109 height 16
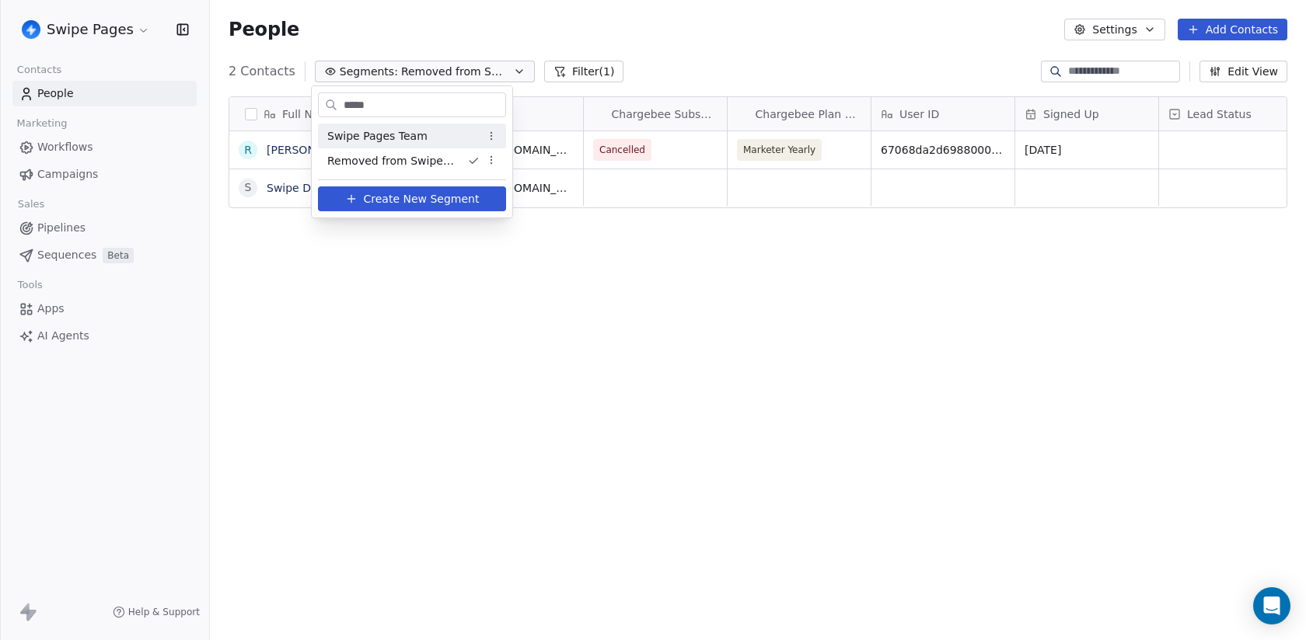
click at [469, 78] on html "Swipe Pages Contacts People Marketing Workflows Campaigns Sales Pipelines Seque…" at bounding box center [653, 320] width 1306 height 640
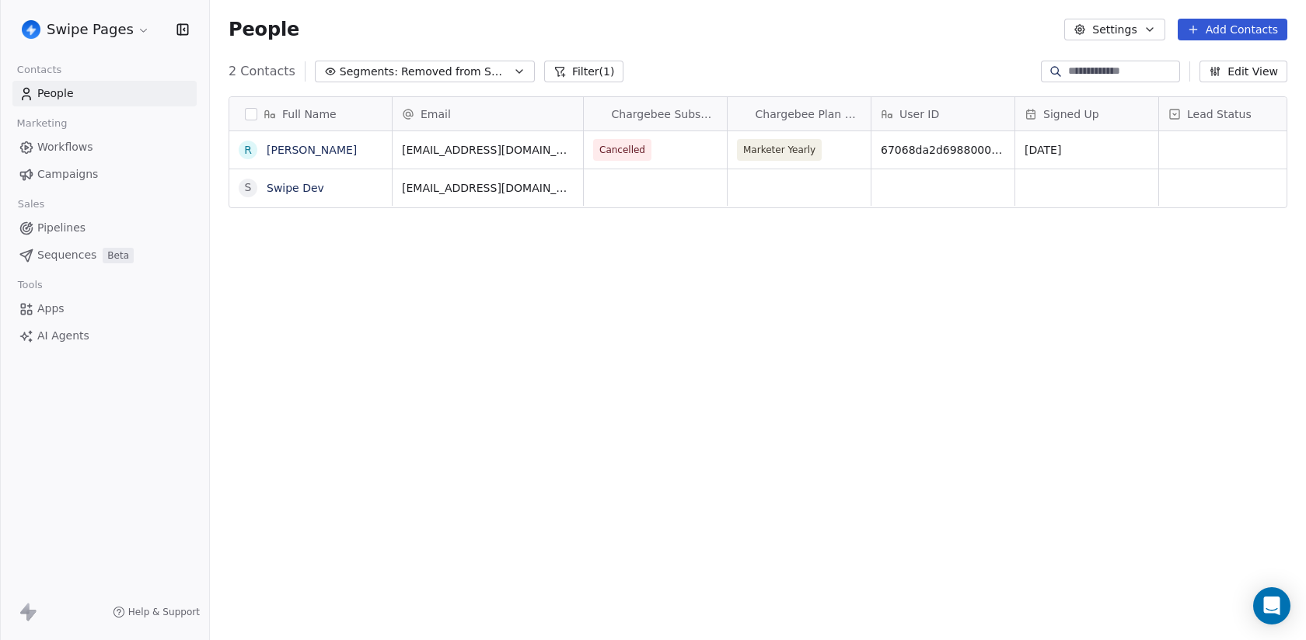
click at [469, 78] on span "Removed from Swipe Pages Team" at bounding box center [455, 72] width 109 height 16
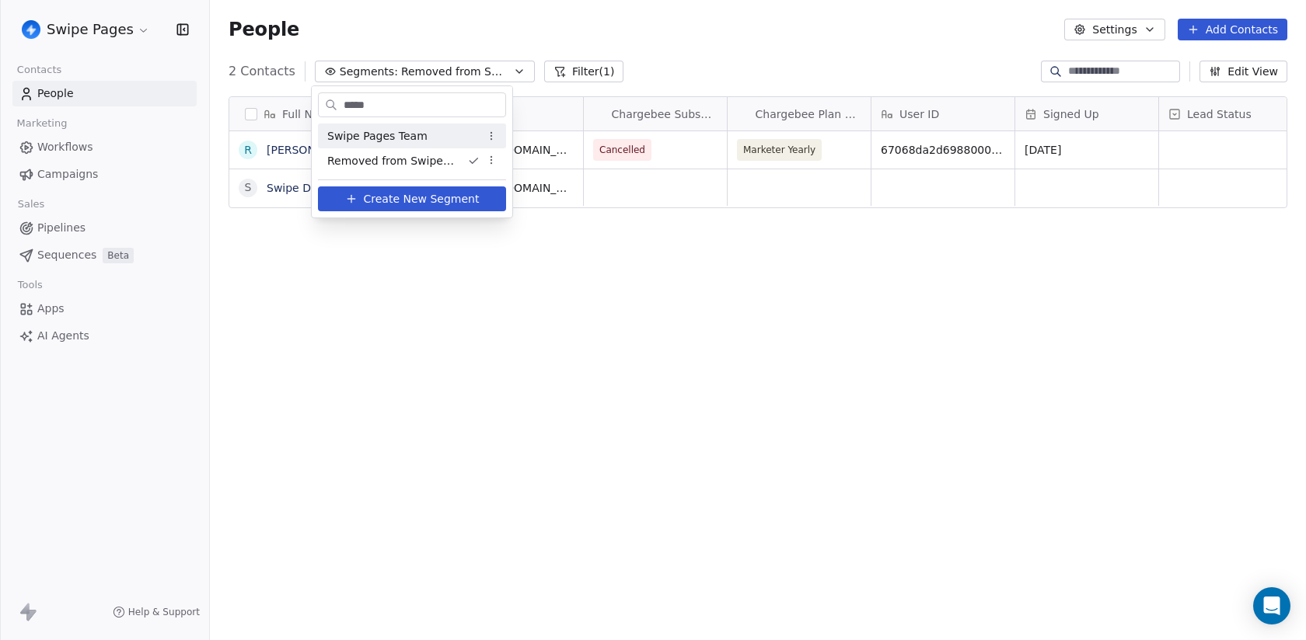
click at [469, 78] on html "Swipe Pages Contacts People Marketing Workflows Campaigns Sales Pipelines Seque…" at bounding box center [653, 320] width 1306 height 640
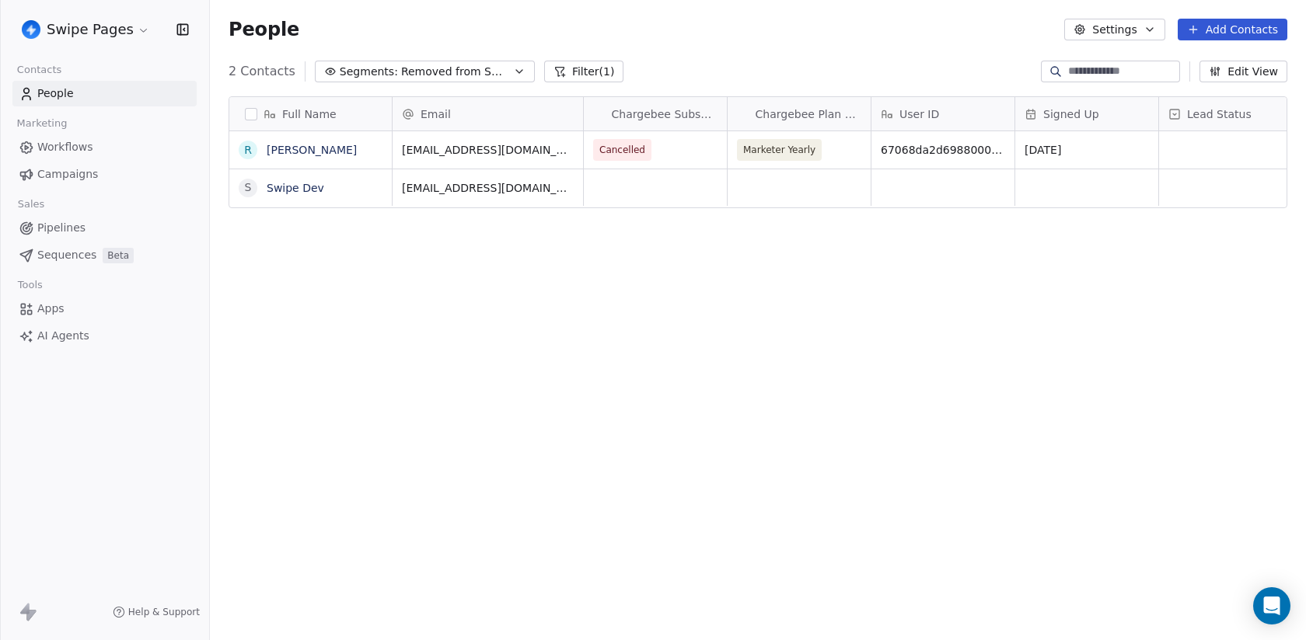
click at [469, 78] on span "Removed from Swipe Pages Team" at bounding box center [455, 72] width 109 height 16
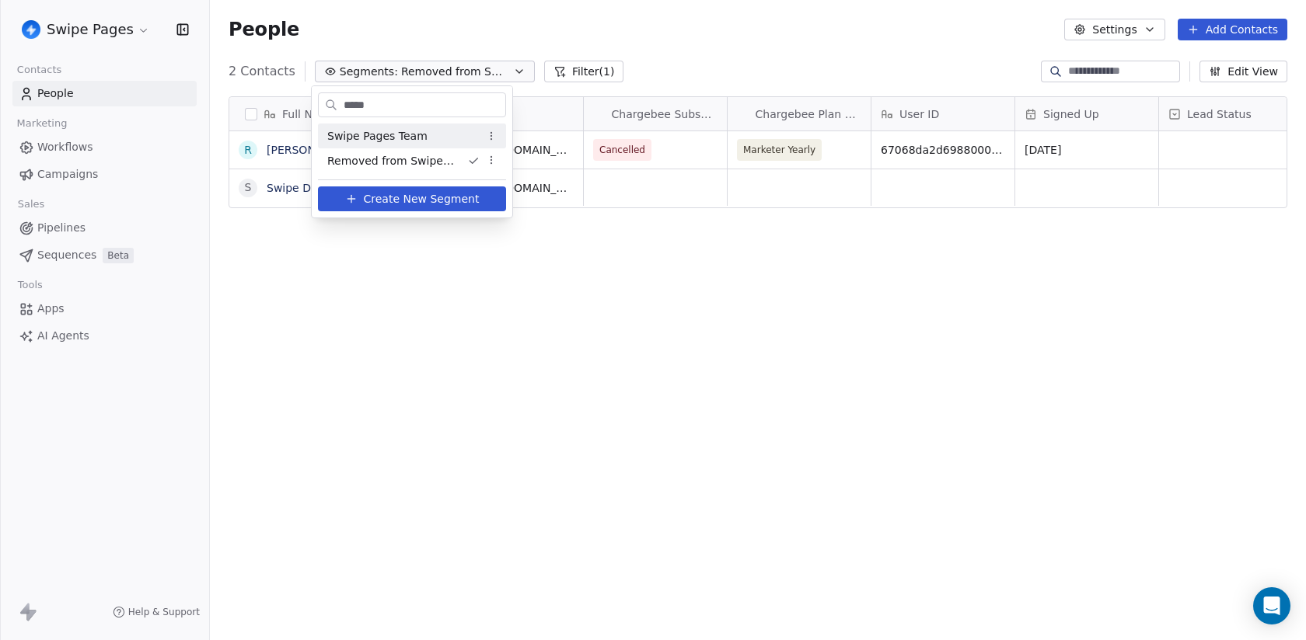
click at [431, 138] on div "Swipe Pages Team" at bounding box center [412, 136] width 188 height 25
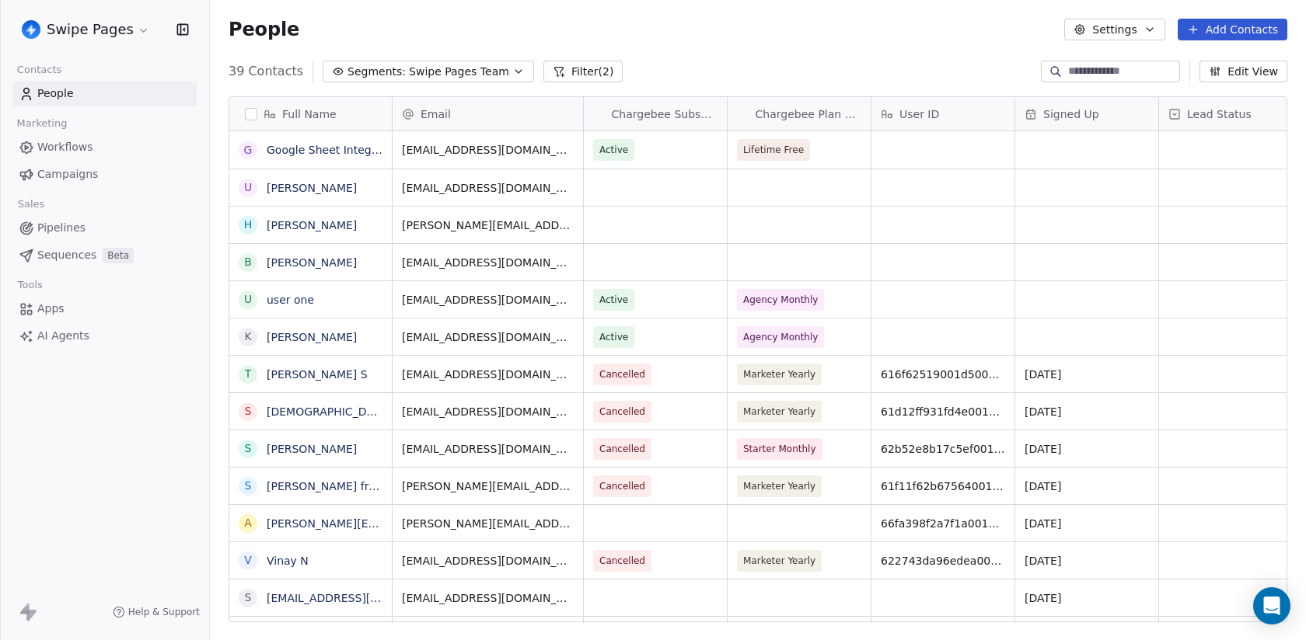
click at [87, 260] on span "Sequences" at bounding box center [66, 255] width 59 height 16
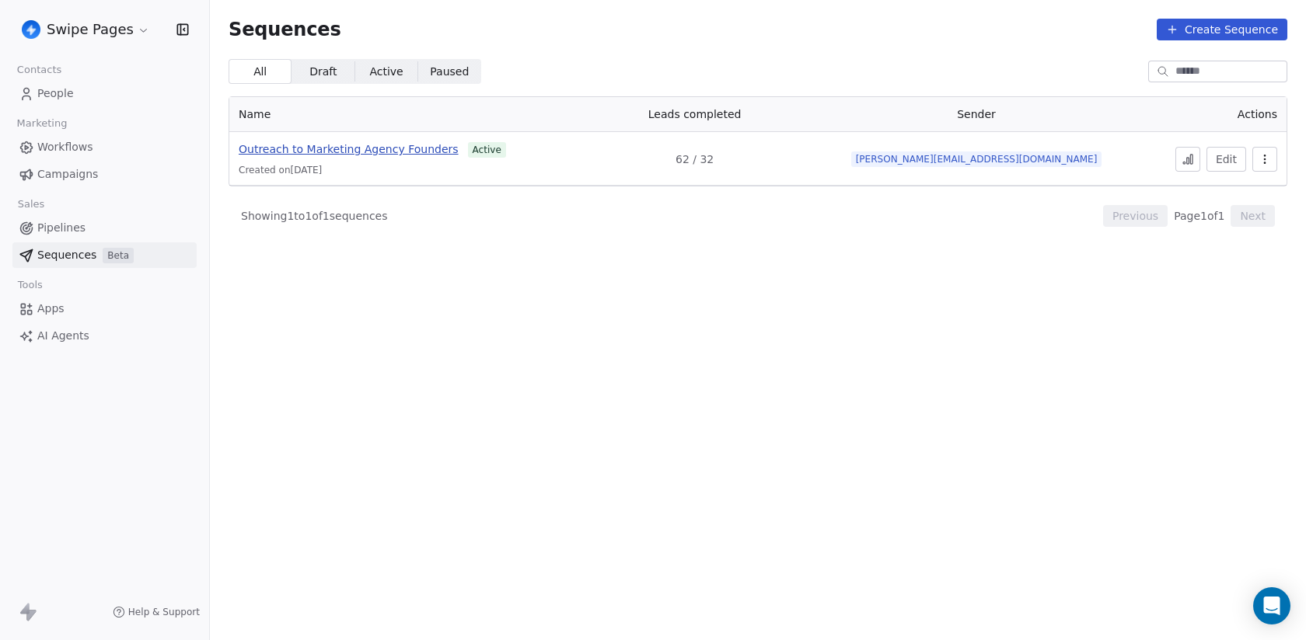
click at [411, 152] on span "Outreach to Marketing Agency Founders" at bounding box center [349, 149] width 220 height 12
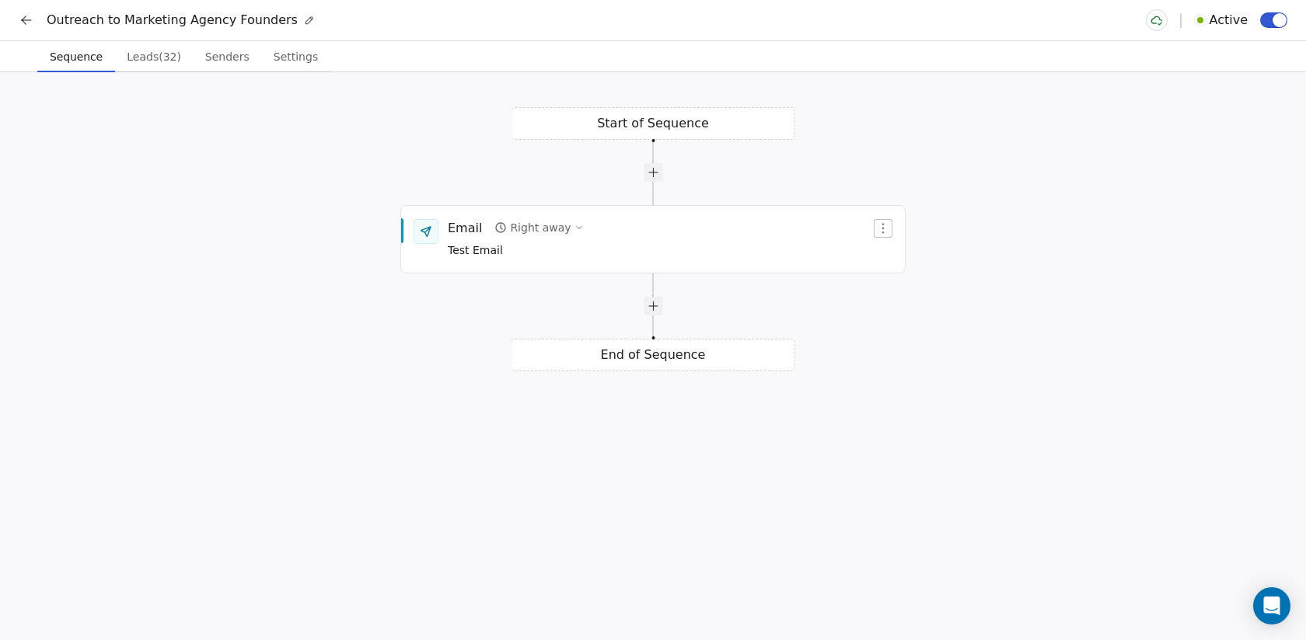
click at [166, 68] on button "Leads (32) Leads (32)" at bounding box center [154, 56] width 78 height 31
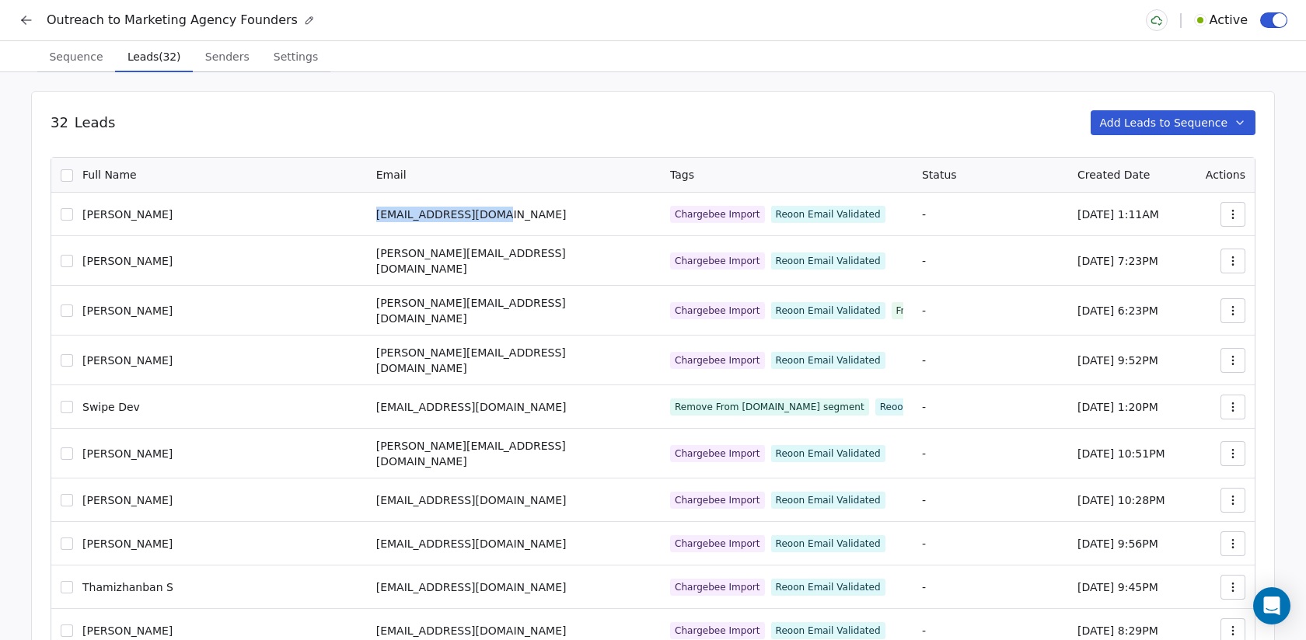
drag, startPoint x: 419, startPoint y: 218, endPoint x: 283, endPoint y: 214, distance: 136.1
click at [367, 214] on td "swami@swipepages.com" at bounding box center [514, 215] width 294 height 44
